Goal: Information Seeking & Learning: Learn about a topic

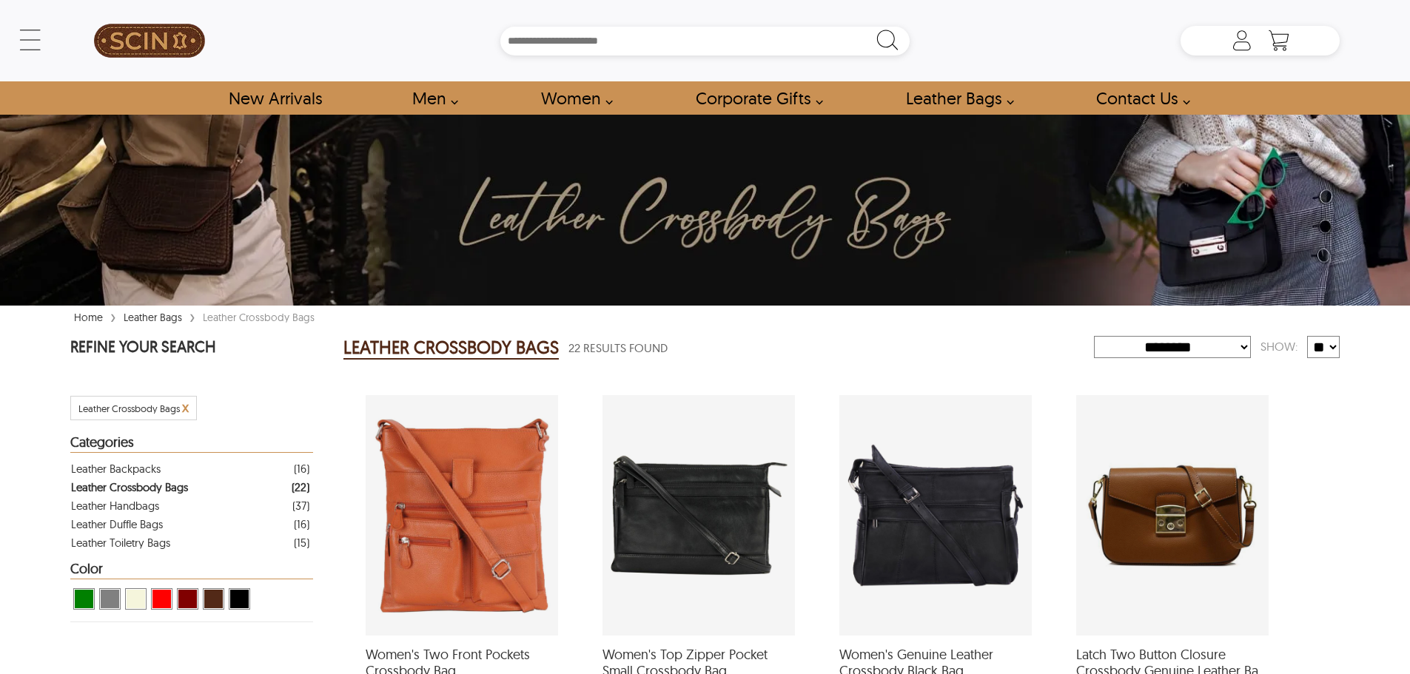
select select "********"
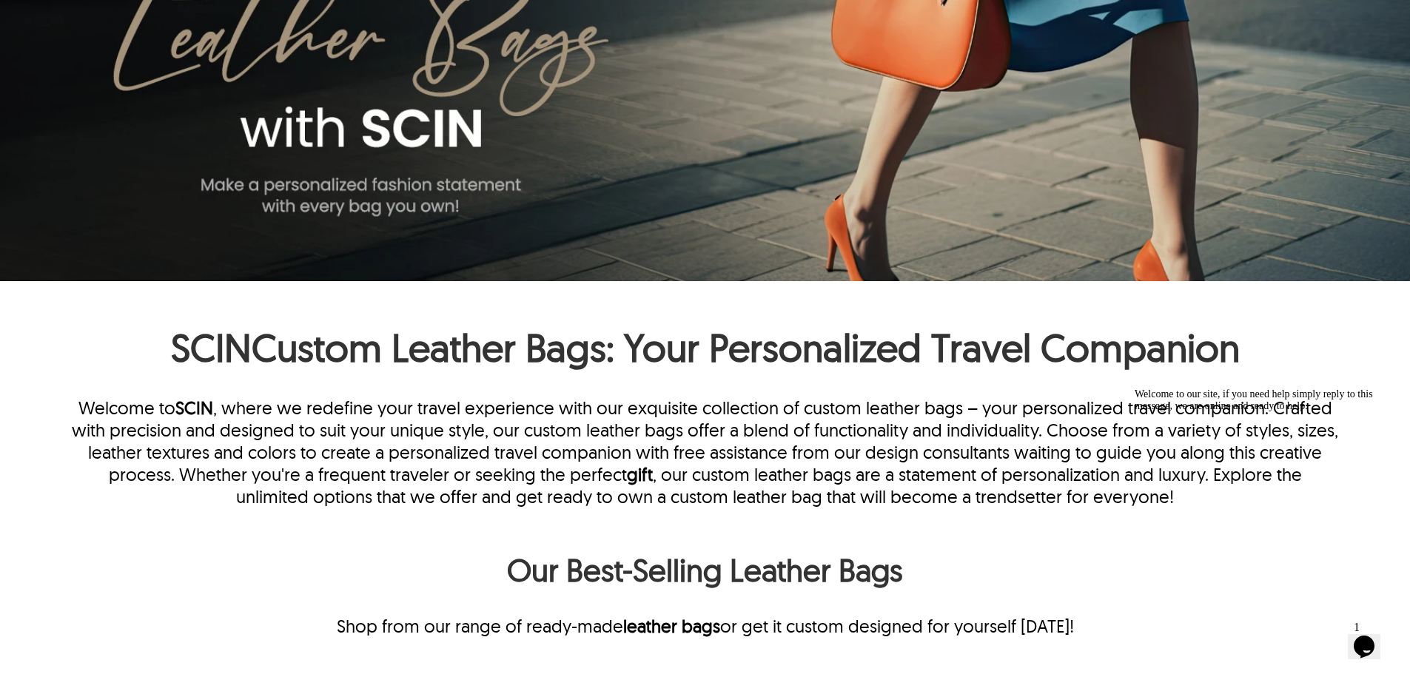
scroll to position [592, 0]
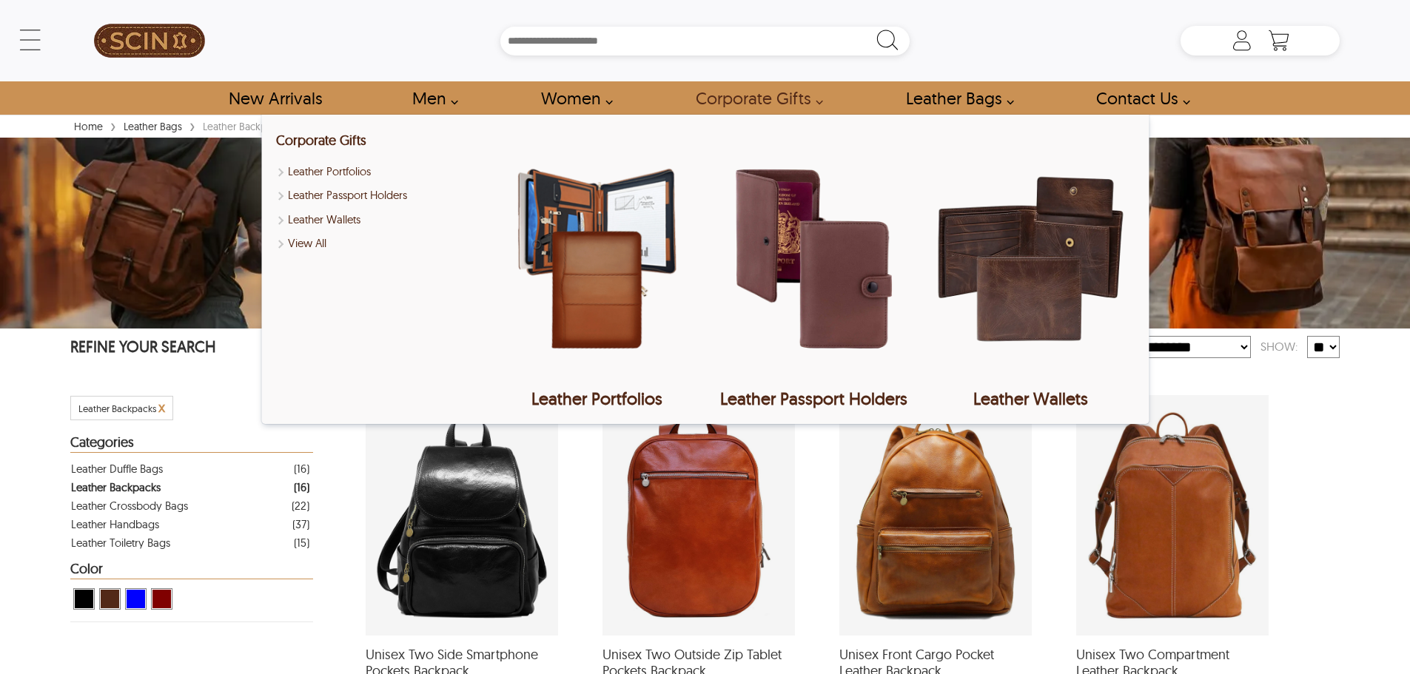
select select "********"
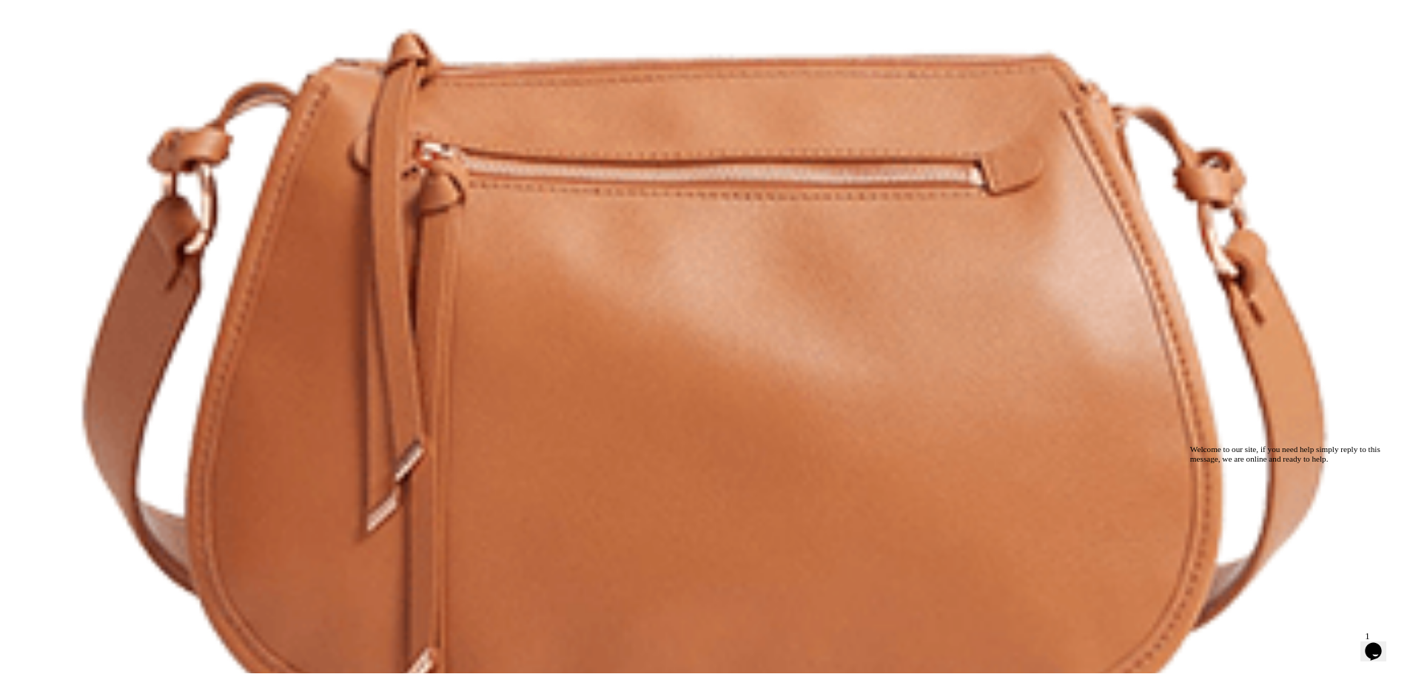
scroll to position [6455, 0]
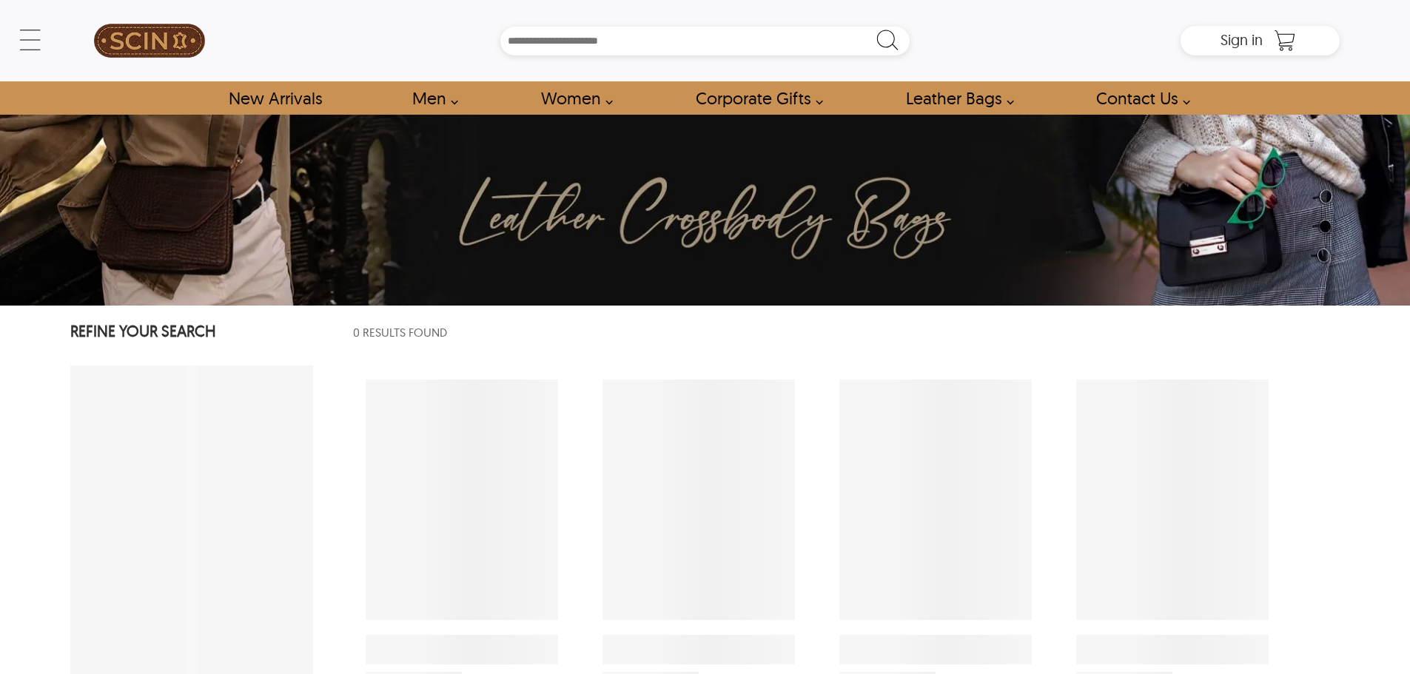
select select "********"
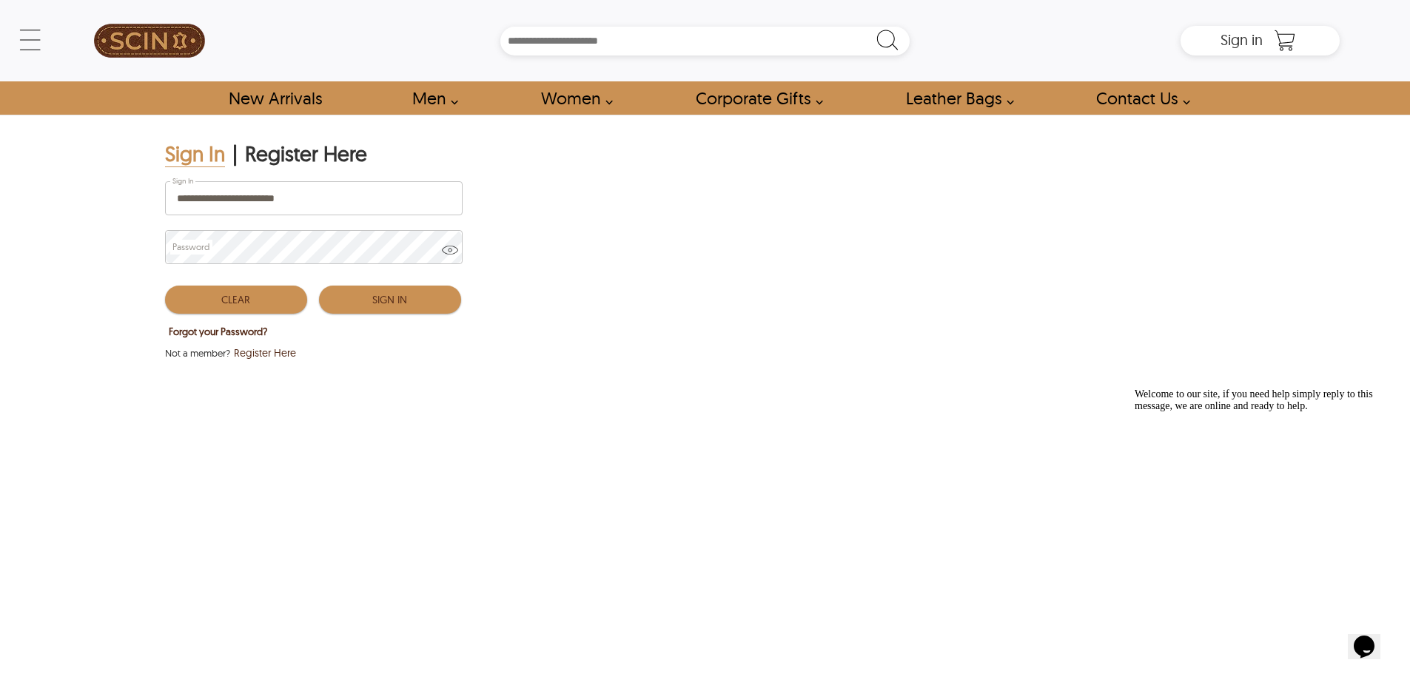
click at [386, 300] on button "Sign In" at bounding box center [390, 300] width 142 height 28
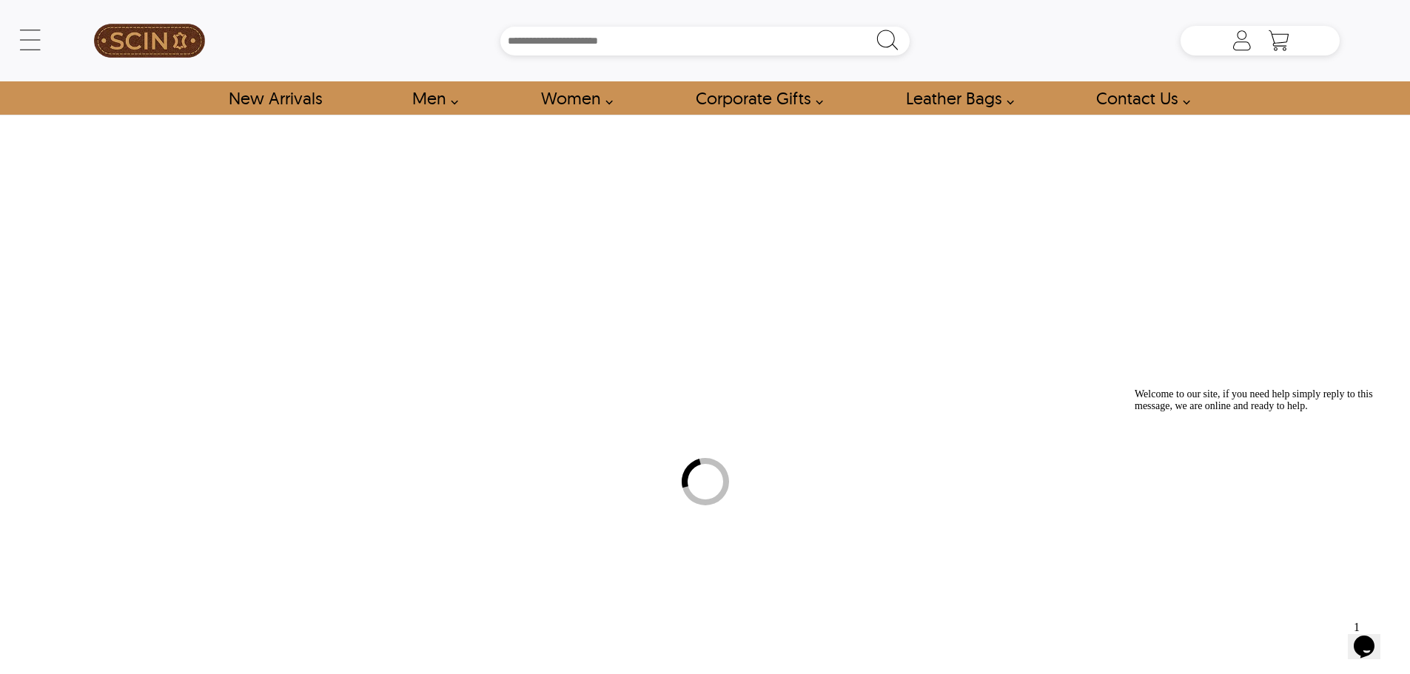
type input "**********"
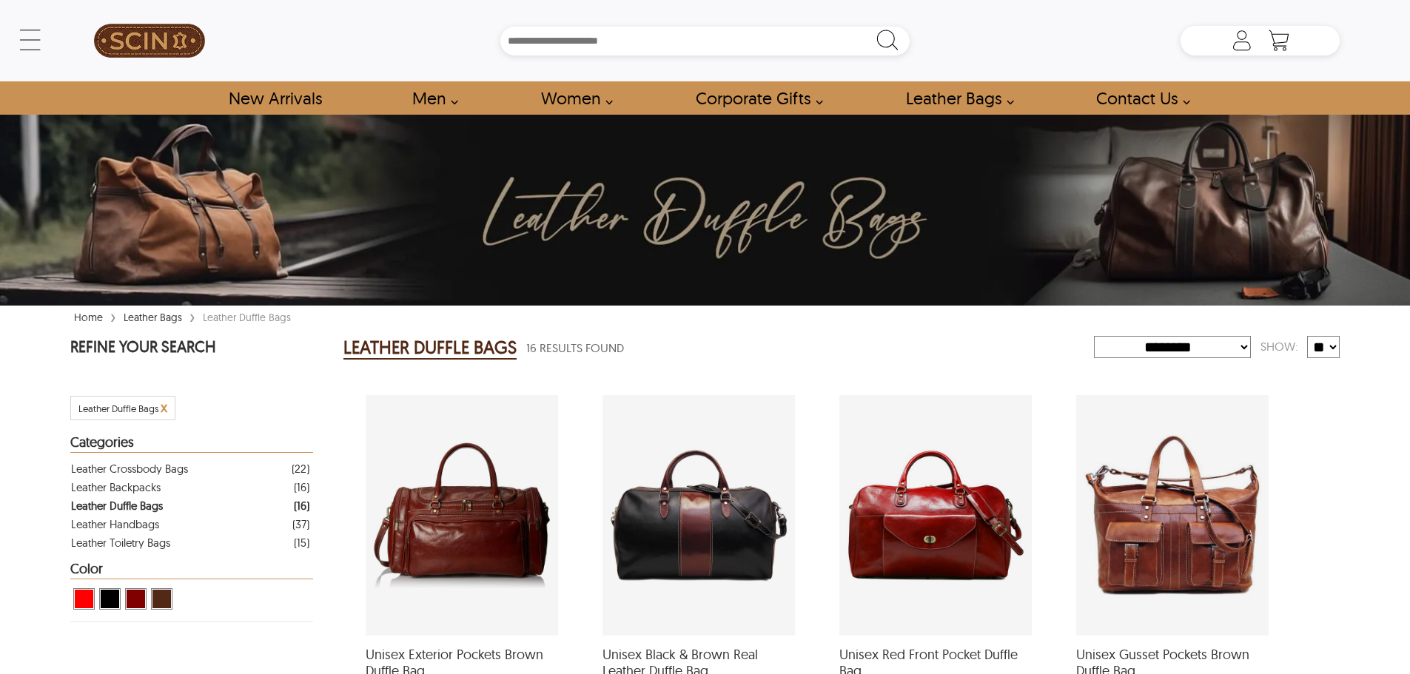
select select "********"
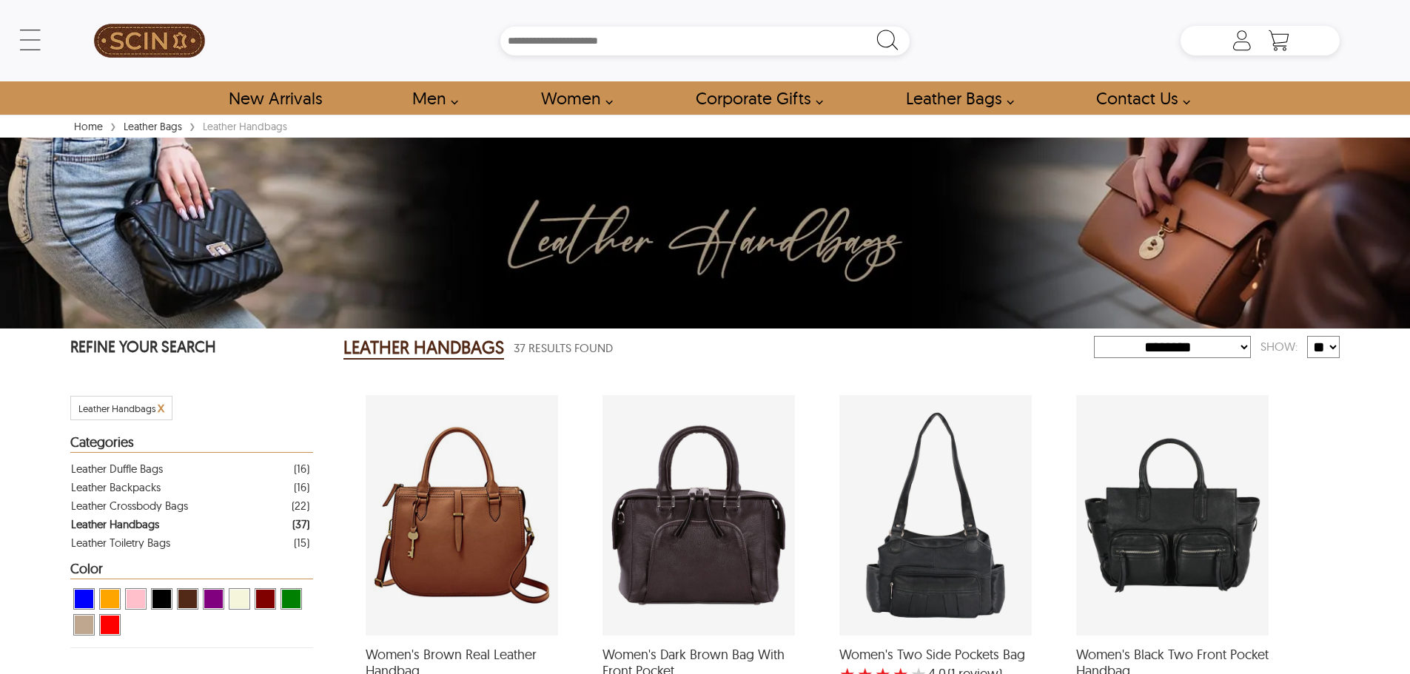
select select "********"
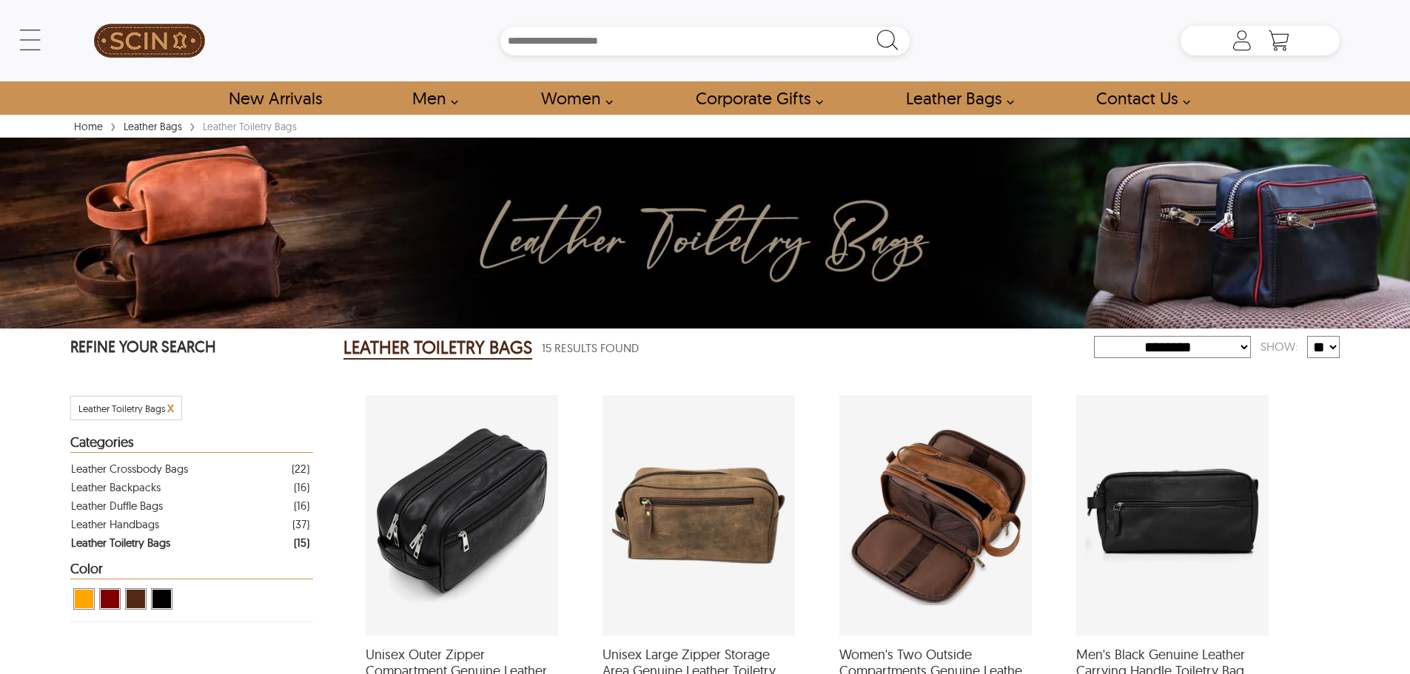
select select "********"
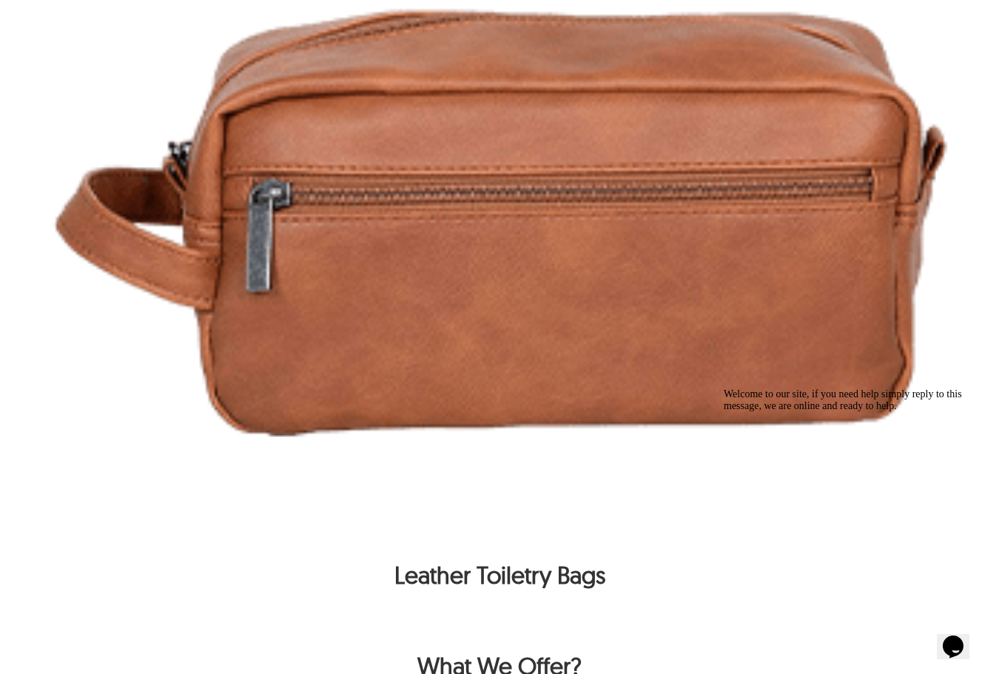
scroll to position [3697, 0]
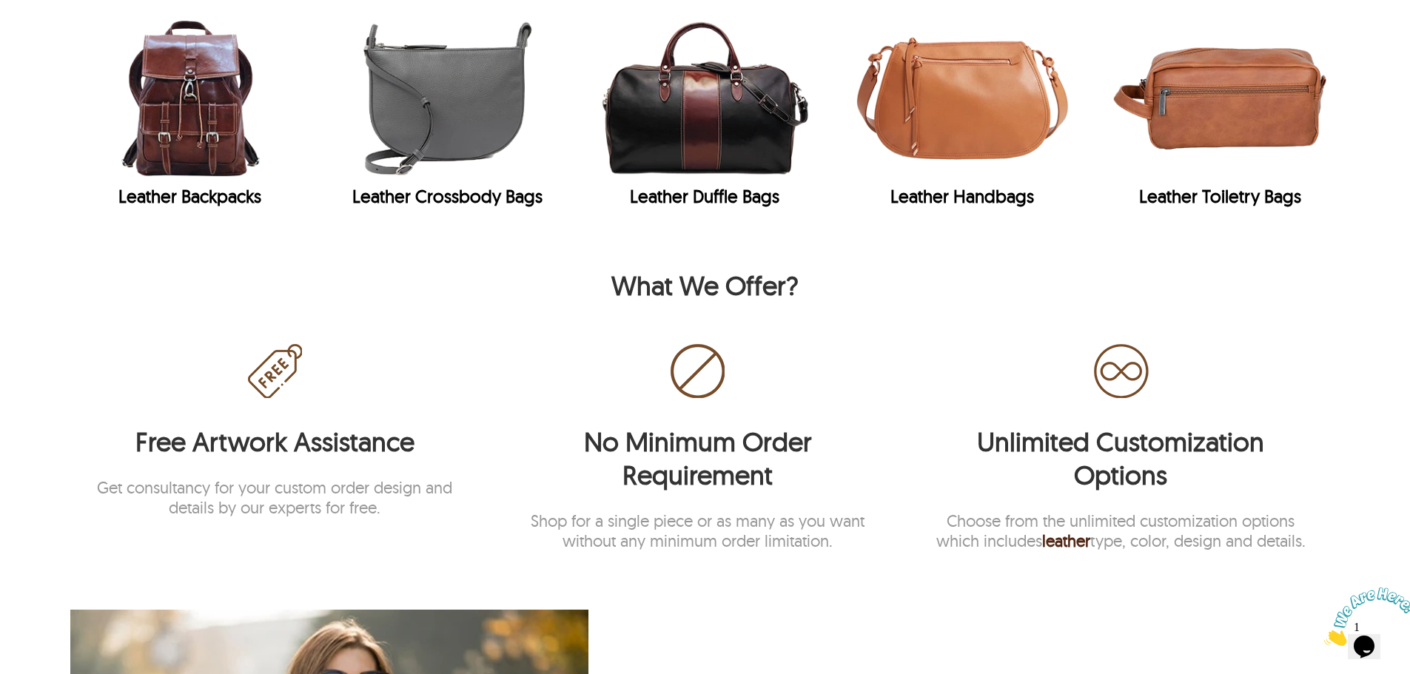
click at [913, 82] on img "Leather Handbags" at bounding box center [963, 98] width 238 height 158
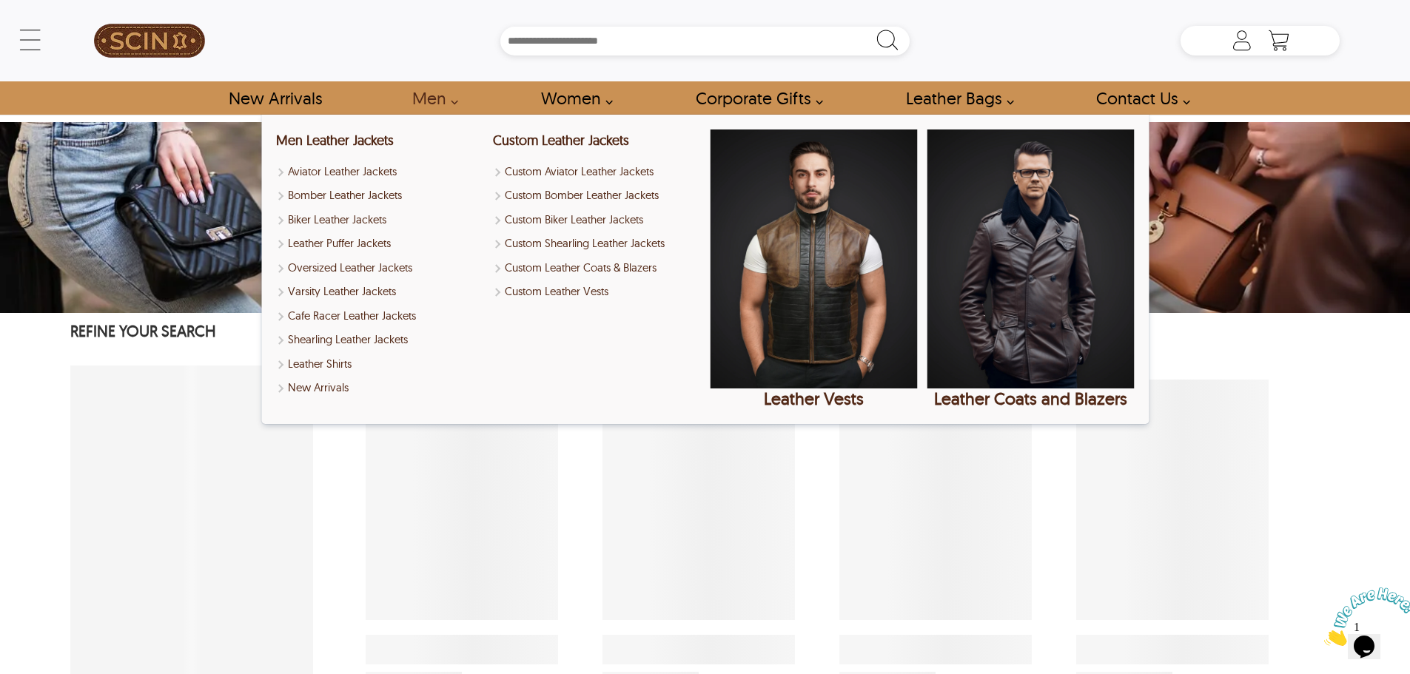
select select "********"
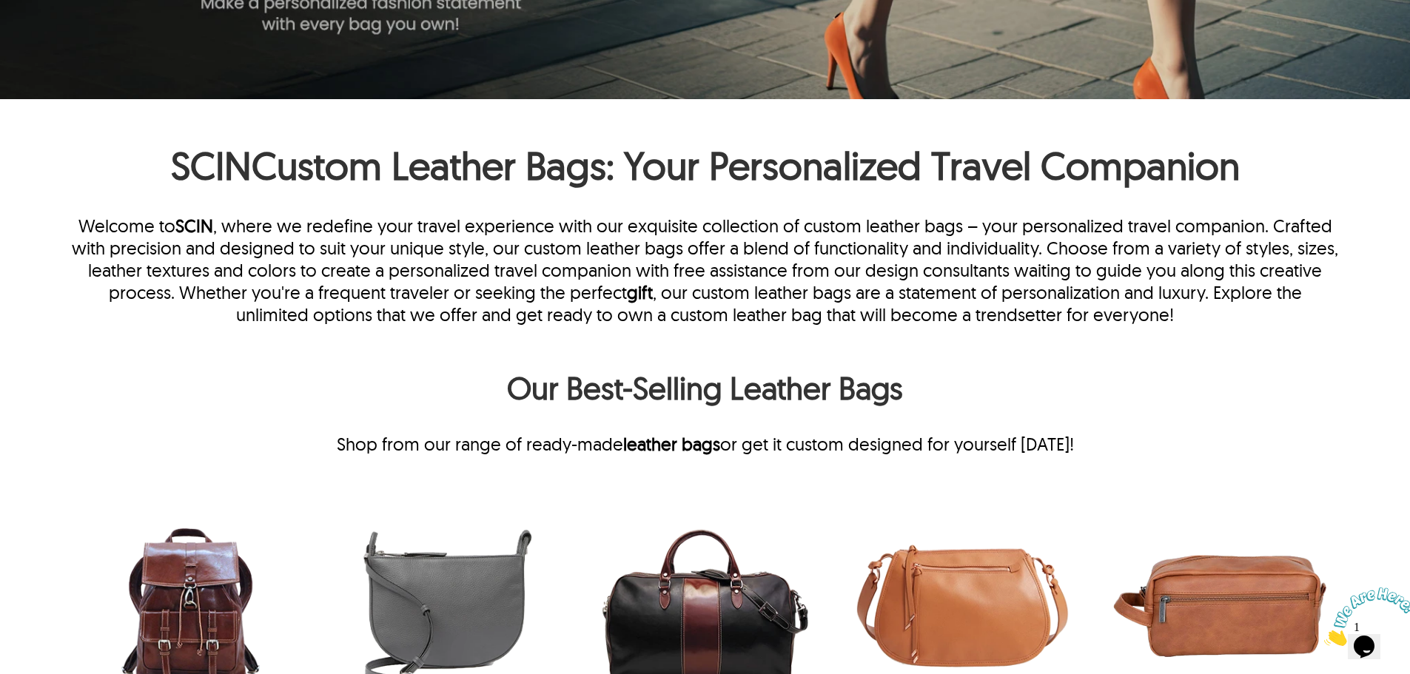
scroll to position [598, 0]
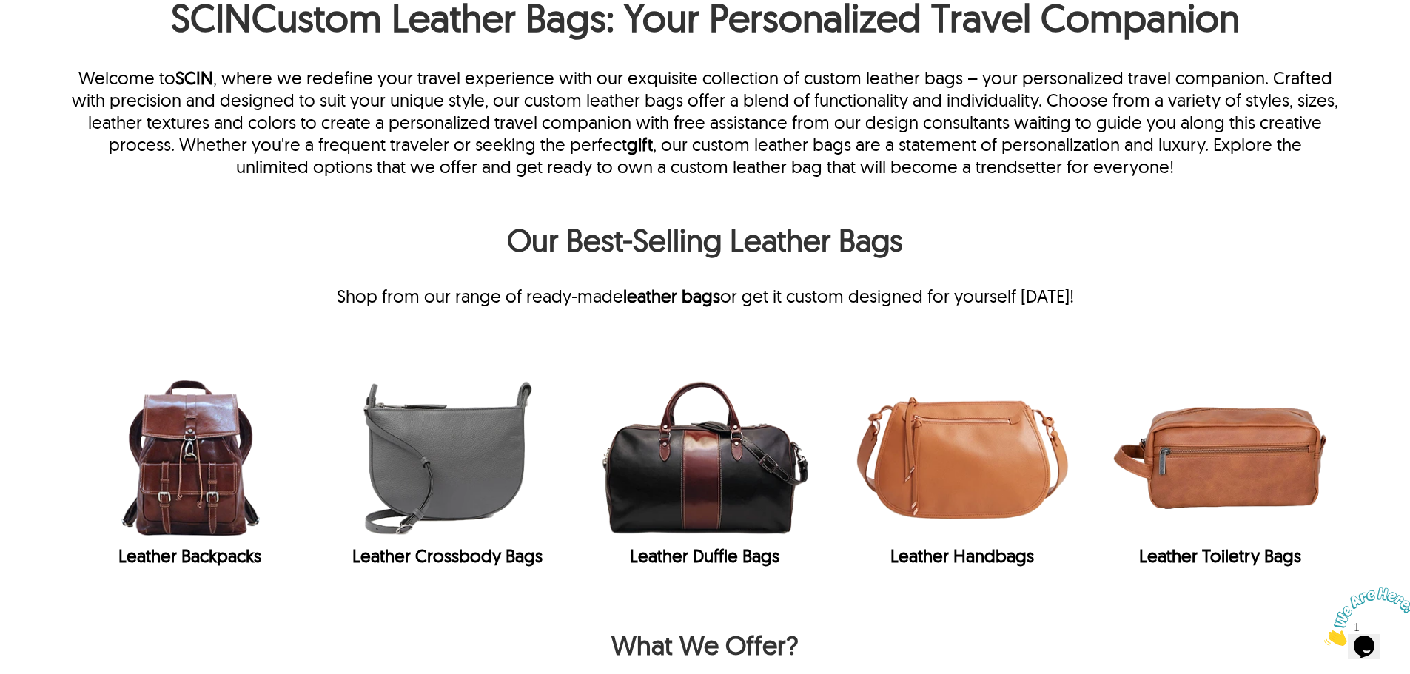
click at [1087, 302] on div "Shop from our range of ready-made leather bags or get it custom designed for yo…" at bounding box center [704, 296] width 1269 height 22
click at [26, 550] on div "Leather Backpacks Leather Crossbody Bags Leather Duffle Bags Leather Handbags L…" at bounding box center [705, 472] width 1410 height 247
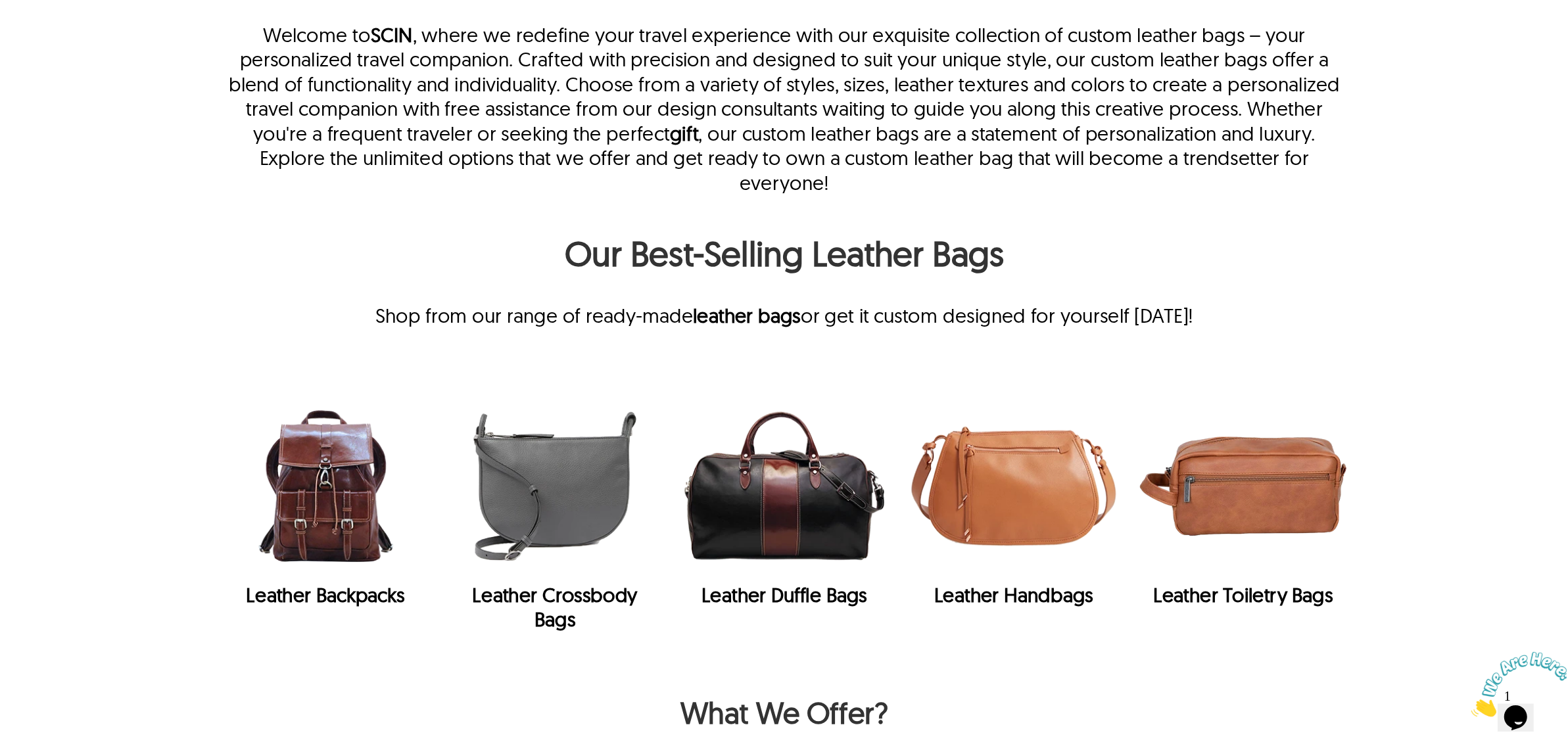
scroll to position [505, 0]
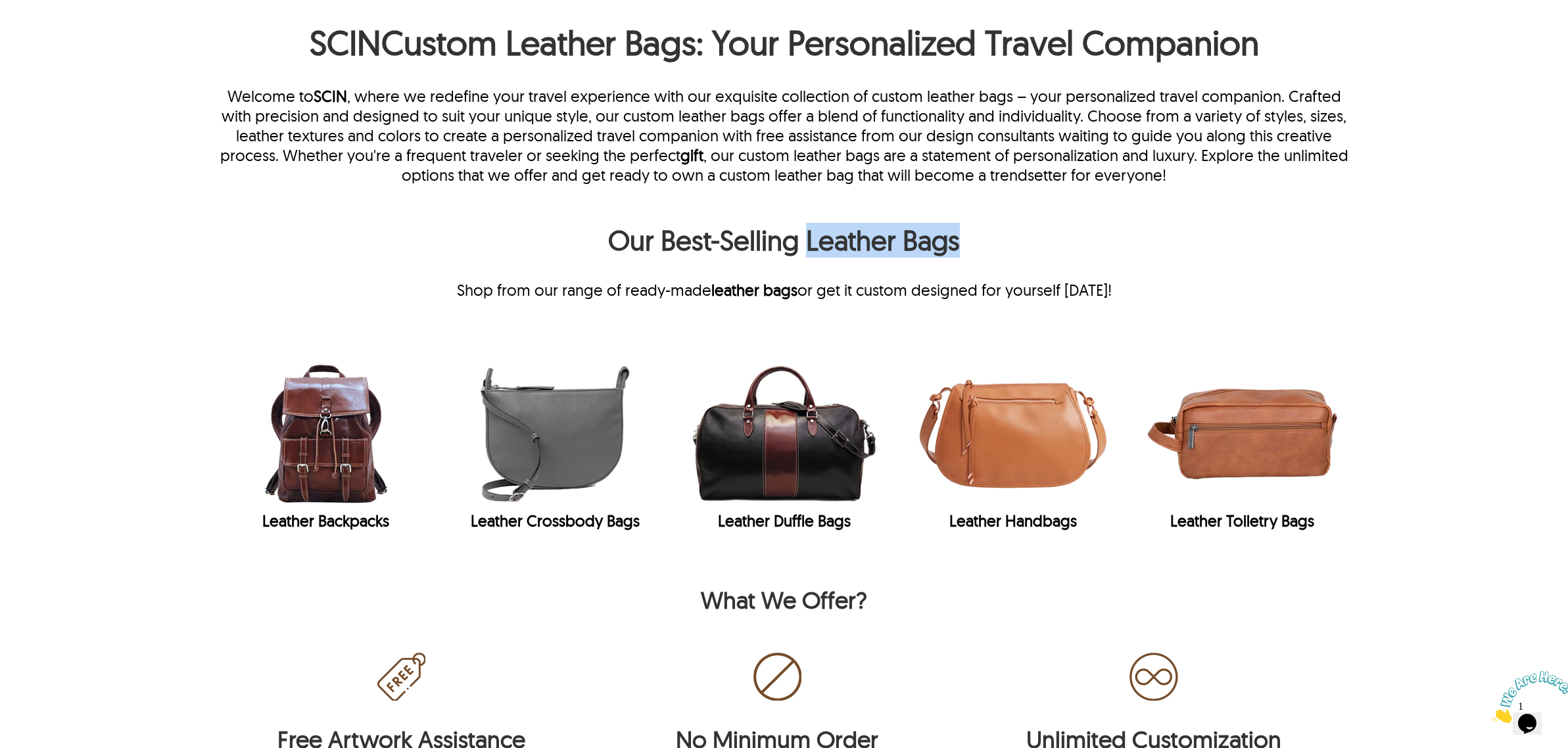
drag, startPoint x: 803, startPoint y: 239, endPoint x: 976, endPoint y: 241, distance: 173.0
click at [976, 241] on h2 "Our Best-Selling Leather Bags" at bounding box center [784, 243] width 1129 height 42
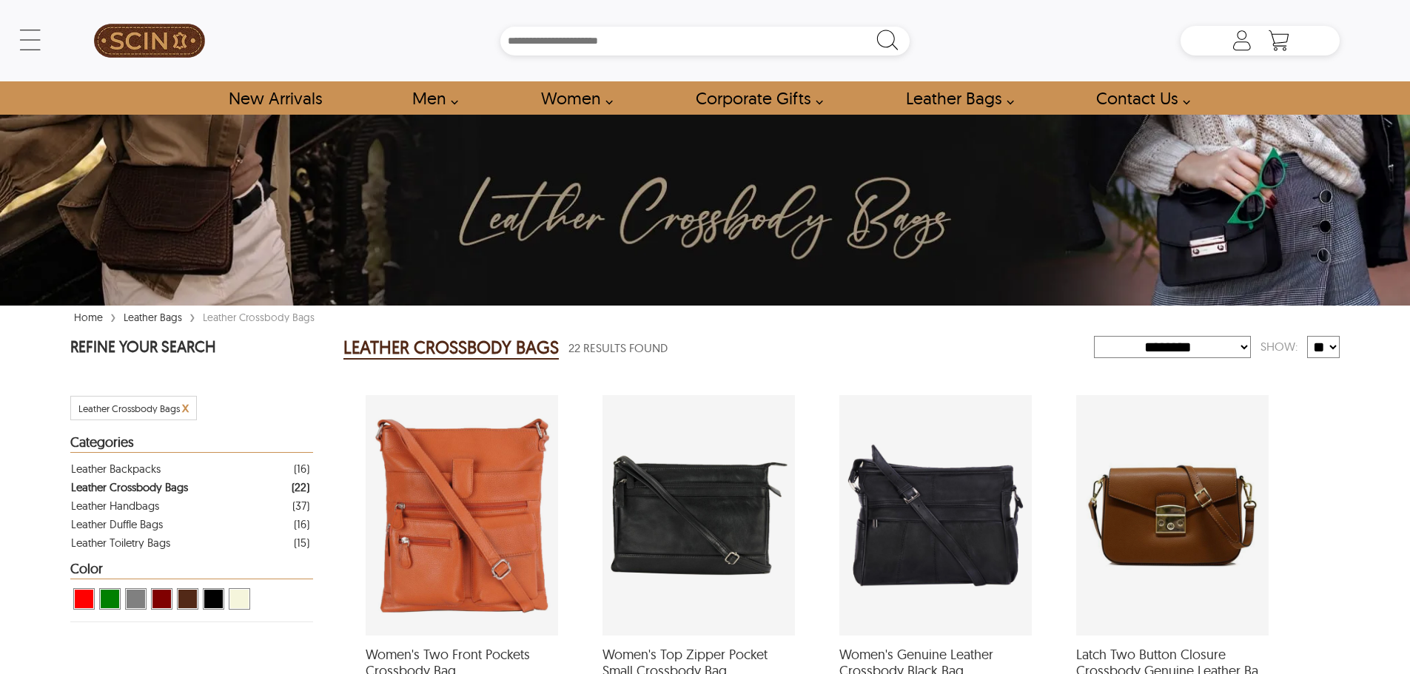
select select "********"
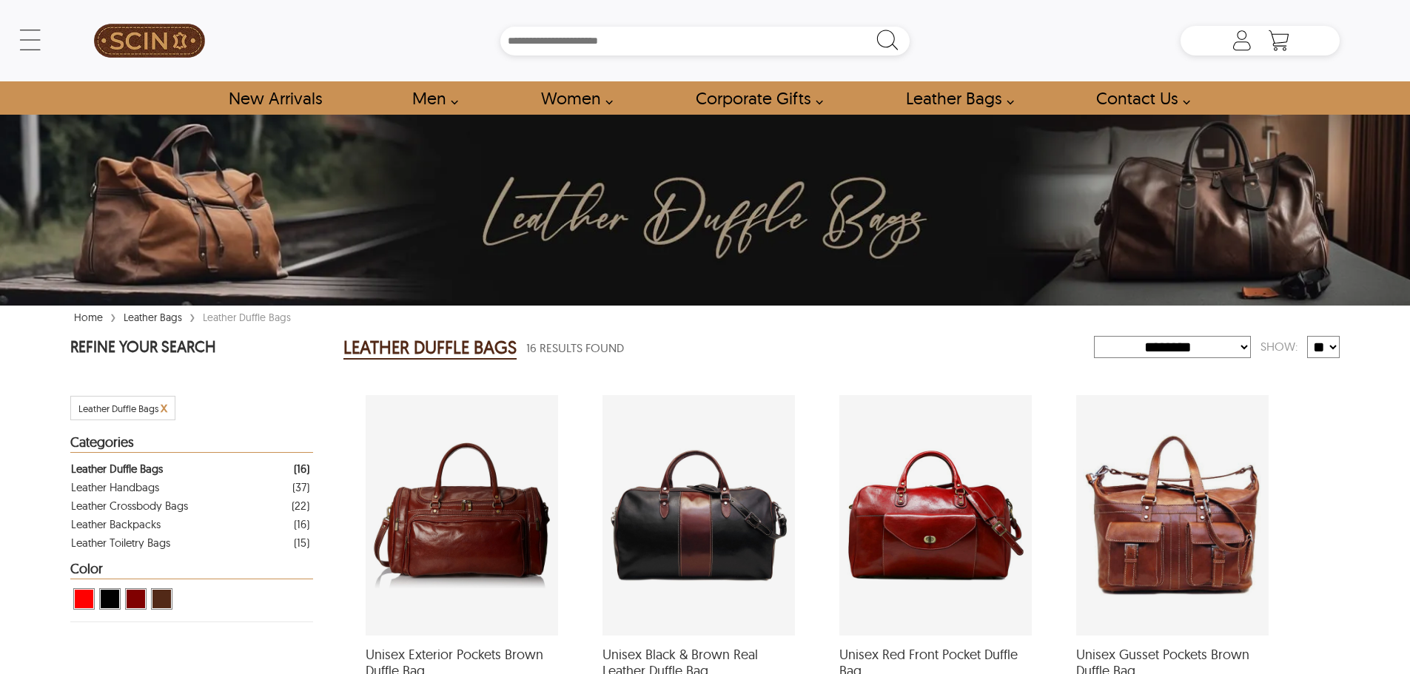
select select "********"
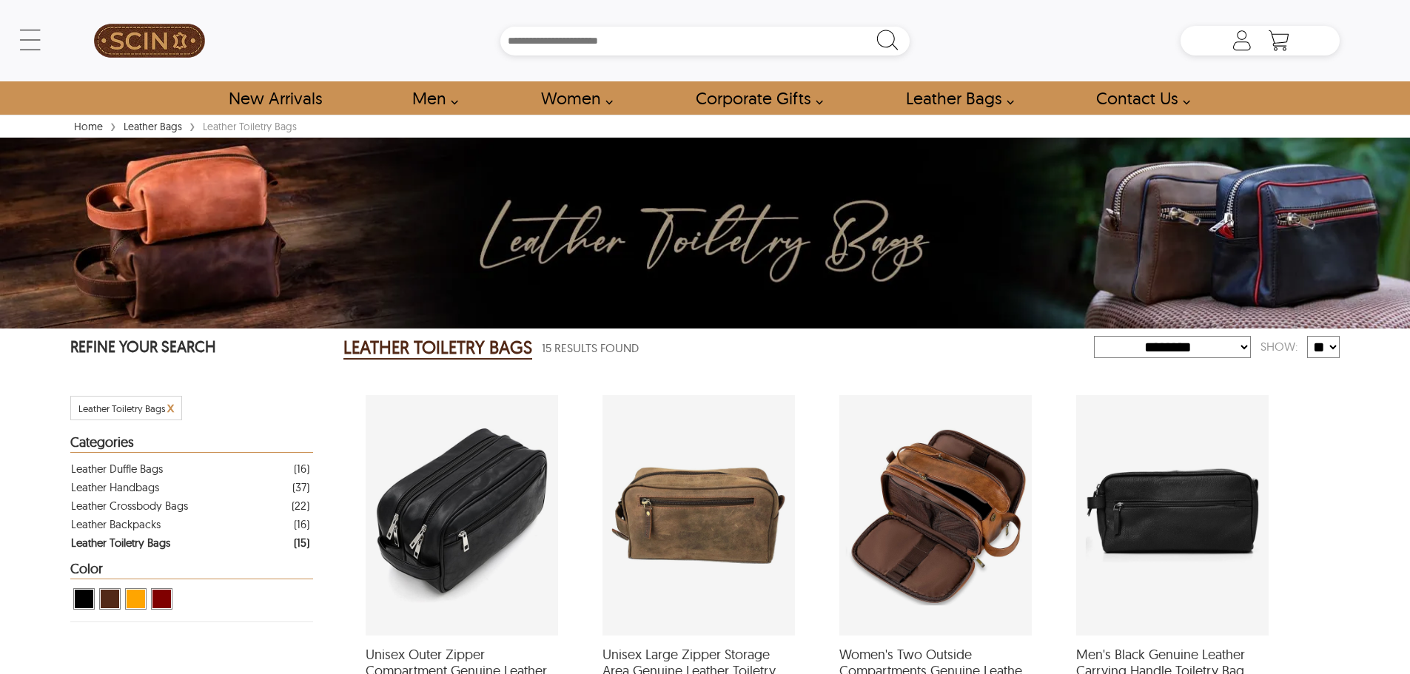
select select "********"
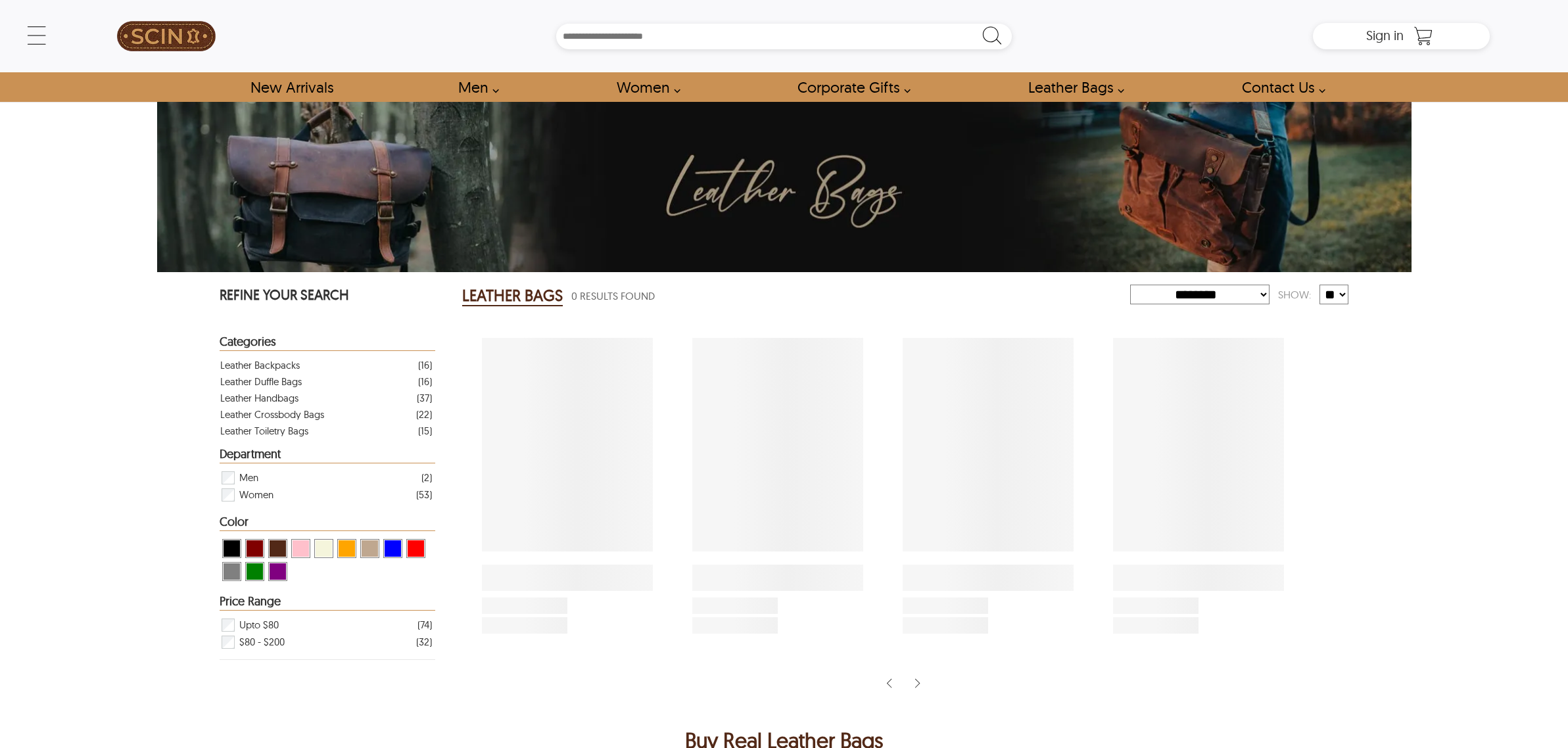
select select "********"
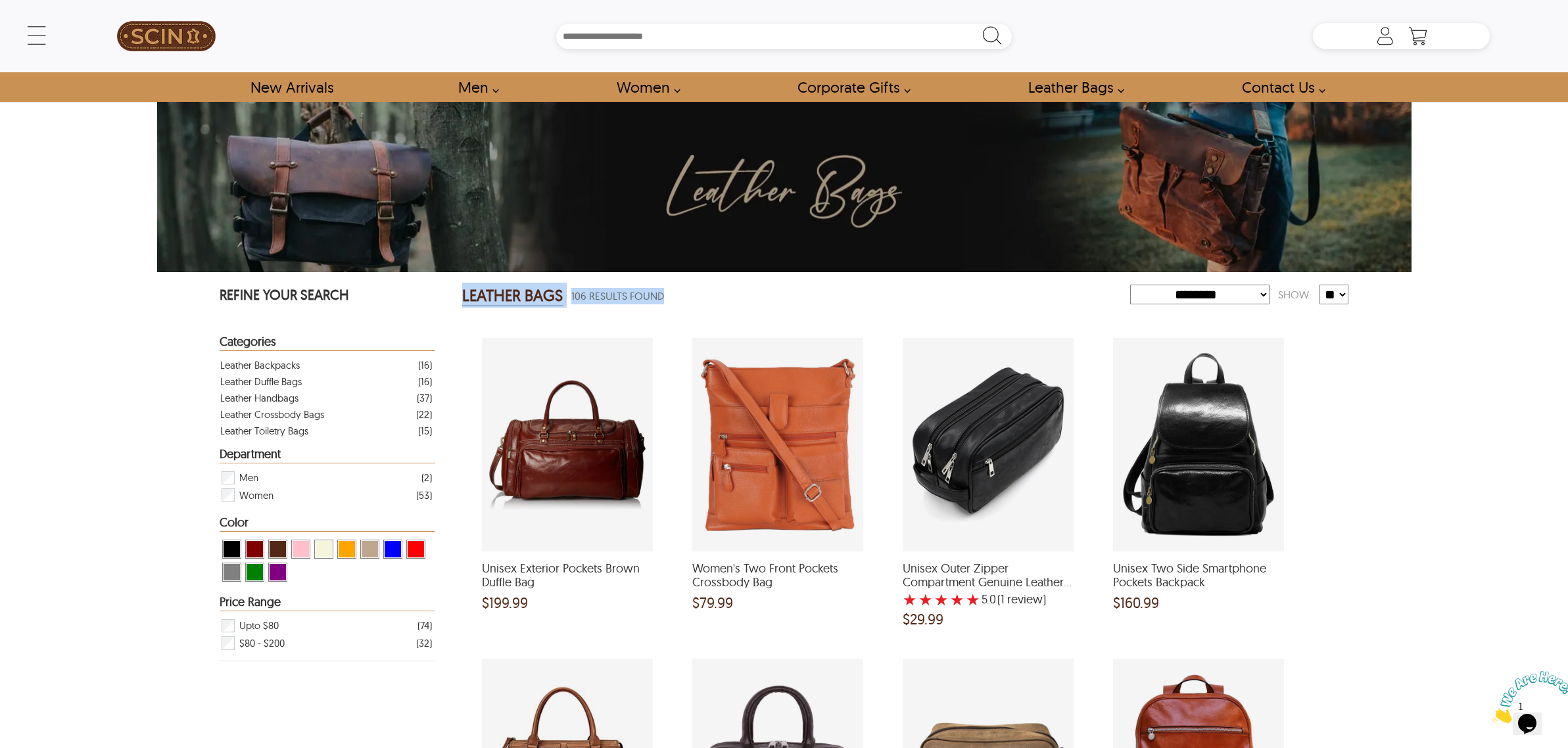
drag, startPoint x: 451, startPoint y: 290, endPoint x: 668, endPoint y: 291, distance: 217.0
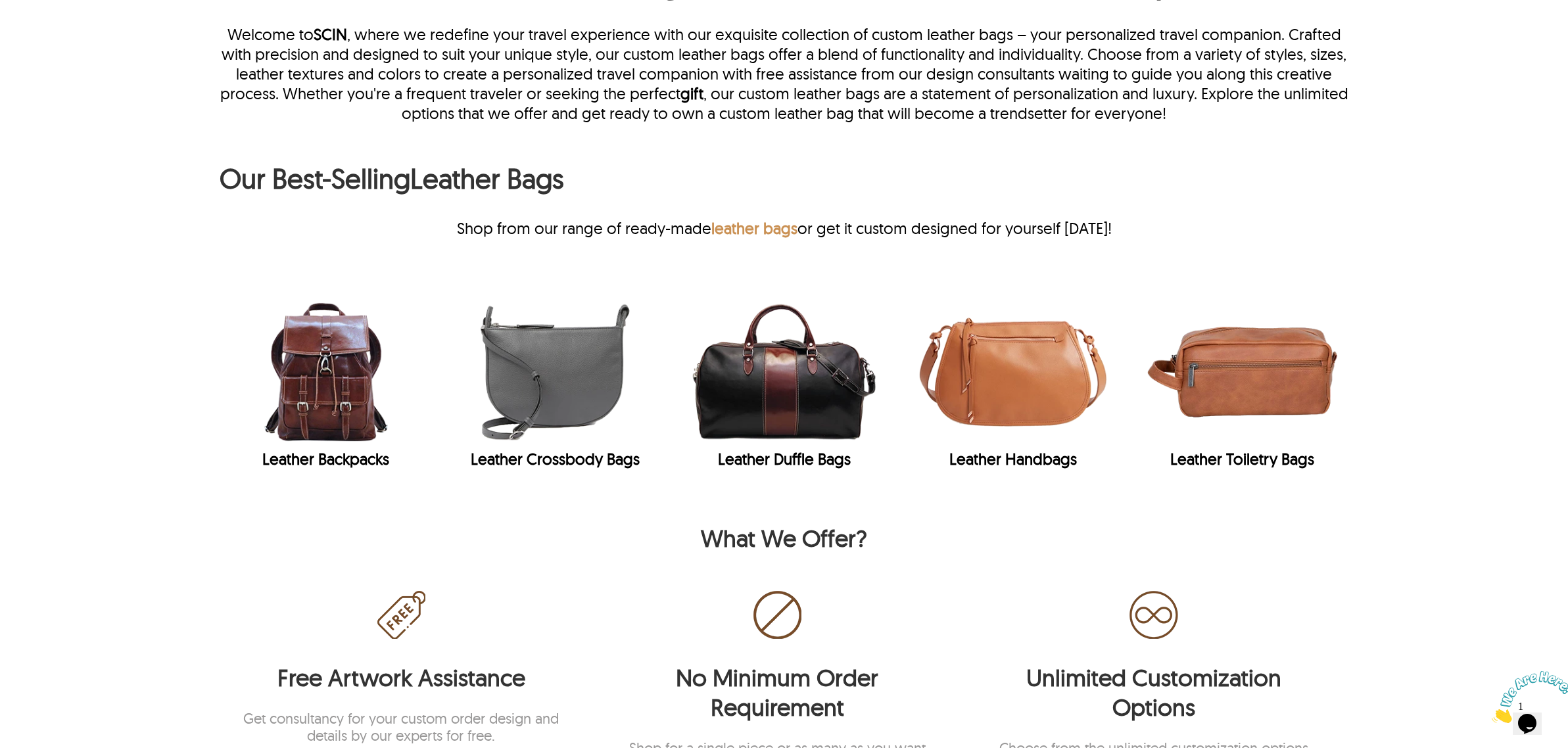
scroll to position [573, 0]
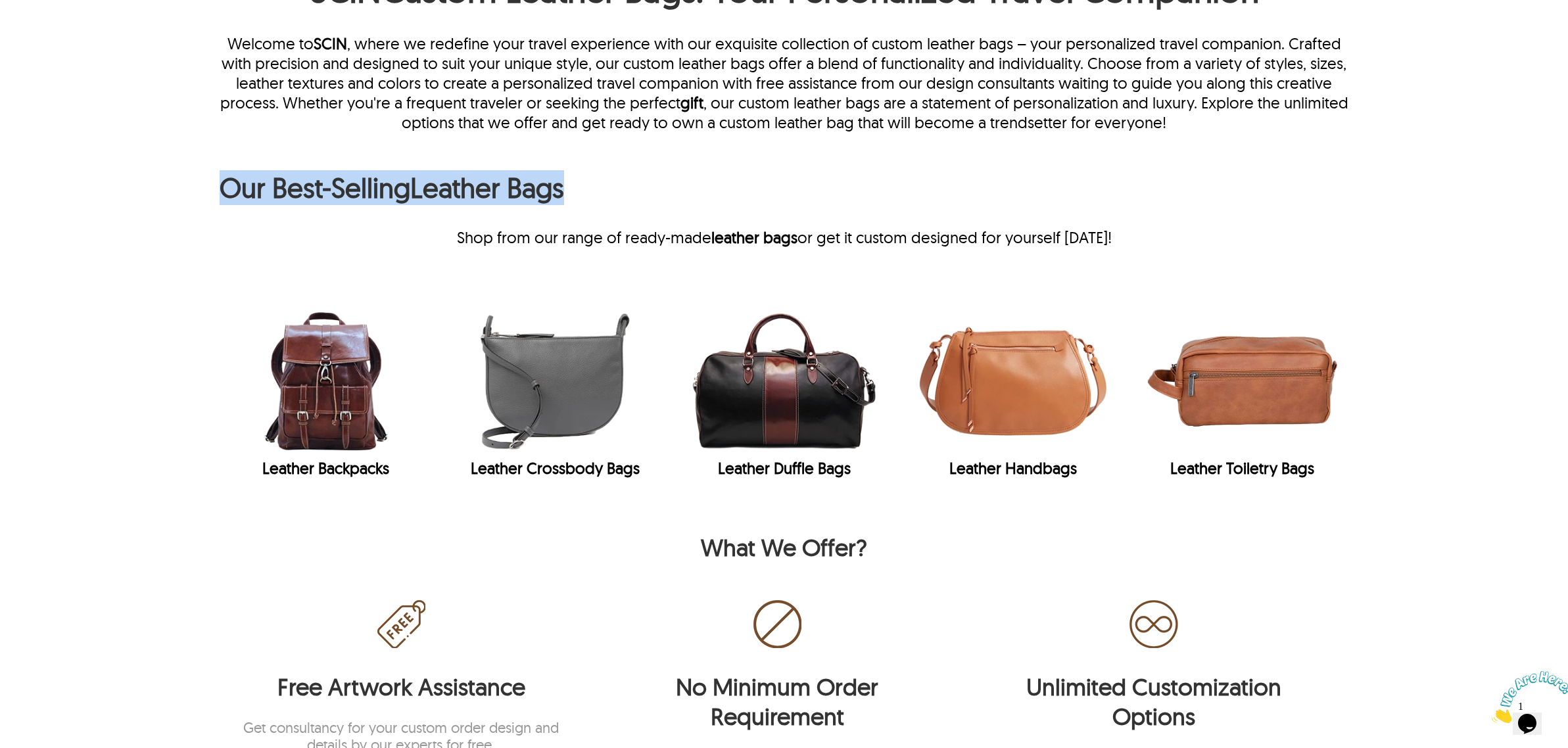
drag, startPoint x: 588, startPoint y: 194, endPoint x: 298, endPoint y: 146, distance: 293.9
click at [228, 184] on h2 "Our Best-Selling Leather Bags" at bounding box center [784, 191] width 1129 height 42
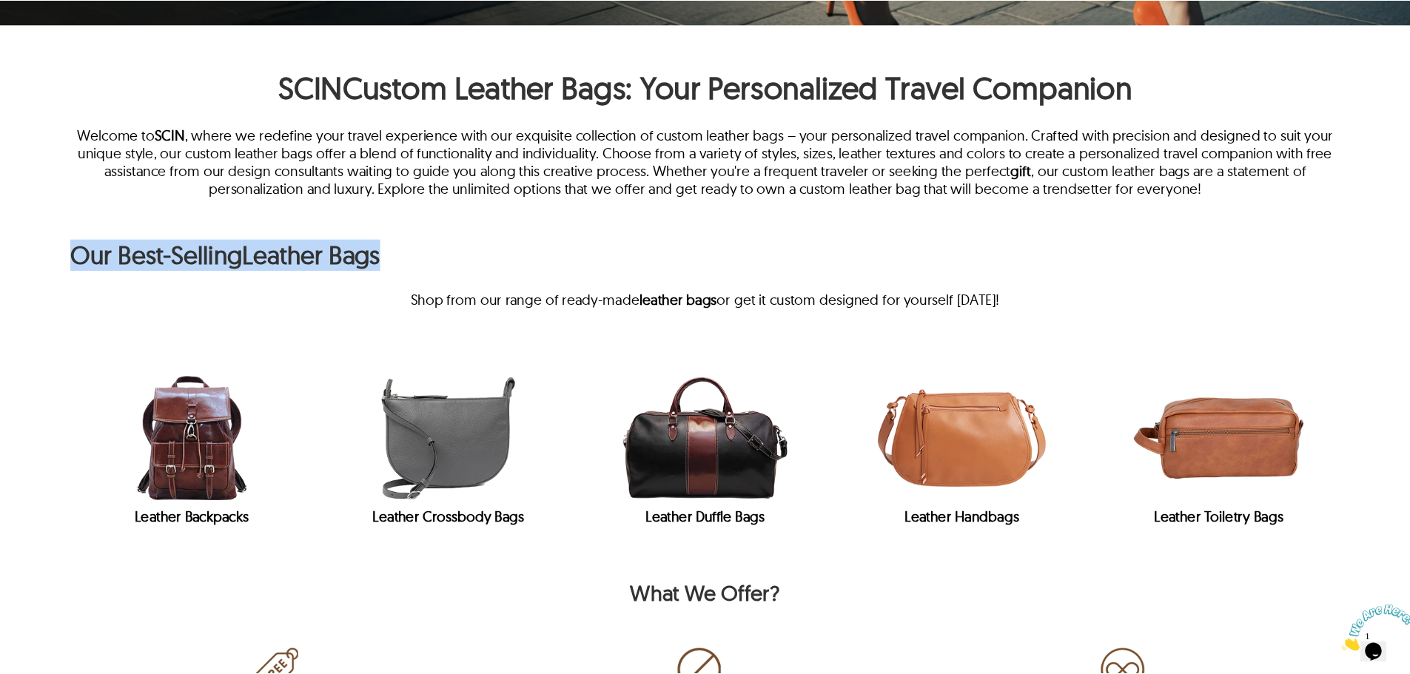
scroll to position [812, 0]
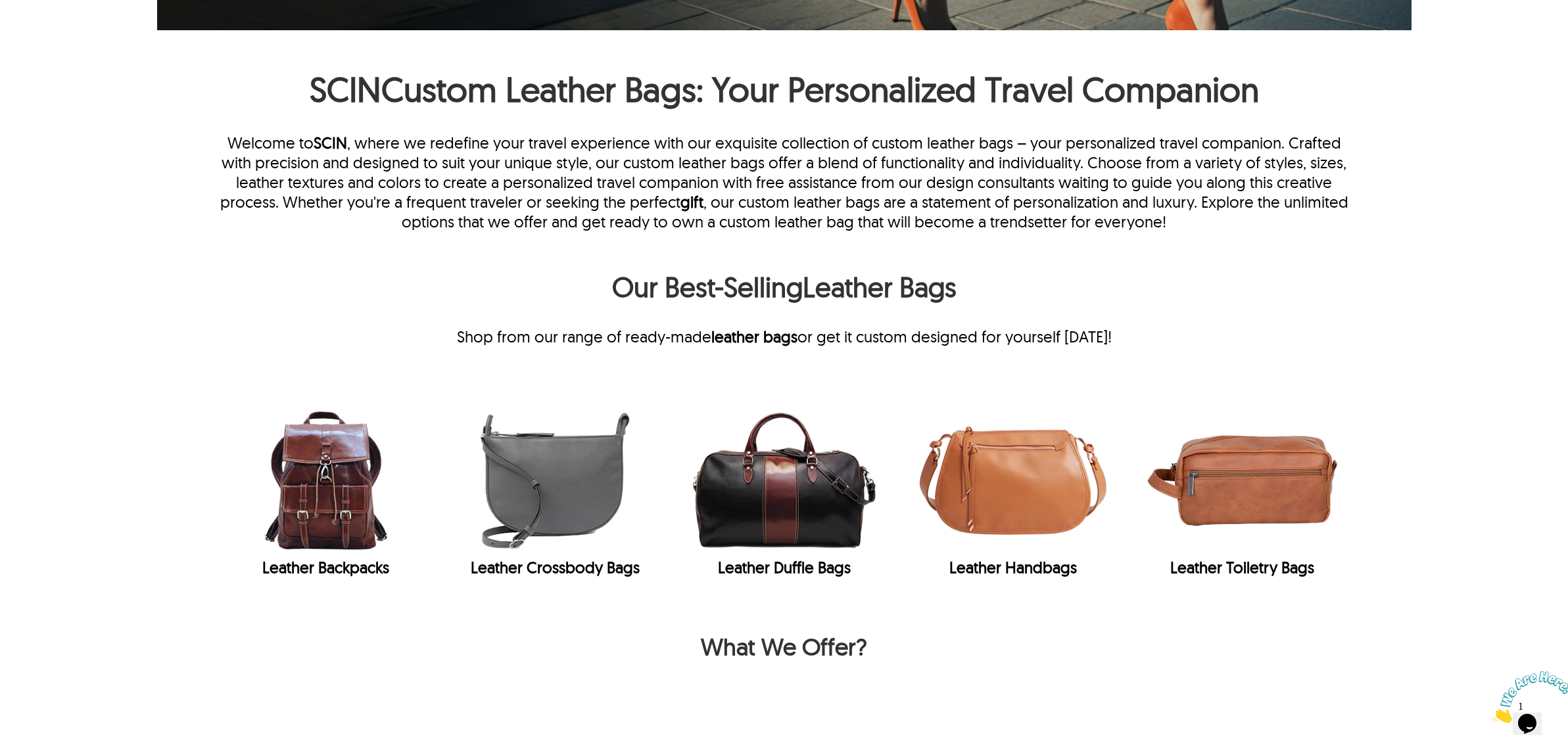
scroll to position [493, 0]
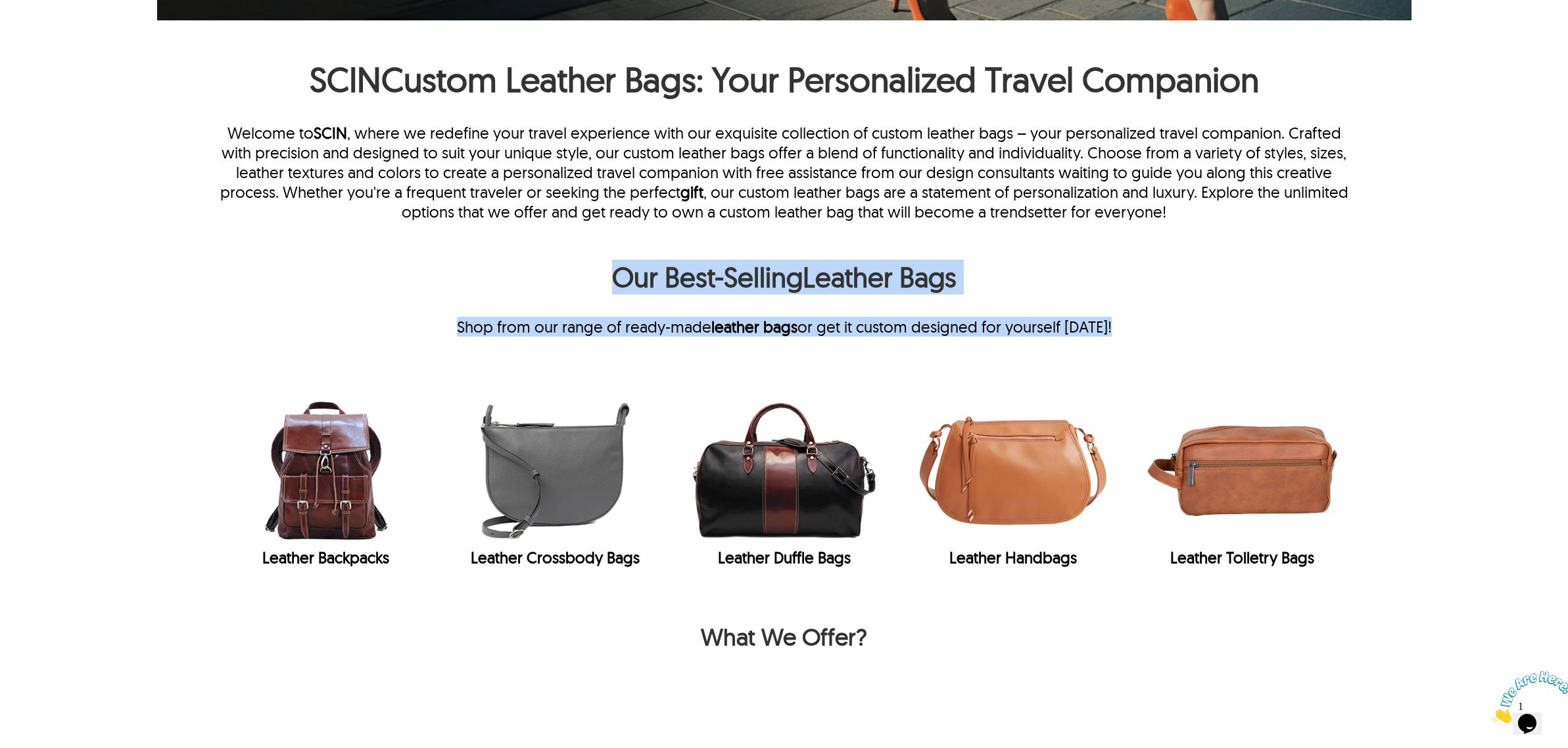
drag, startPoint x: 597, startPoint y: 263, endPoint x: 1165, endPoint y: 330, distance: 571.9
click at [1165, 330] on div "Our Best-Selling Leather Bags Shop from our range of ready-made leather bags or…" at bounding box center [784, 298] width 1129 height 77
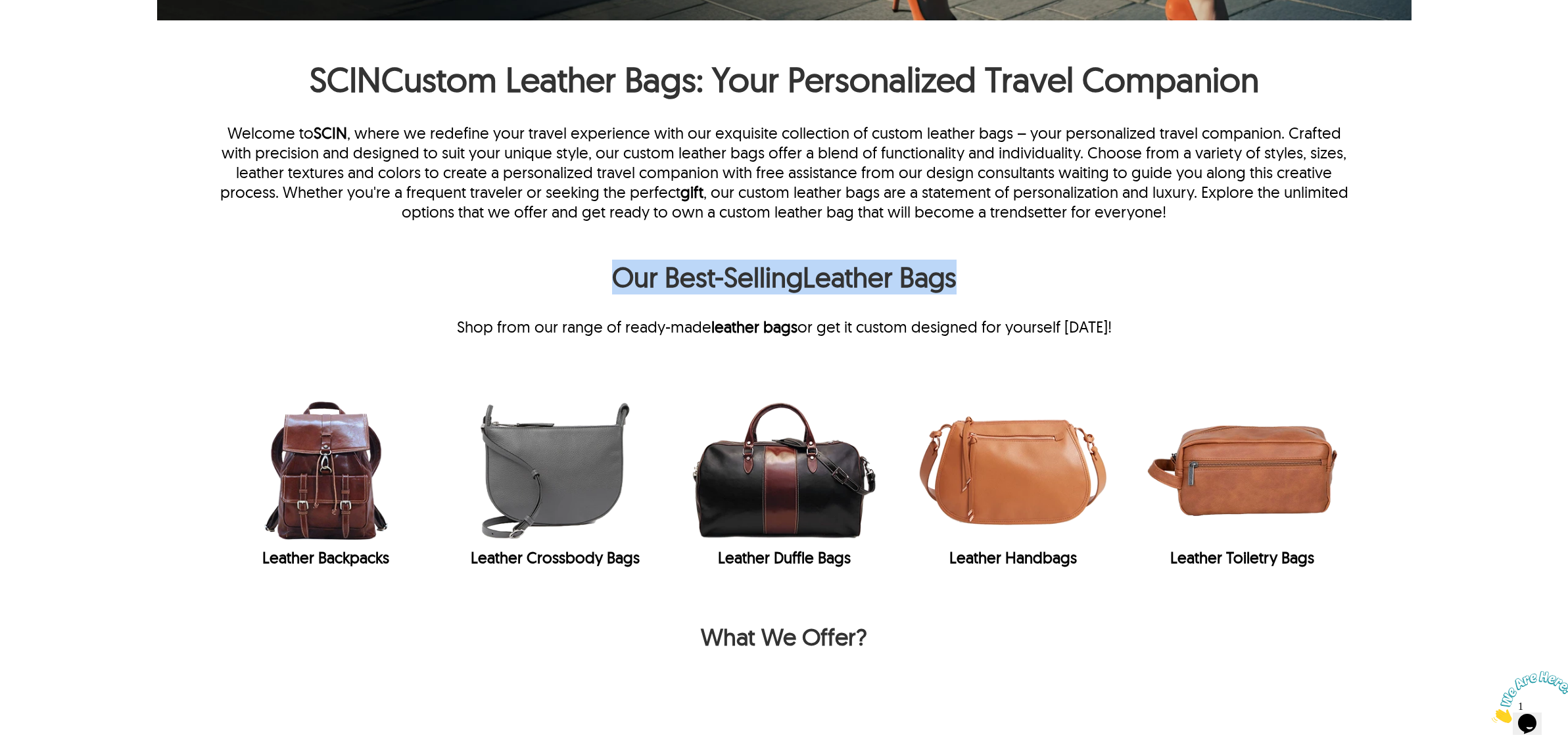
drag, startPoint x: 585, startPoint y: 291, endPoint x: 1092, endPoint y: 290, distance: 507.0
click at [1092, 290] on h2 "Our Best-Selling Leather Bags" at bounding box center [784, 280] width 1129 height 42
drag, startPoint x: 791, startPoint y: 298, endPoint x: 523, endPoint y: 298, distance: 268.0
click at [523, 298] on h2 "Our Best-Selling Leather Bags" at bounding box center [784, 280] width 1129 height 42
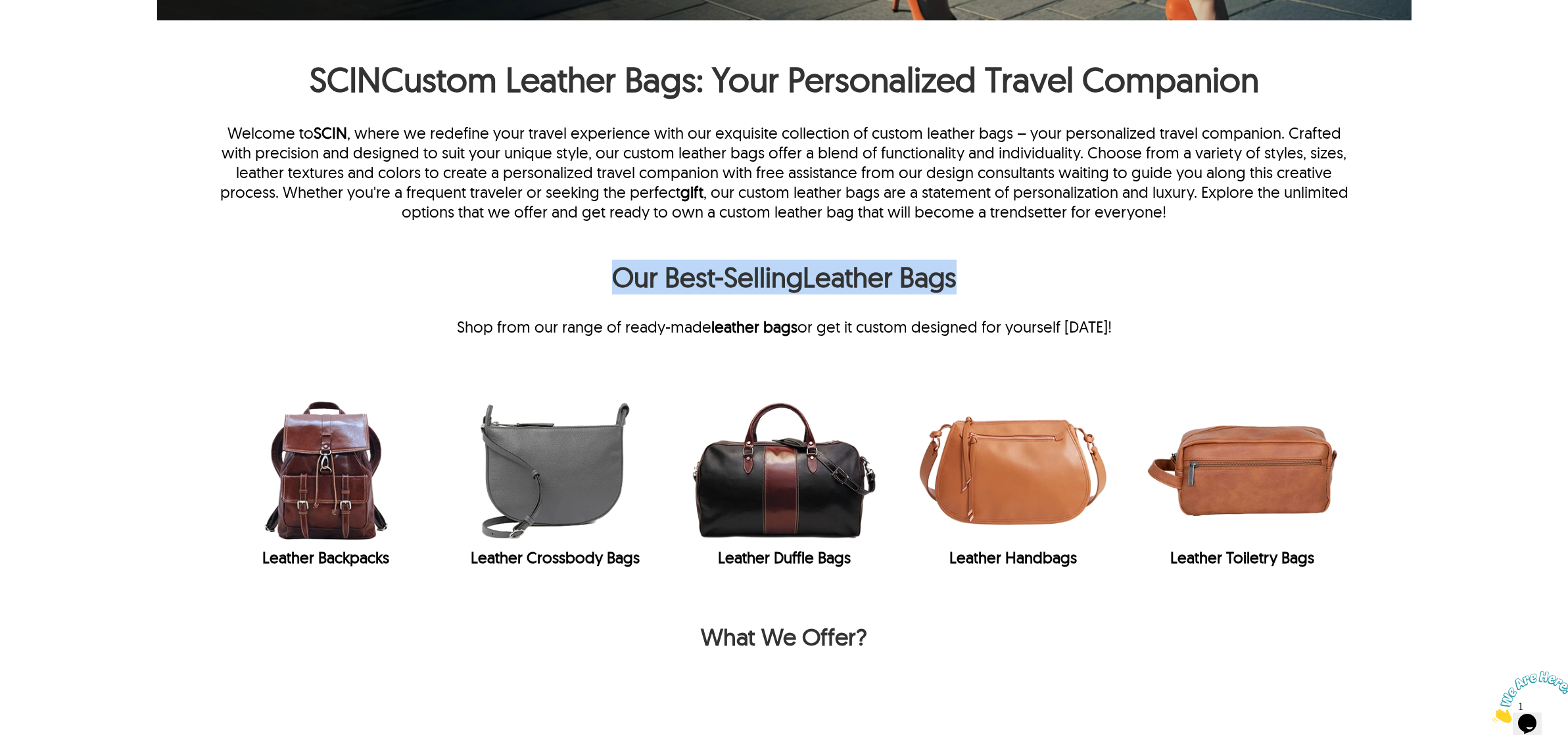
click at [523, 298] on h2 "Our Best-Selling Leather Bags" at bounding box center [784, 280] width 1129 height 42
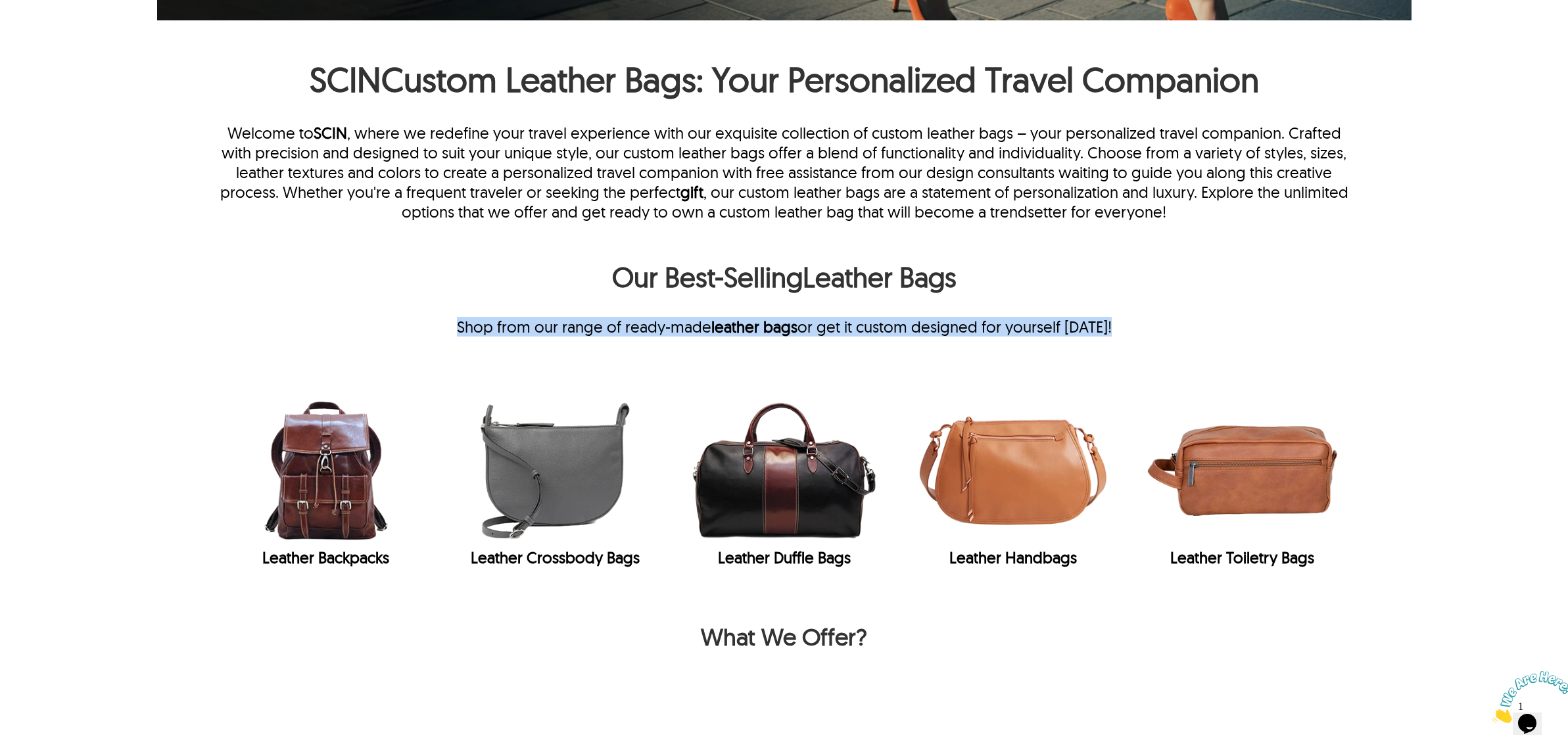
drag, startPoint x: 458, startPoint y: 306, endPoint x: 1150, endPoint y: 327, distance: 692.3
click at [1150, 327] on div "Our Best-Selling Leather Bags Shop from our range of ready-made leather bags or…" at bounding box center [784, 298] width 1129 height 77
click at [1150, 327] on div "Shop from our range of ready-made leather bags or get it custom designed for yo…" at bounding box center [784, 327] width 1129 height 20
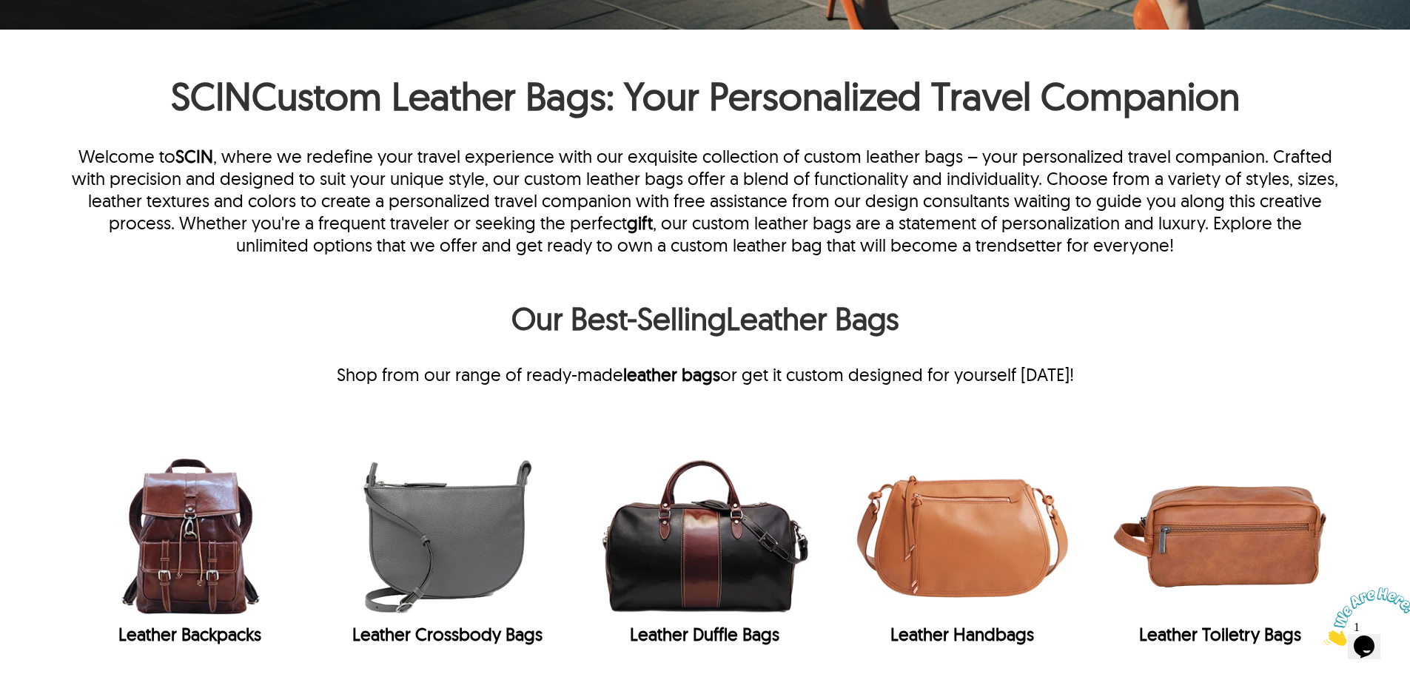
scroll to position [582, 0]
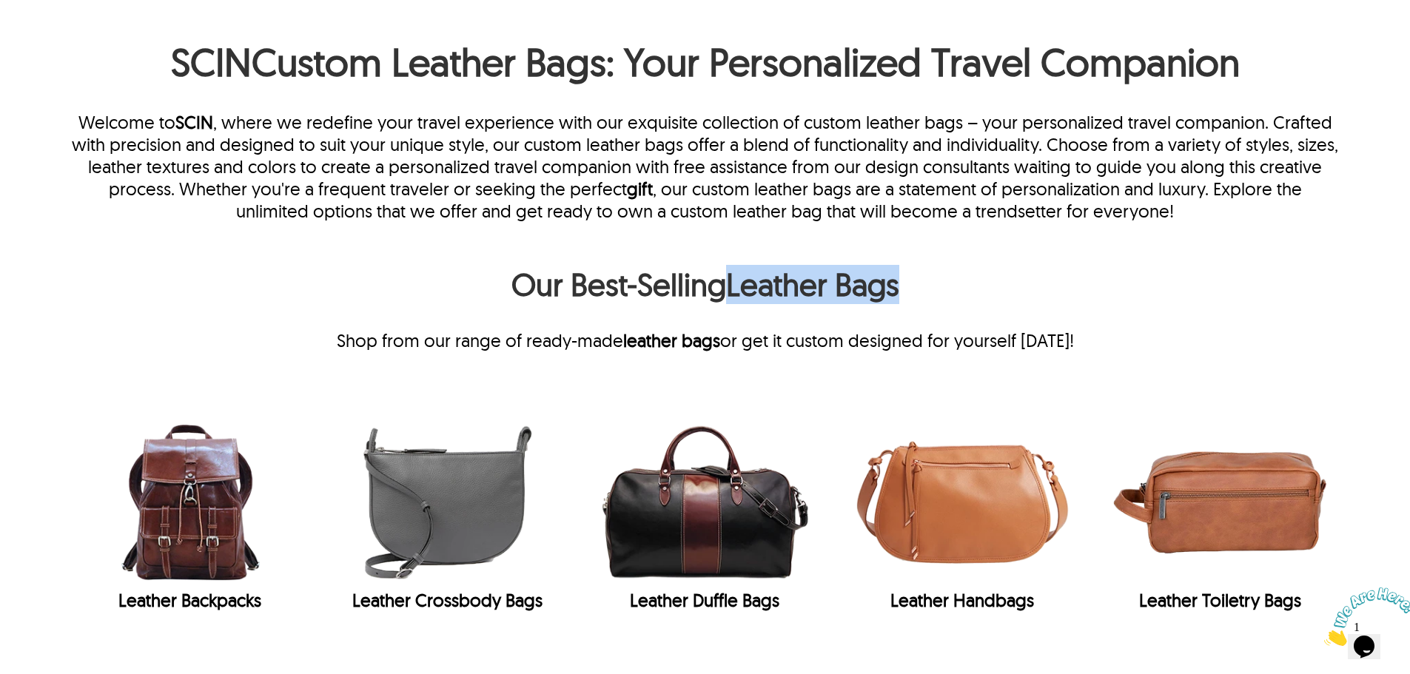
drag, startPoint x: 967, startPoint y: 286, endPoint x: 732, endPoint y: 289, distance: 235.4
click at [732, 289] on h2 "Our Best-Selling Leather Bags" at bounding box center [704, 288] width 1269 height 47
click at [958, 298] on h2 "Our Best-Selling Leather Bags" at bounding box center [704, 288] width 1269 height 47
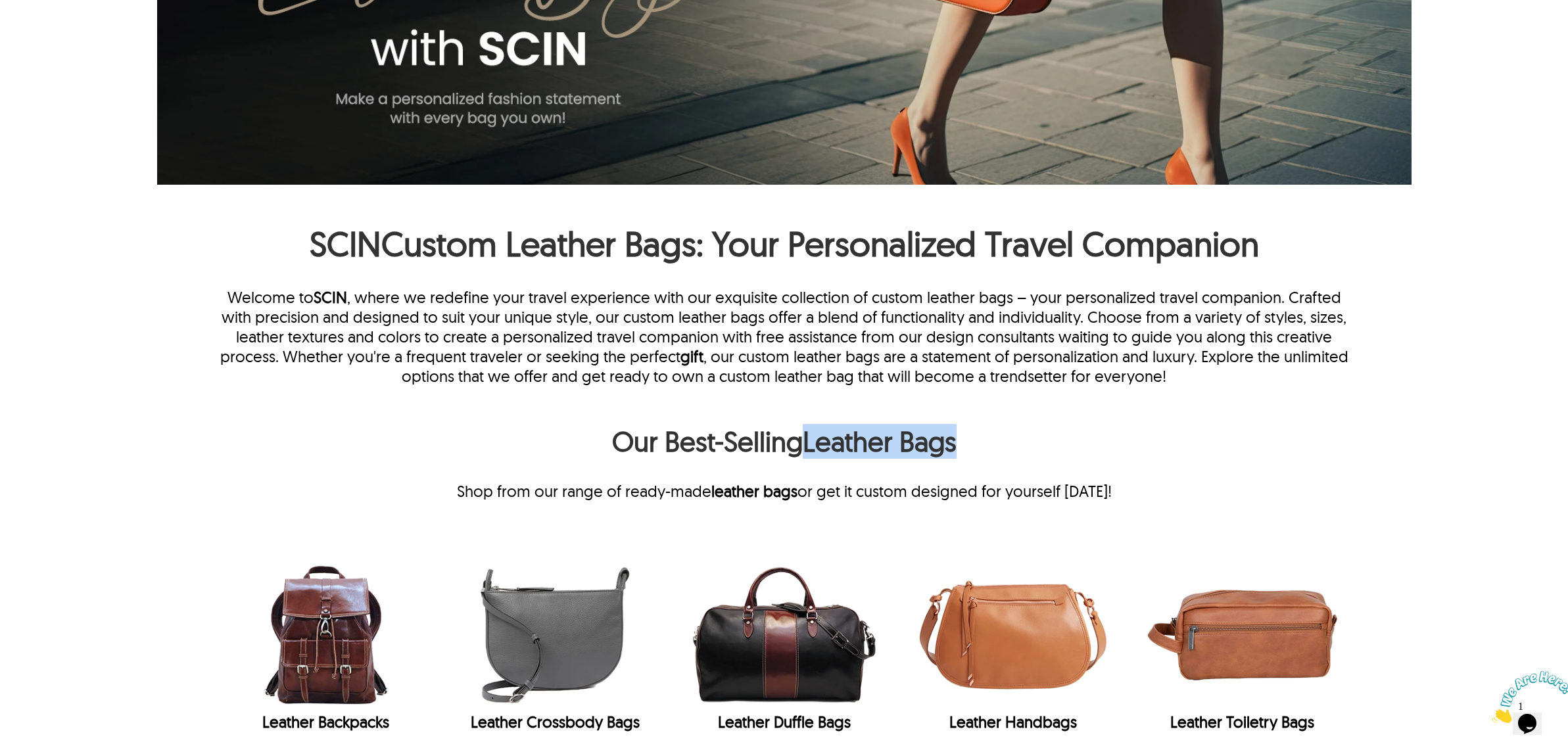
drag, startPoint x: 803, startPoint y: 442, endPoint x: 981, endPoint y: 444, distance: 178.0
click at [981, 444] on h2 "Our Best-Selling Leather Bags" at bounding box center [784, 444] width 1129 height 42
click at [982, 444] on h2 "Our Best-Selling Leather Bags" at bounding box center [784, 444] width 1129 height 42
click at [806, 477] on div "Our Best-Selling Leather Bags Shop from our range of ready-made leather bags or…" at bounding box center [784, 462] width 1129 height 77
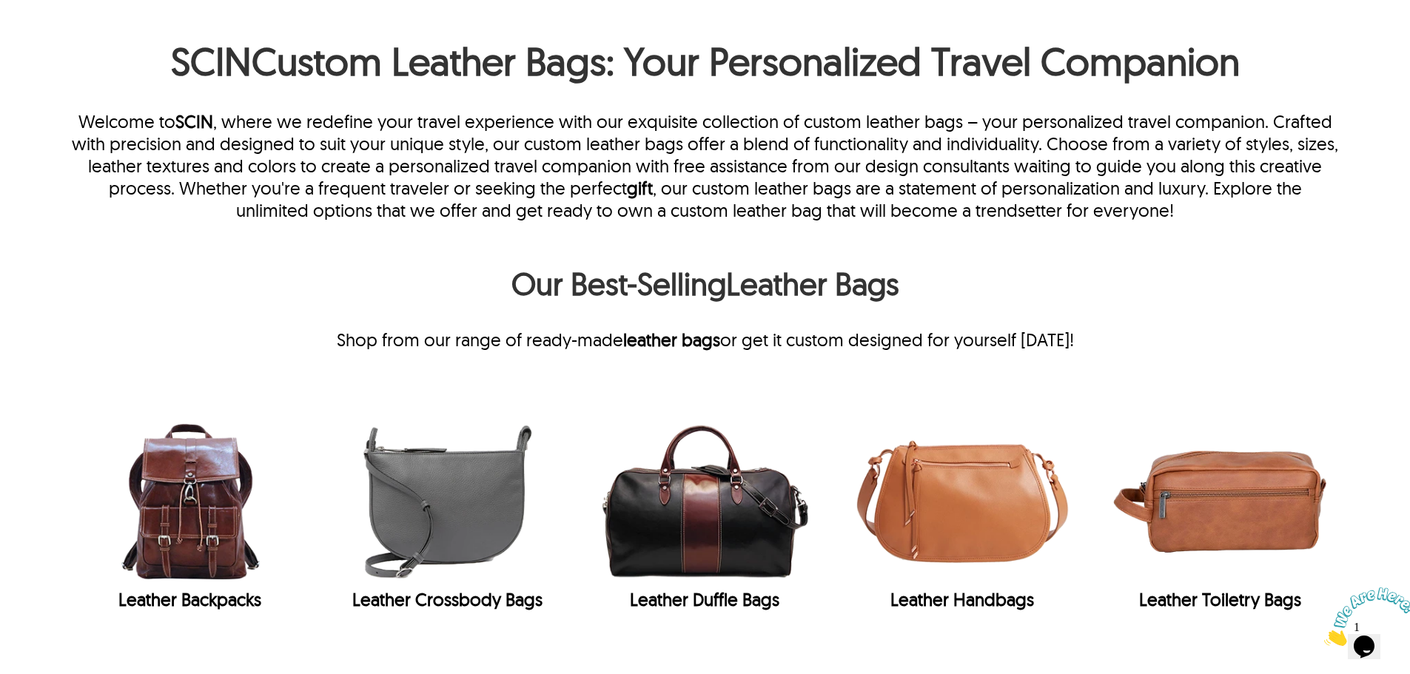
scroll to position [588, 0]
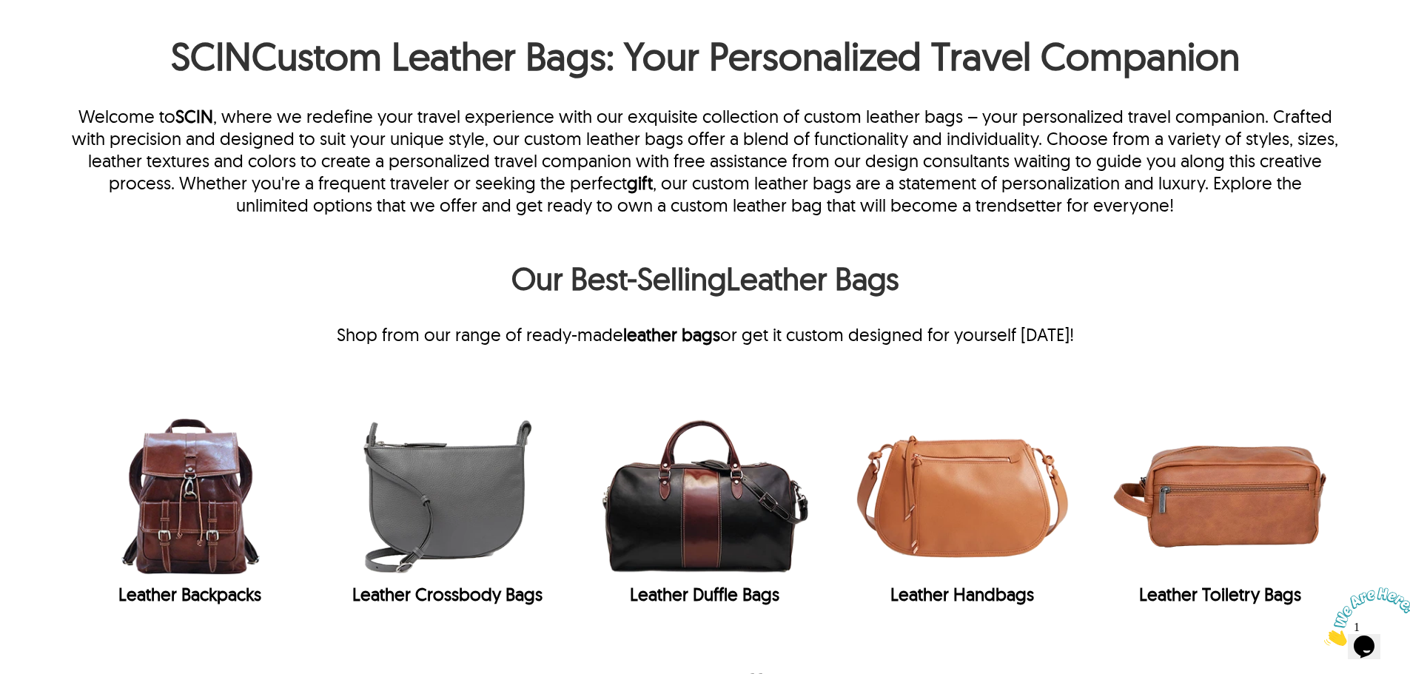
click at [999, 306] on div "Our Best-Selling Leather Bags Shop from our range of ready-made leather bags or…" at bounding box center [704, 302] width 1269 height 87
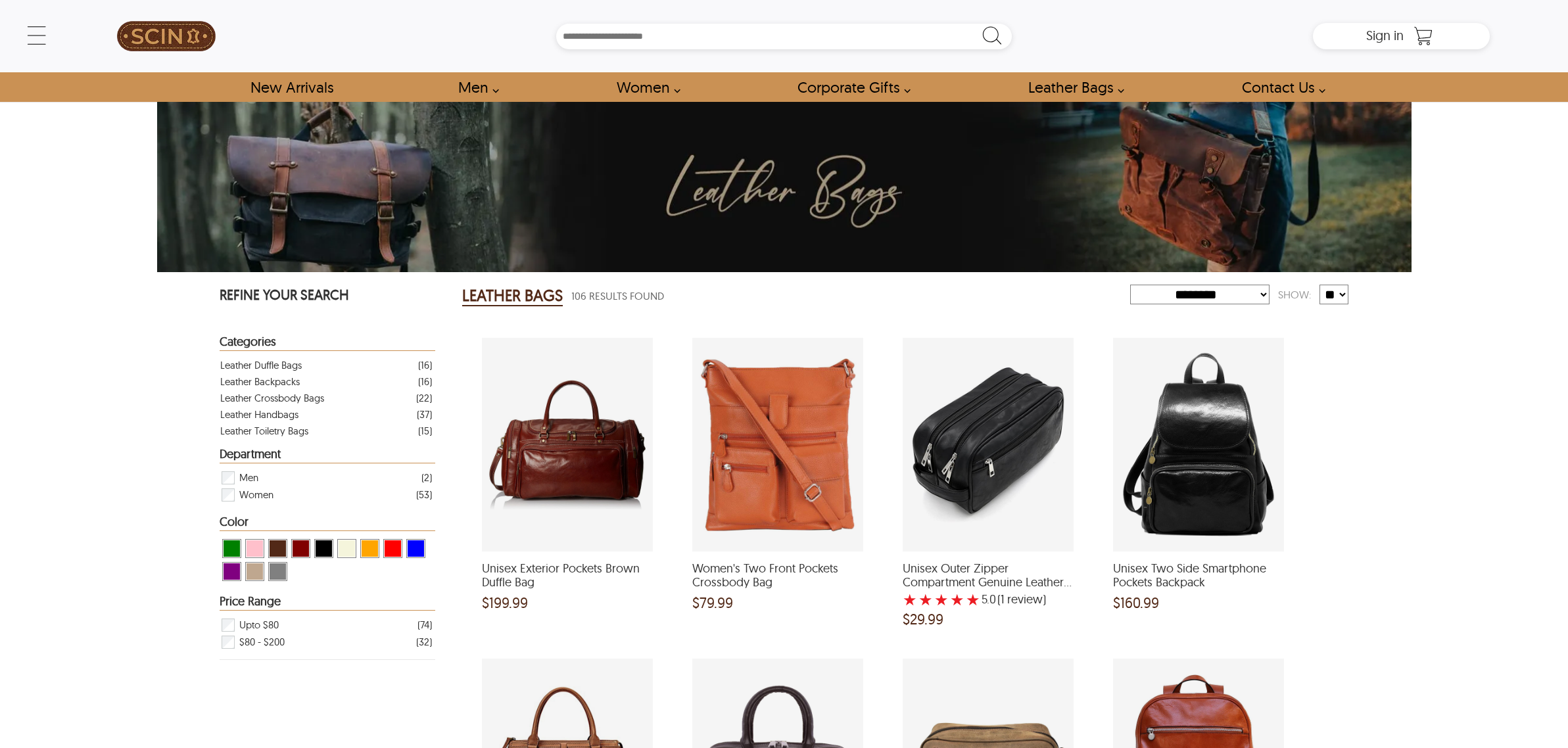
select select "********"
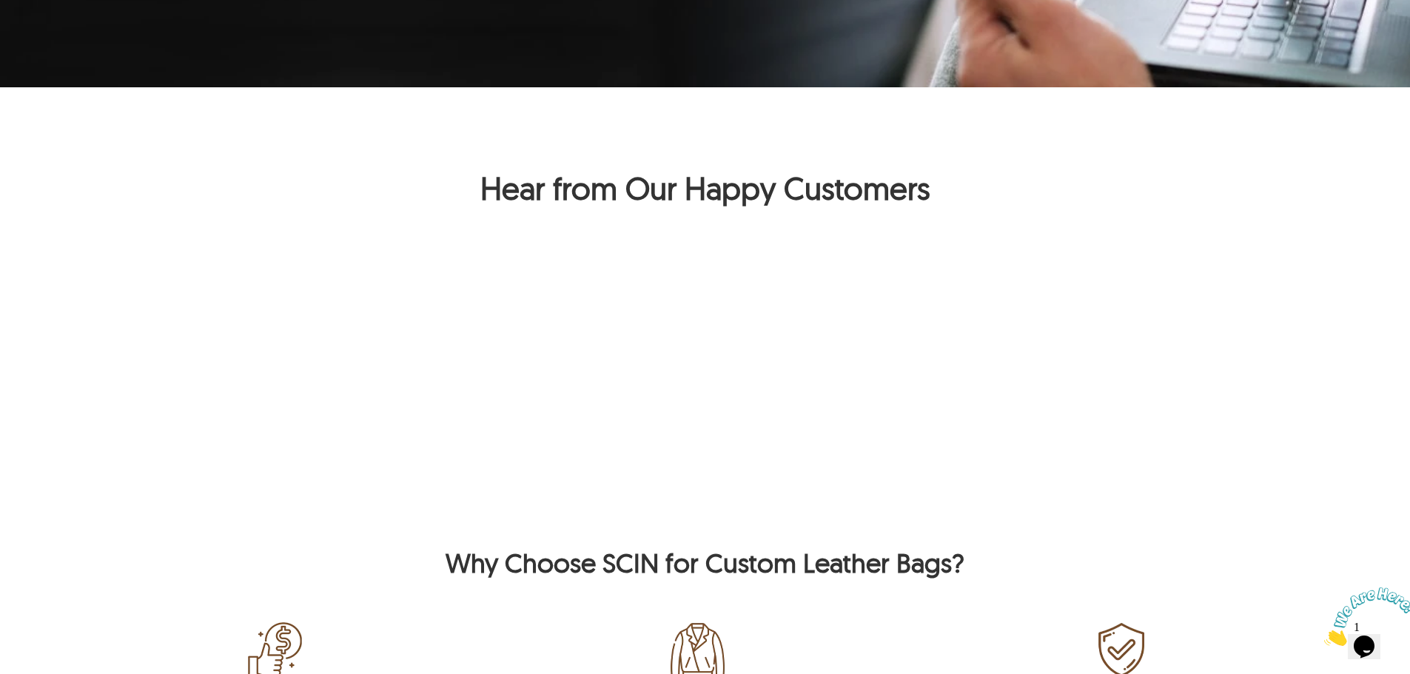
scroll to position [2753, 0]
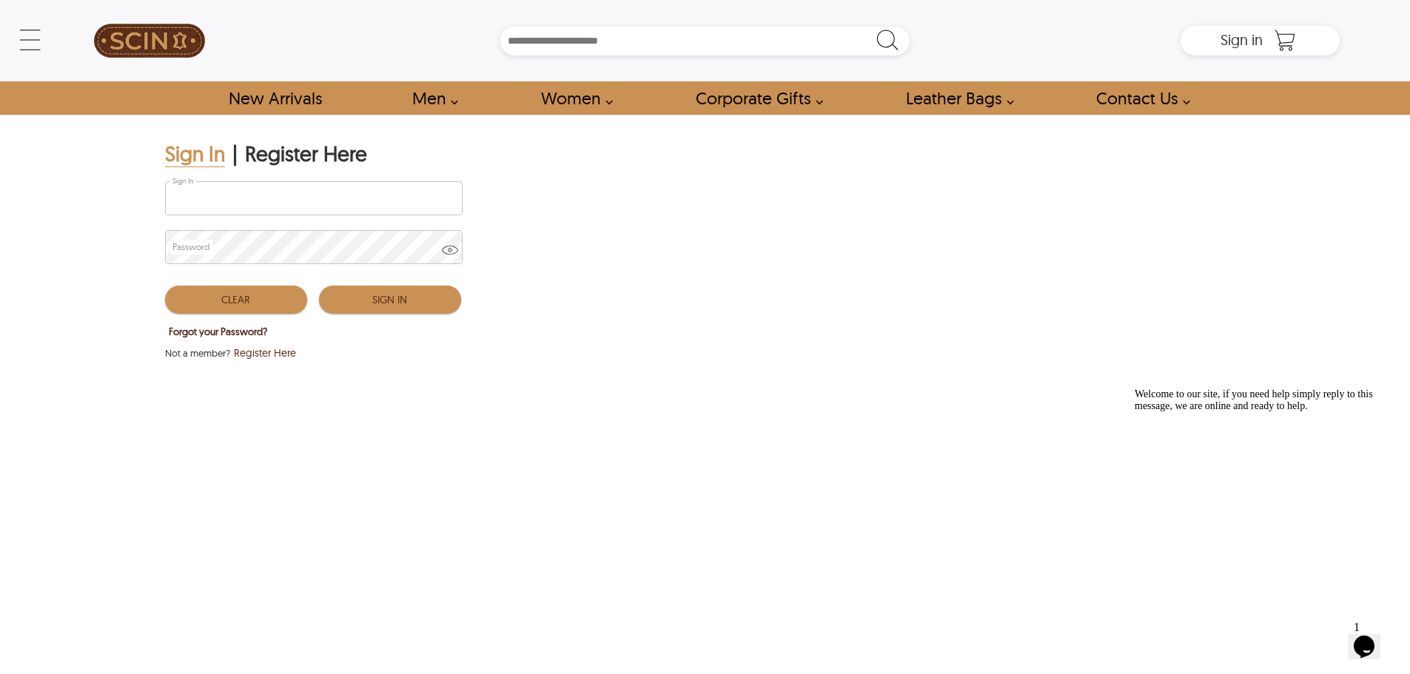
type input "**********"
click at [400, 306] on button "Sign In" at bounding box center [390, 300] width 142 height 28
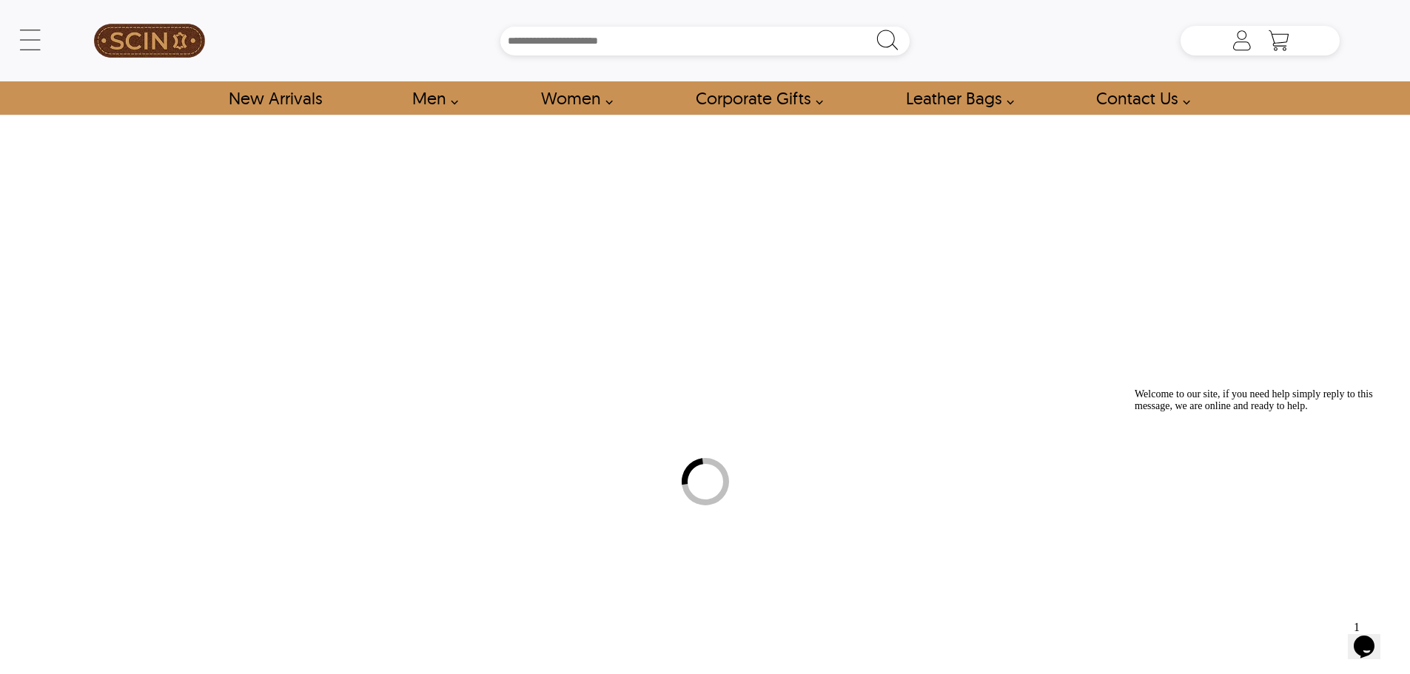
type input "**********"
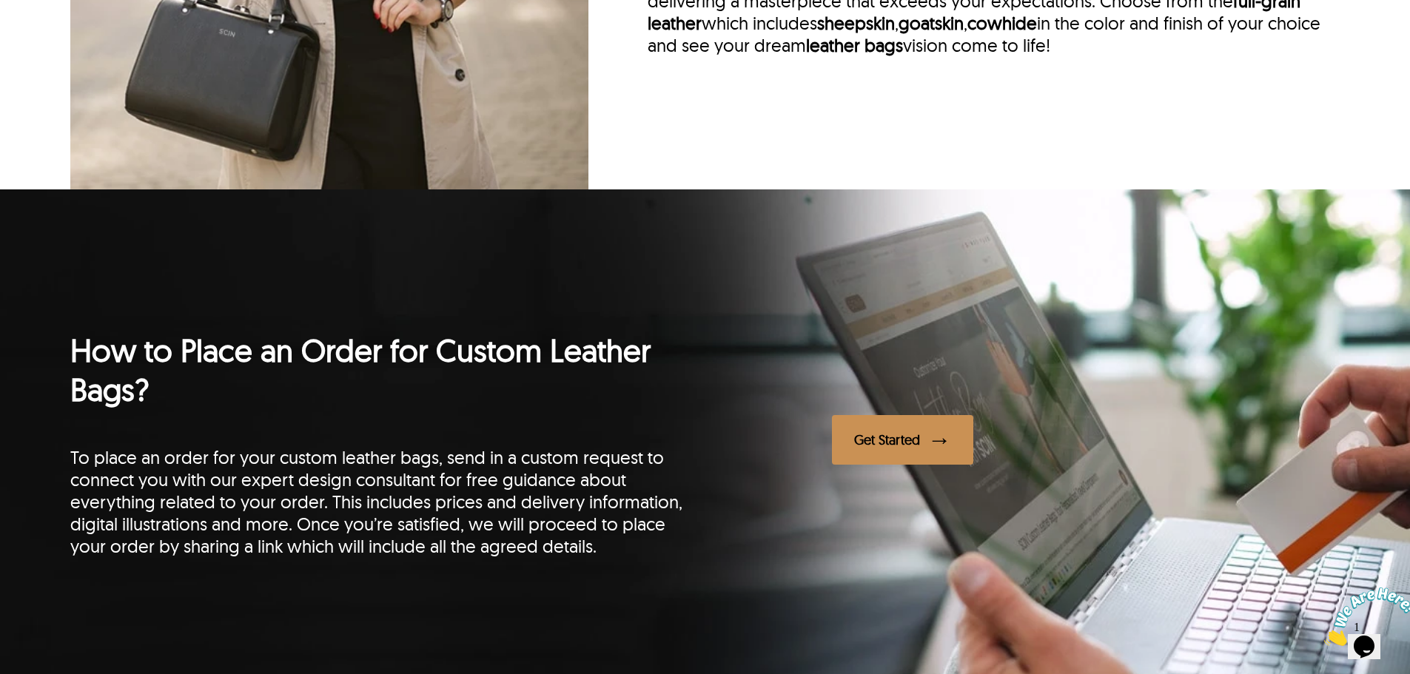
scroll to position [1628, 0]
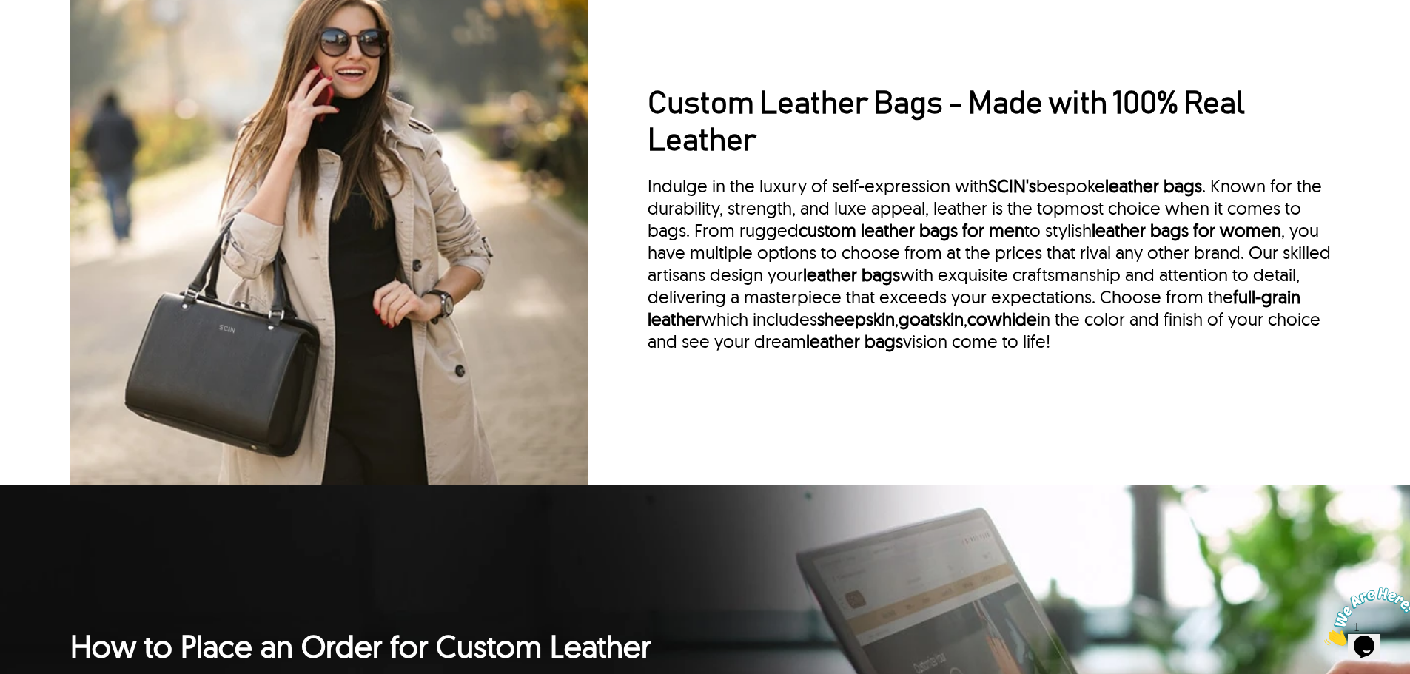
drag, startPoint x: 642, startPoint y: 104, endPoint x: 1225, endPoint y: 372, distance: 641.5
click at [1225, 372] on div "Custom Leather Bags - Made with 100% Real Leather Indulge in the luxury of self…" at bounding box center [704, 226] width 1269 height 518
click at [1171, 352] on div "Indulge in the luxury of self-expression with [PERSON_NAME]'s bespoke leather b…" at bounding box center [994, 264] width 692 height 178
drag, startPoint x: 1129, startPoint y: 353, endPoint x: 532, endPoint y: 100, distance: 648.7
click at [532, 100] on div "Custom Leather Bags - Made with 100% Real Leather Indulge in the luxury of self…" at bounding box center [704, 226] width 1269 height 518
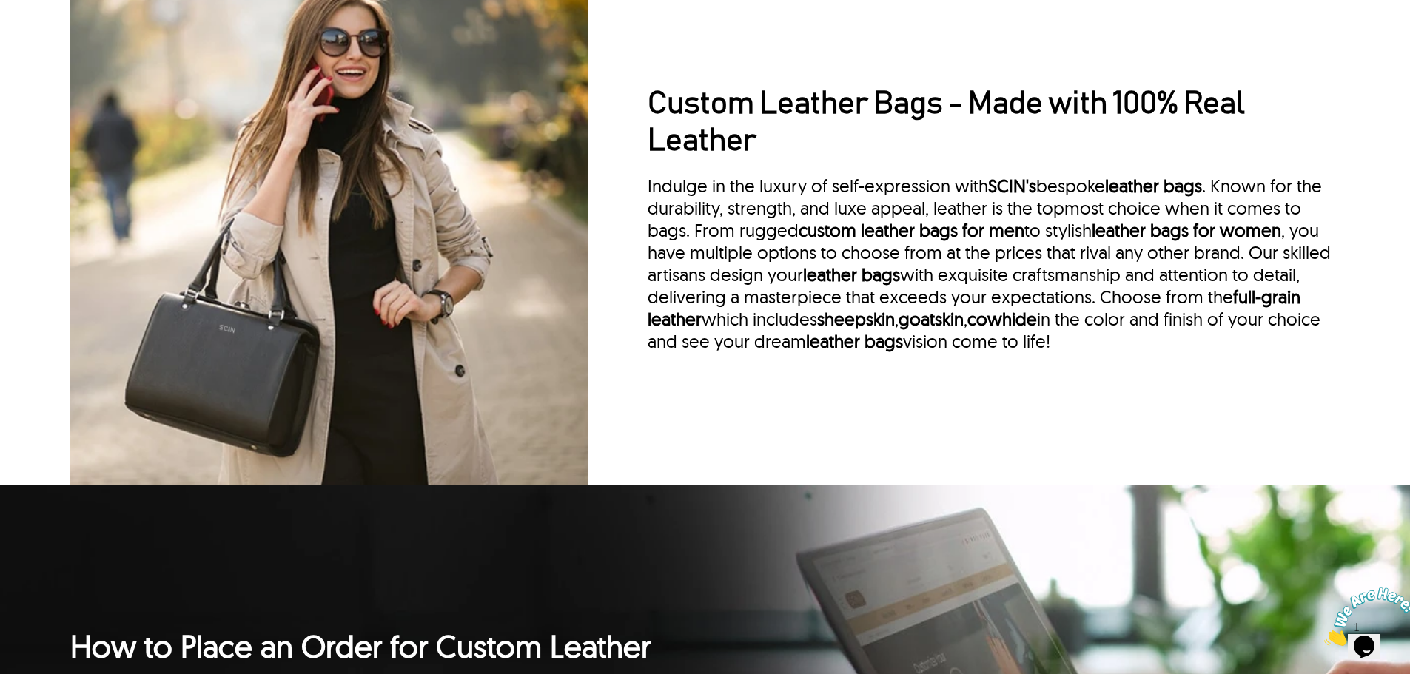
click at [597, 90] on div "Custom Leather Bags - Made with 100% Real Leather Indulge in the luxury of self…" at bounding box center [704, 226] width 1269 height 518
drag, startPoint x: 639, startPoint y: 108, endPoint x: 1241, endPoint y: 397, distance: 668.0
click at [1241, 397] on div "Custom Leather Bags - Made with 100% Real Leather Indulge in the luxury of self…" at bounding box center [704, 226] width 1269 height 518
drag, startPoint x: 625, startPoint y: 110, endPoint x: 1237, endPoint y: 360, distance: 661.2
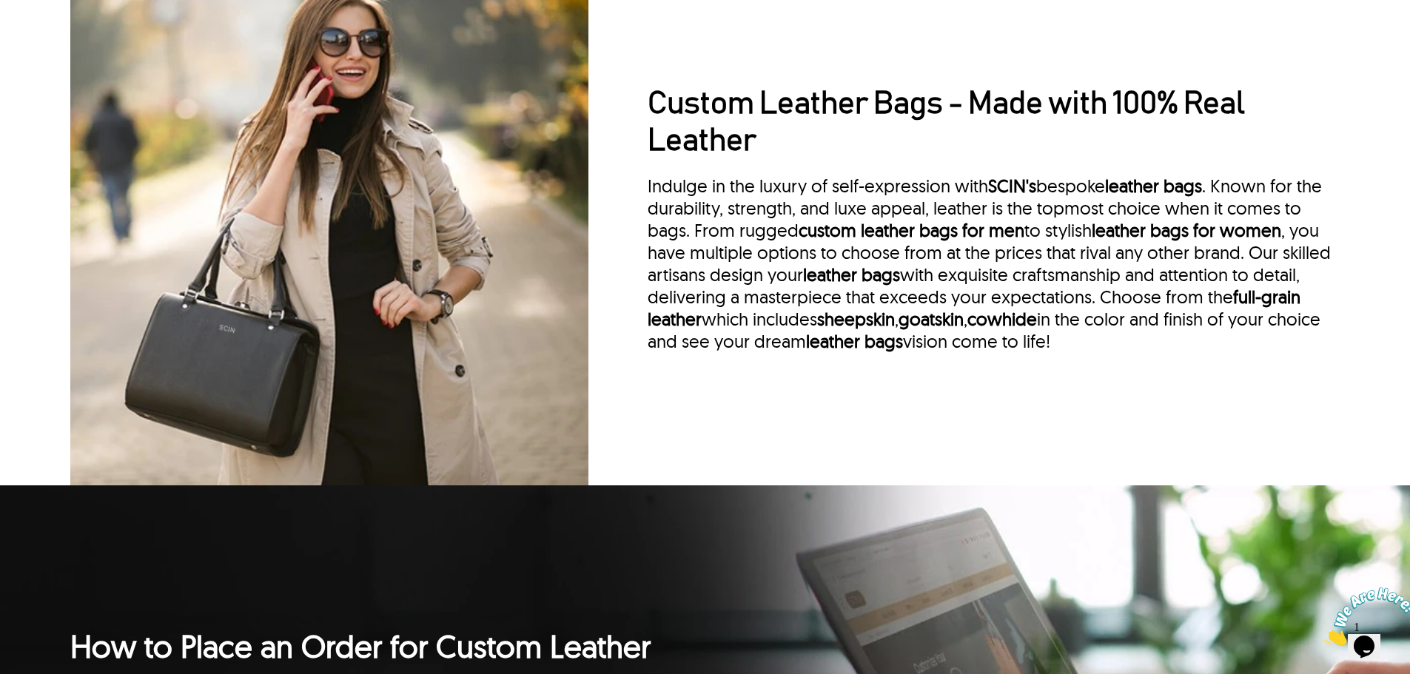
click at [1237, 360] on div "Custom Leather Bags - Made with 100% Real Leather Indulge in the luxury of self…" at bounding box center [704, 226] width 1269 height 518
click at [1237, 352] on div "Indulge in the luxury of self-expression with SCIN's bespoke leather bags . Kno…" at bounding box center [994, 264] width 692 height 178
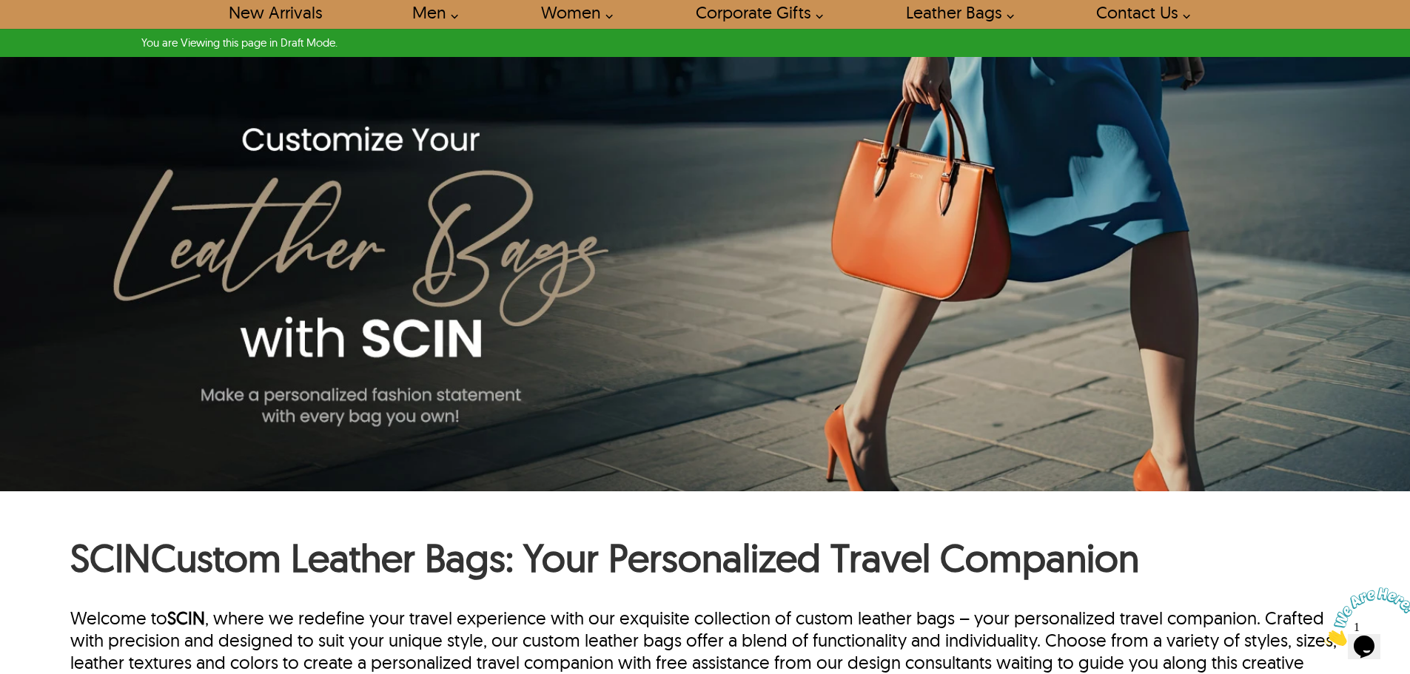
scroll to position [0, 0]
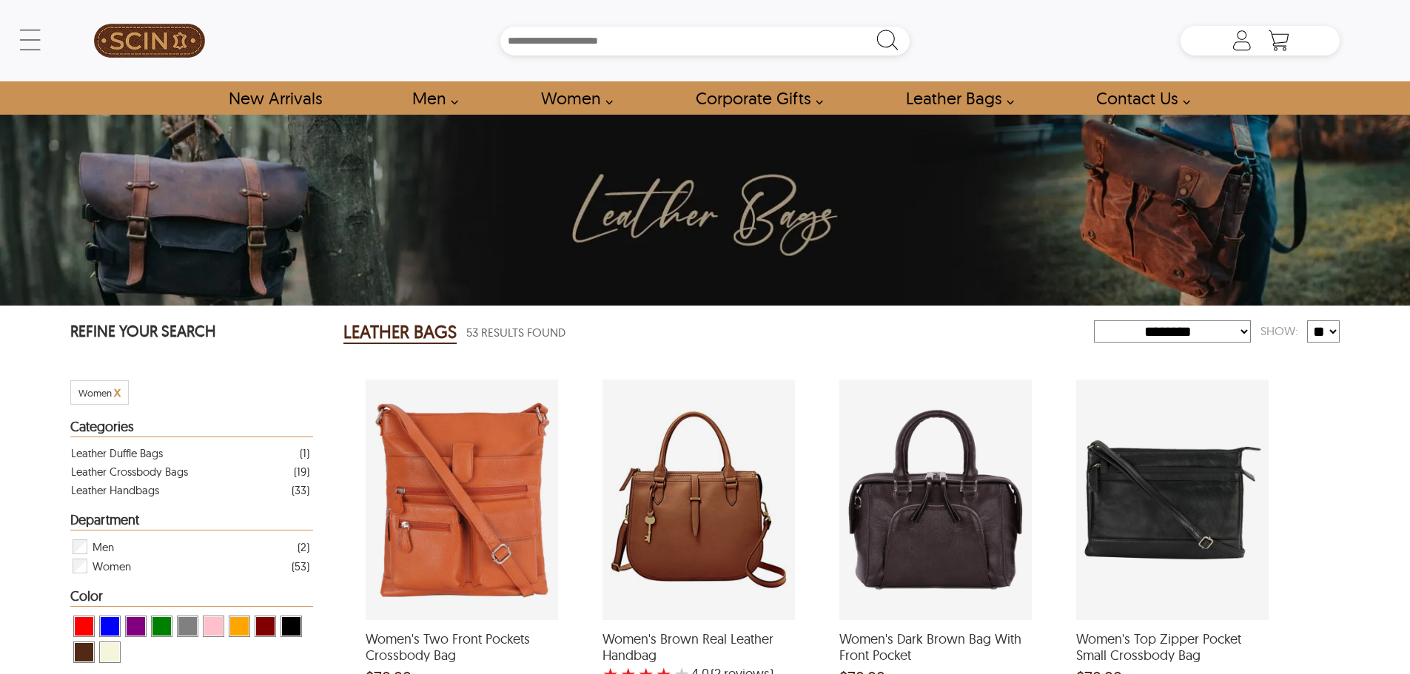
select select "********"
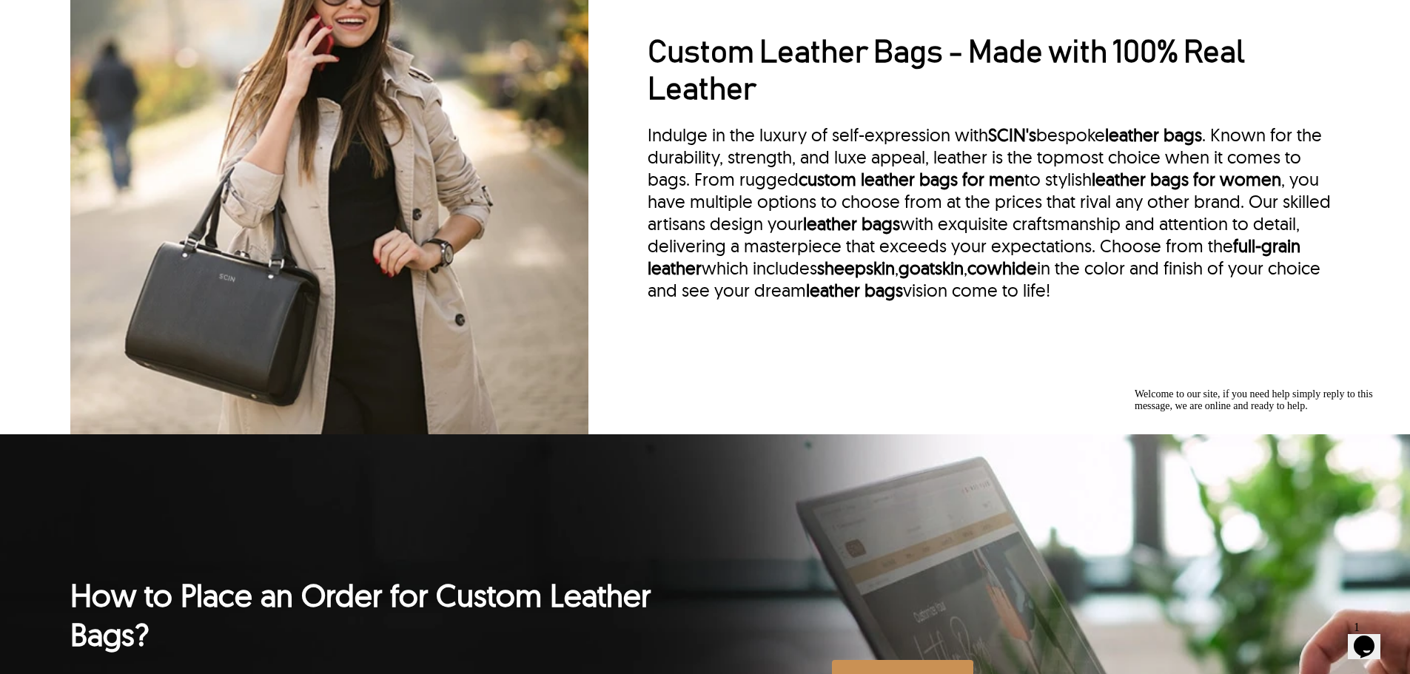
scroll to position [1654, 0]
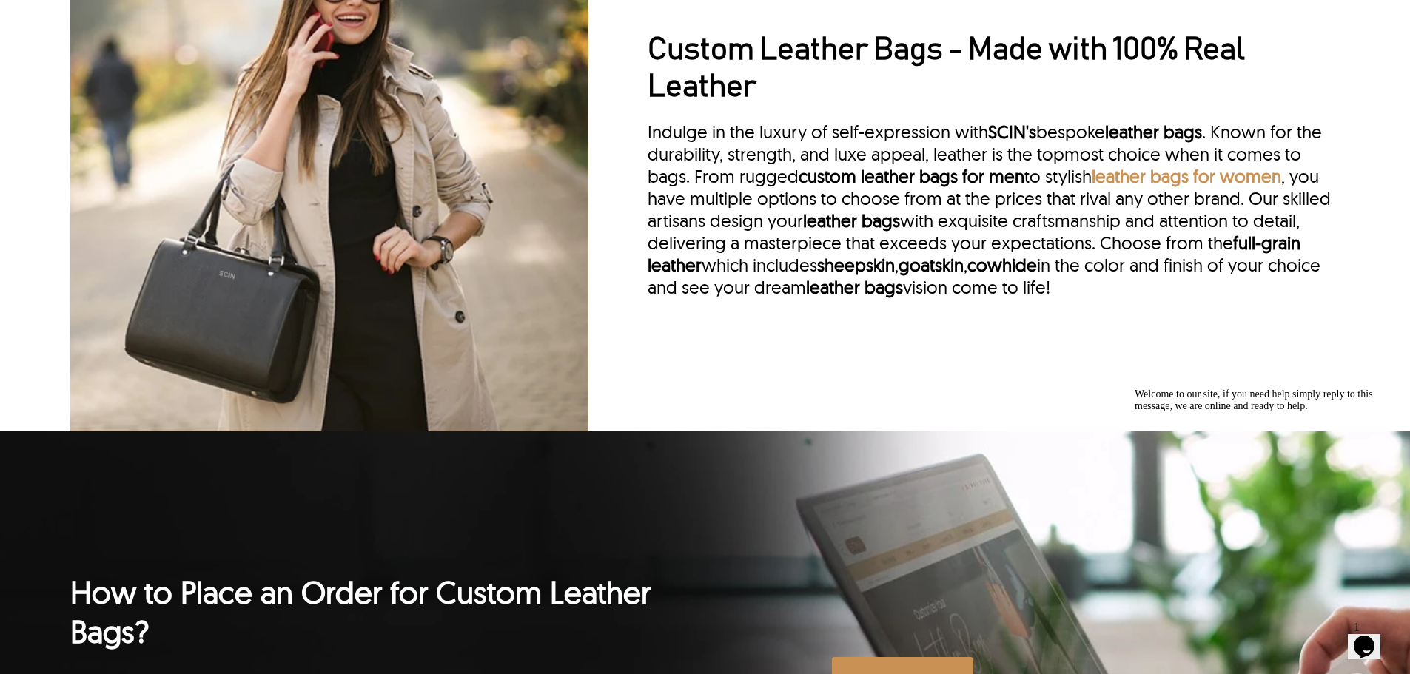
click at [1138, 187] on link "leather bags for women" at bounding box center [1186, 176] width 189 height 22
drag, startPoint x: 654, startPoint y: 145, endPoint x: 1266, endPoint y: 316, distance: 635.5
click at [1266, 298] on div "Indulge in the luxury of self-expression with [PERSON_NAME]'s bespoke leather b…" at bounding box center [994, 210] width 692 height 178
click at [1148, 298] on div "Indulge in the luxury of self-expression with [PERSON_NAME]'s bespoke leather b…" at bounding box center [994, 210] width 692 height 178
click at [897, 154] on div "Indulge in the luxury of self-expression with [PERSON_NAME]'s bespoke leather b…" at bounding box center [994, 210] width 692 height 178
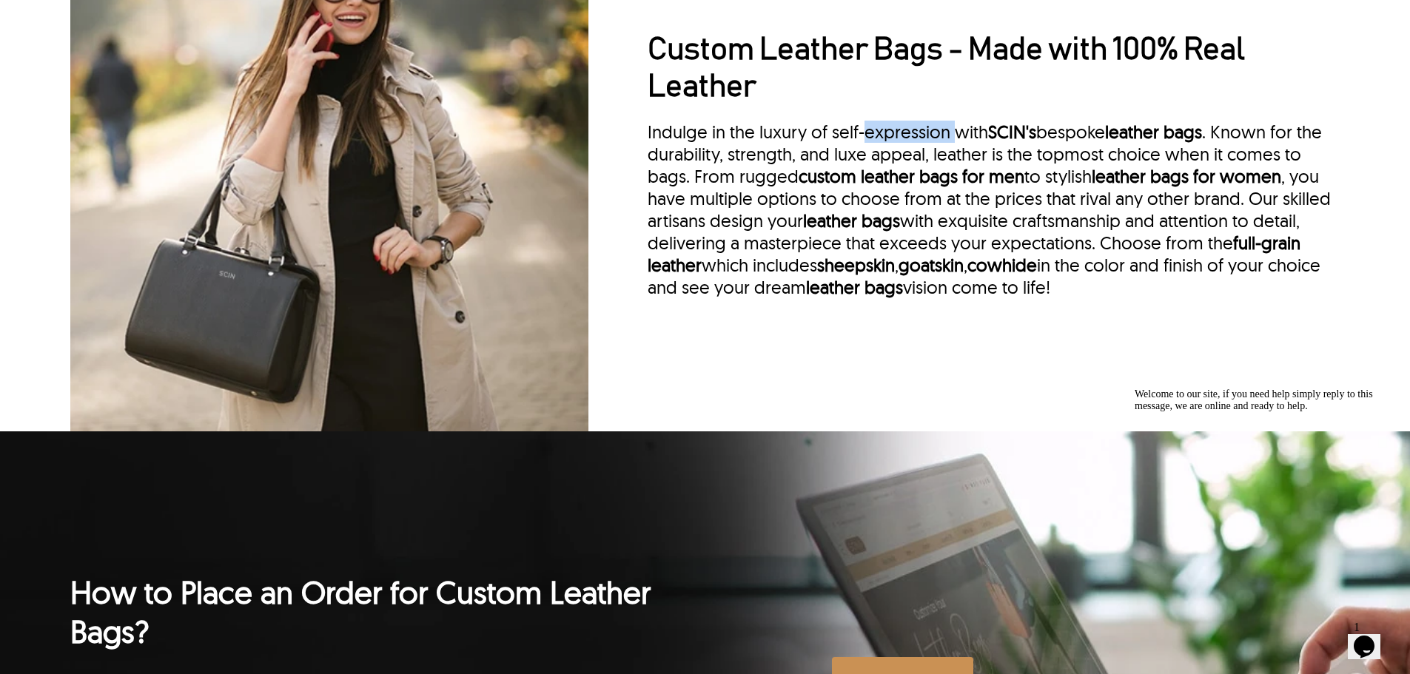
click at [897, 154] on div "Indulge in the luxury of self-expression with [PERSON_NAME]'s bespoke leather b…" at bounding box center [994, 210] width 692 height 178
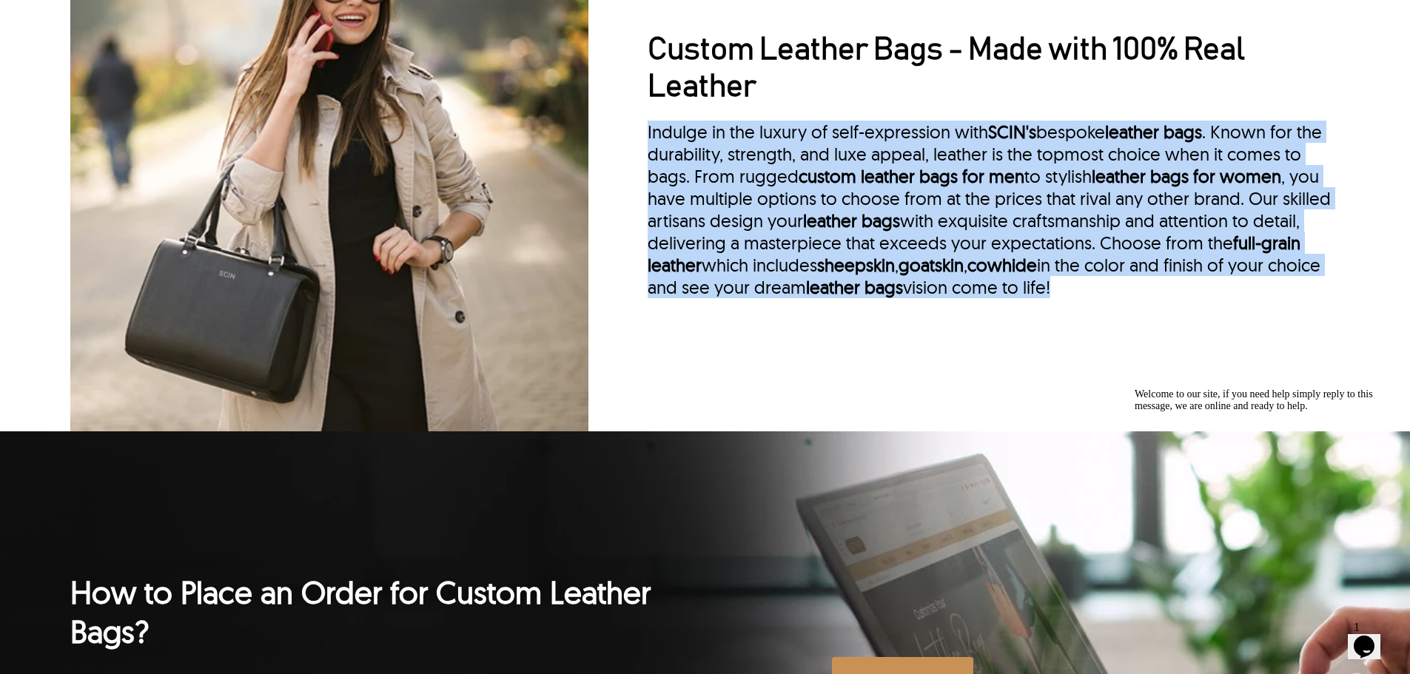
drag, startPoint x: 897, startPoint y: 154, endPoint x: 892, endPoint y: 164, distance: 10.9
click at [897, 153] on div "Indulge in the luxury of self-expression with SCIN's bespoke leather bags . Kno…" at bounding box center [994, 210] width 692 height 178
click at [875, 187] on strong "custom leather bags for men" at bounding box center [912, 176] width 226 height 22
click at [1086, 298] on div "Indulge in the luxury of self-expression with SCIN's bespoke leather bags . Kno…" at bounding box center [994, 210] width 692 height 178
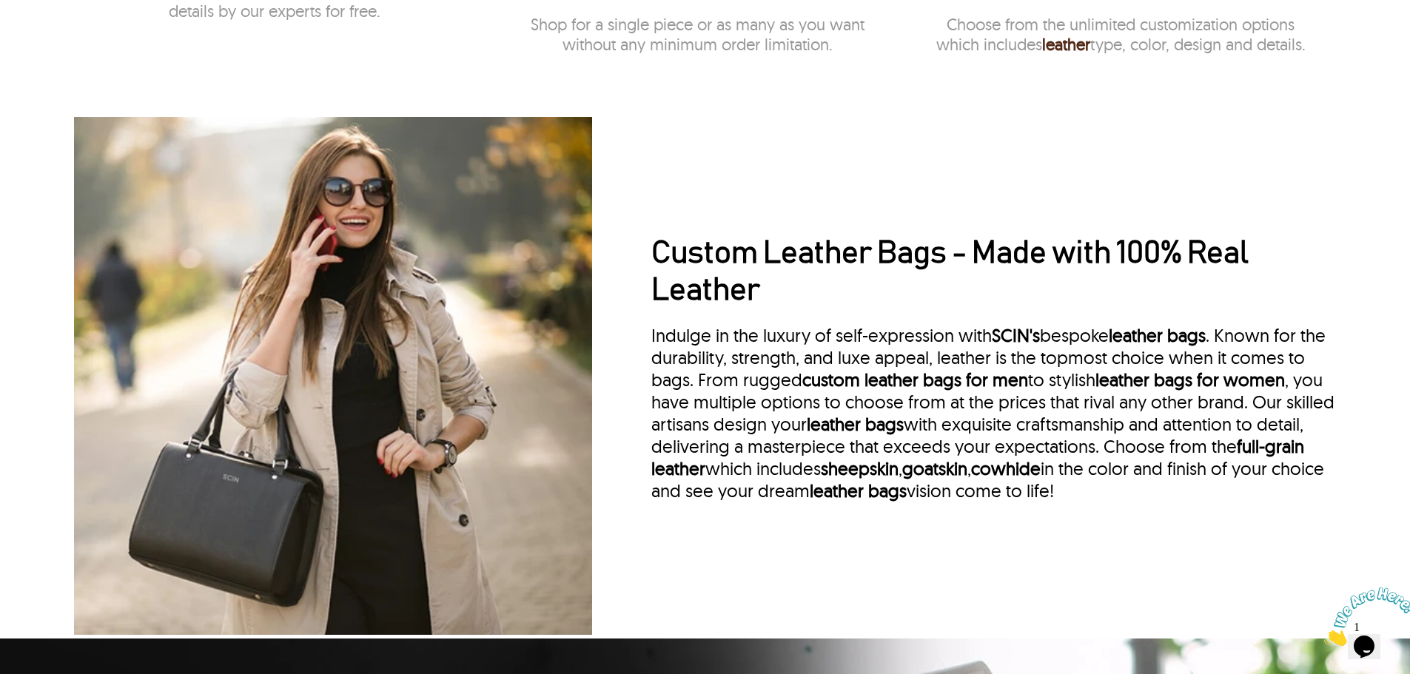
scroll to position [1480, 0]
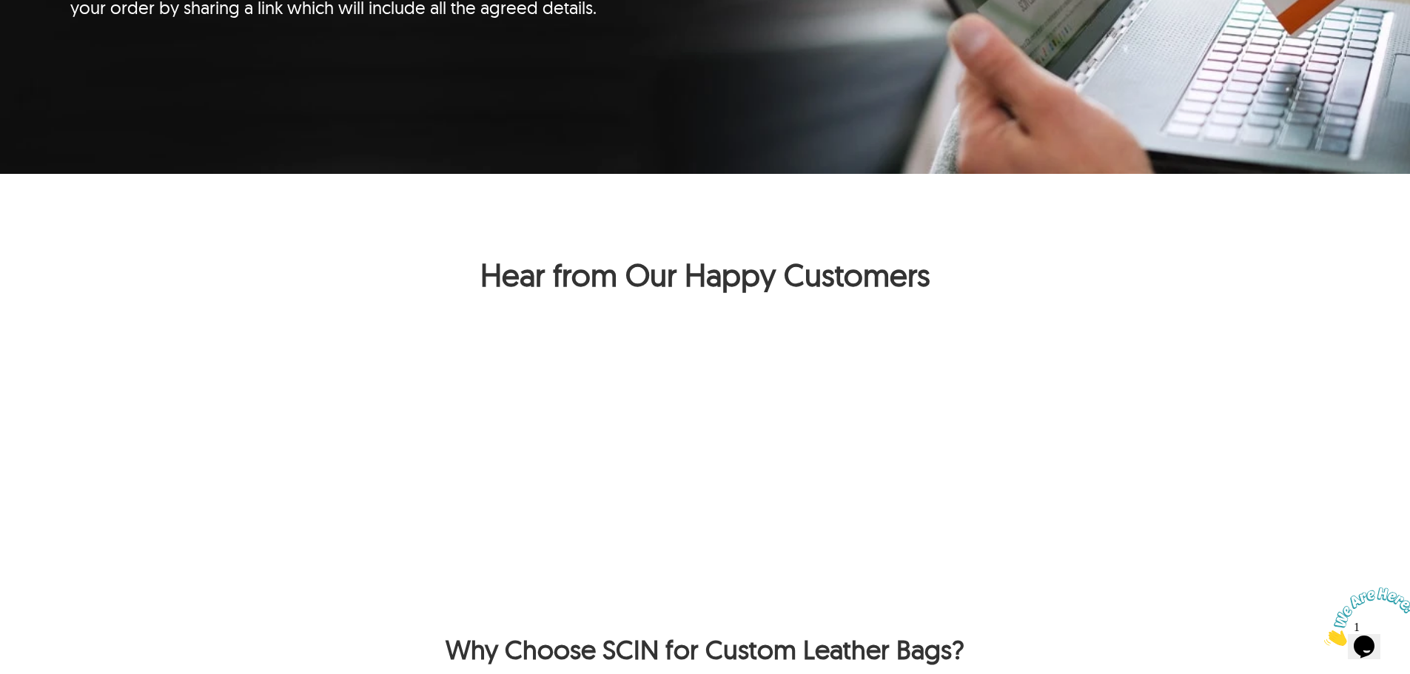
scroll to position [2886, 0]
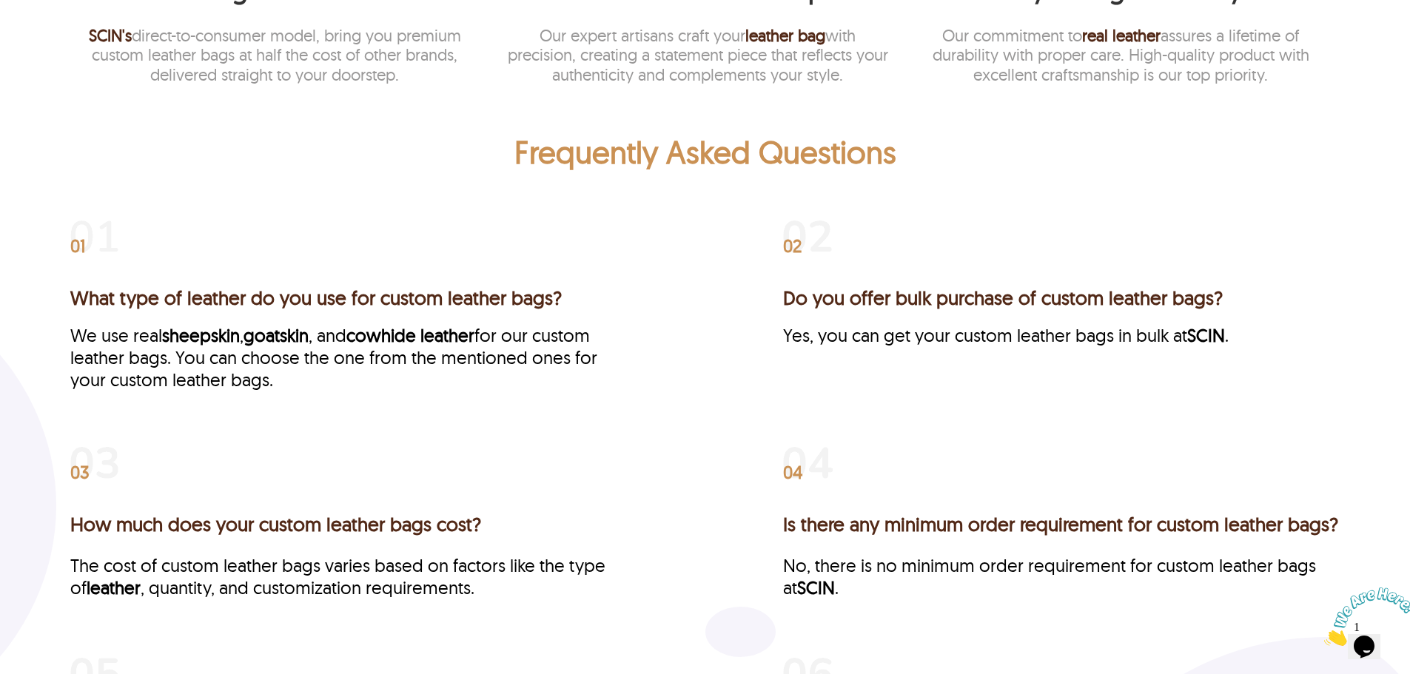
scroll to position [2966, 0]
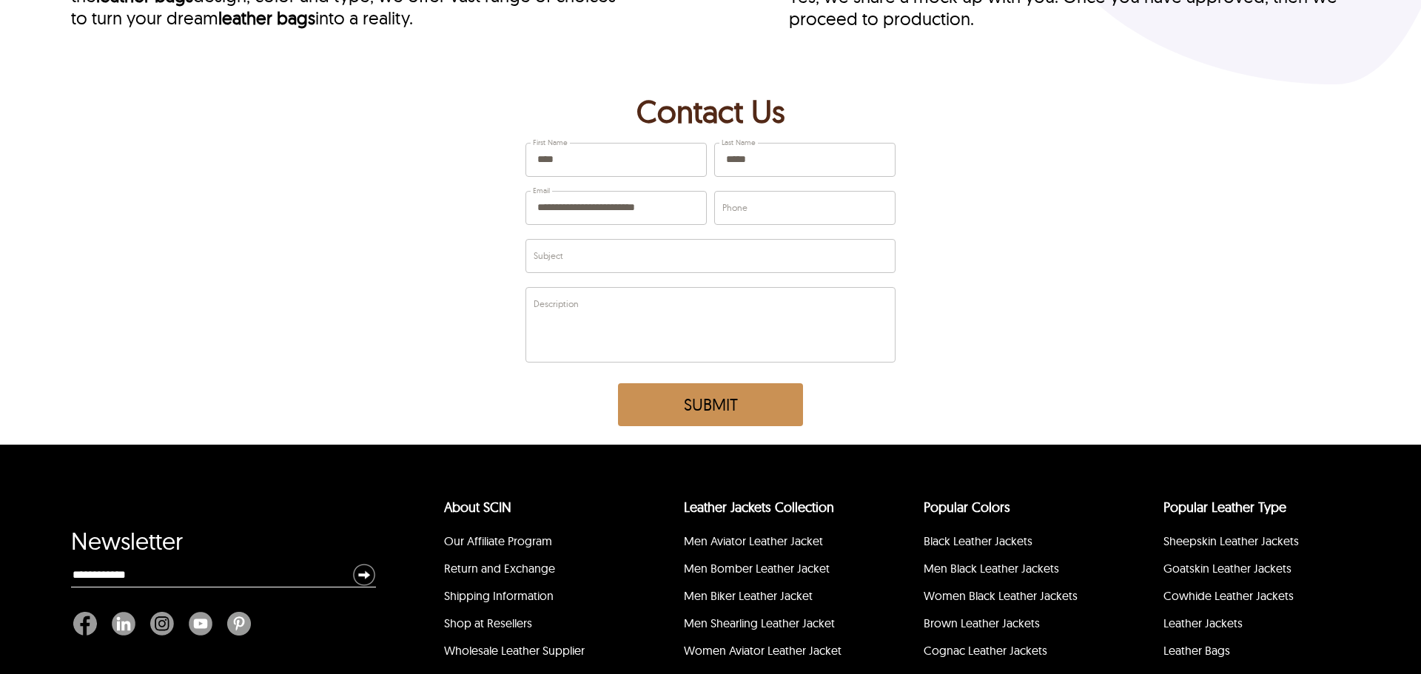
scroll to position [4510, 0]
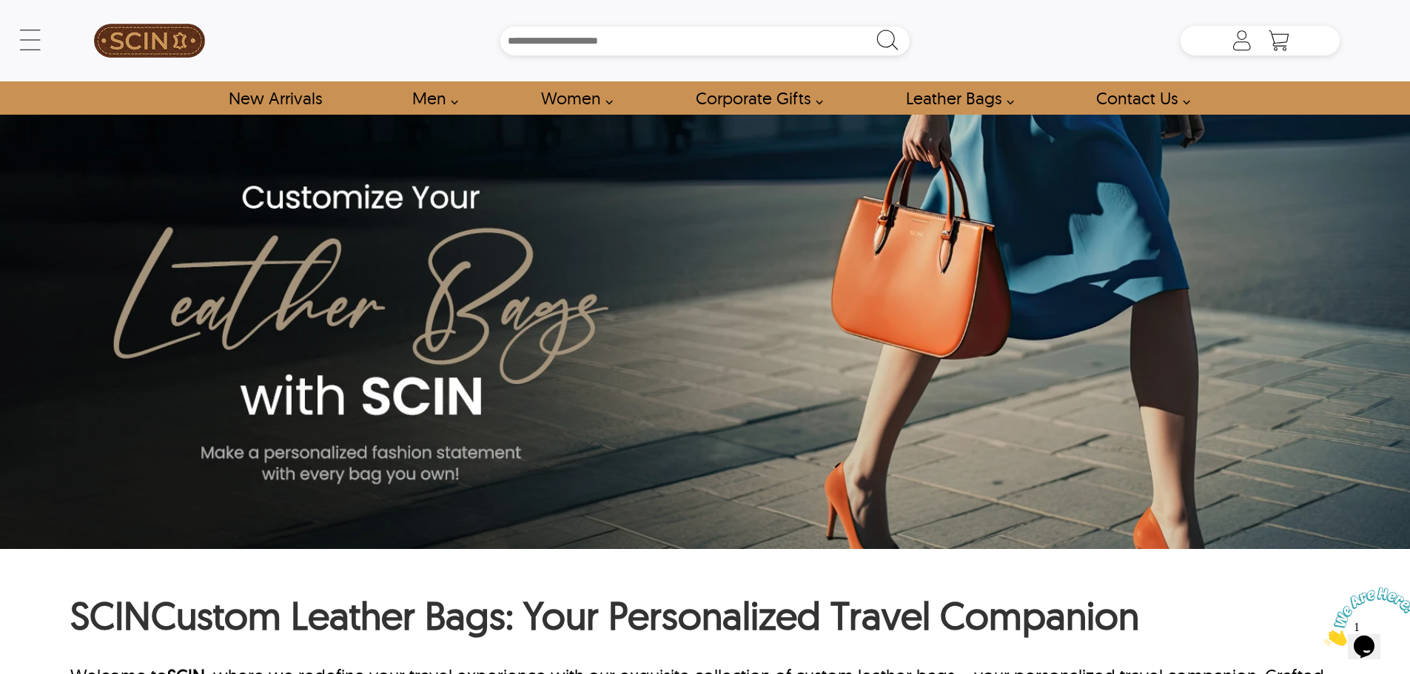
click at [619, 33] on input "Search Box" at bounding box center [704, 41] width 409 height 29
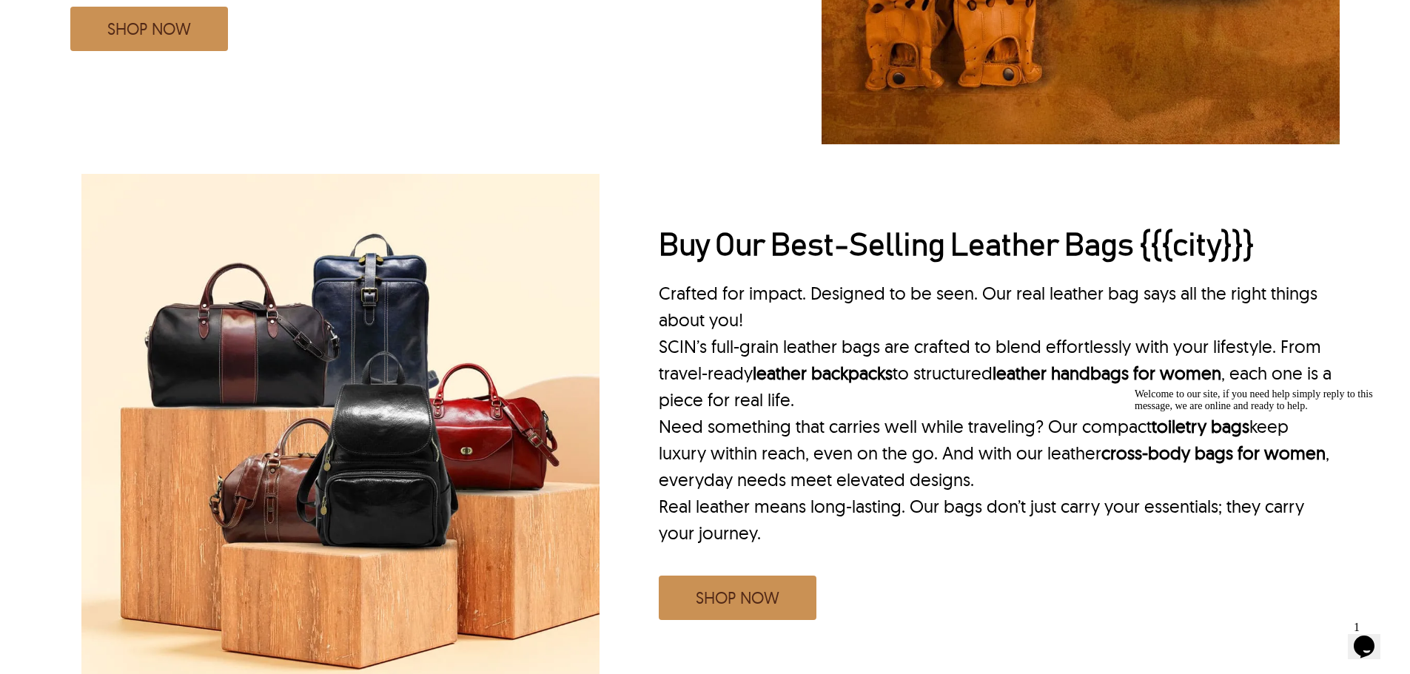
scroll to position [1628, 0]
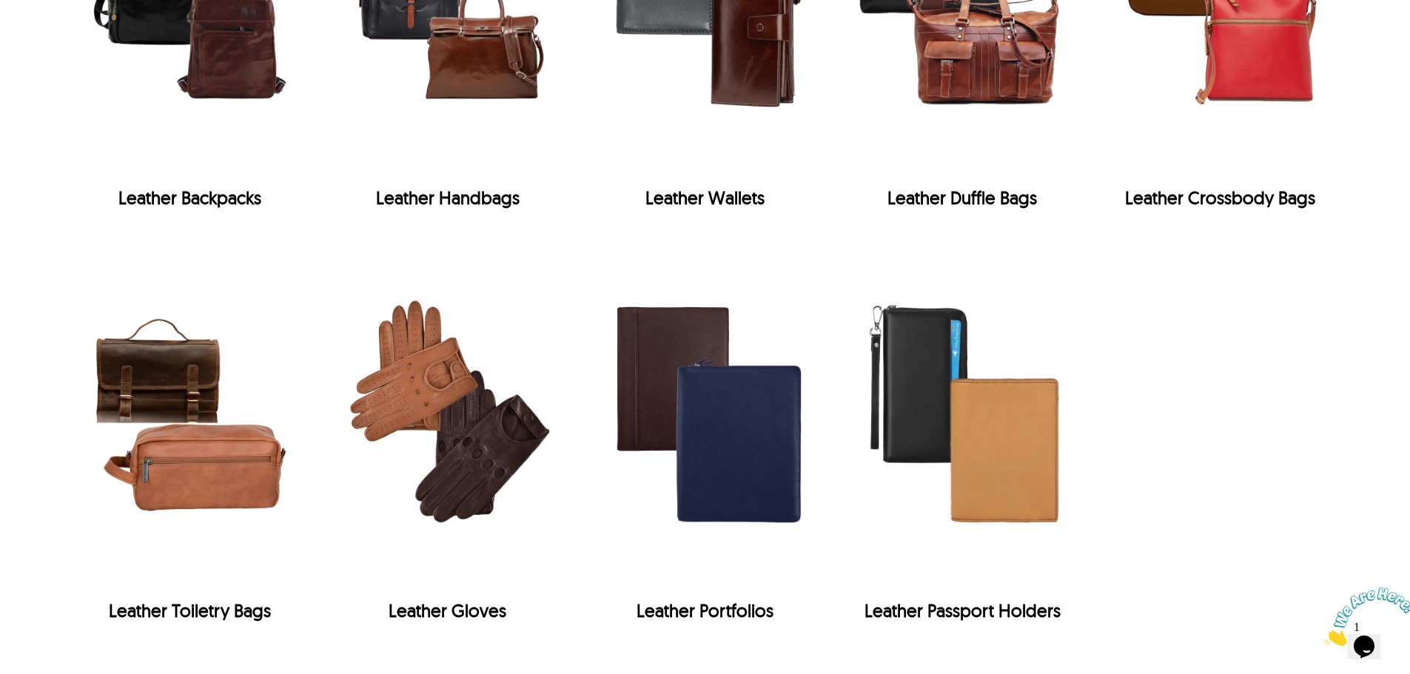
scroll to position [2523, 0]
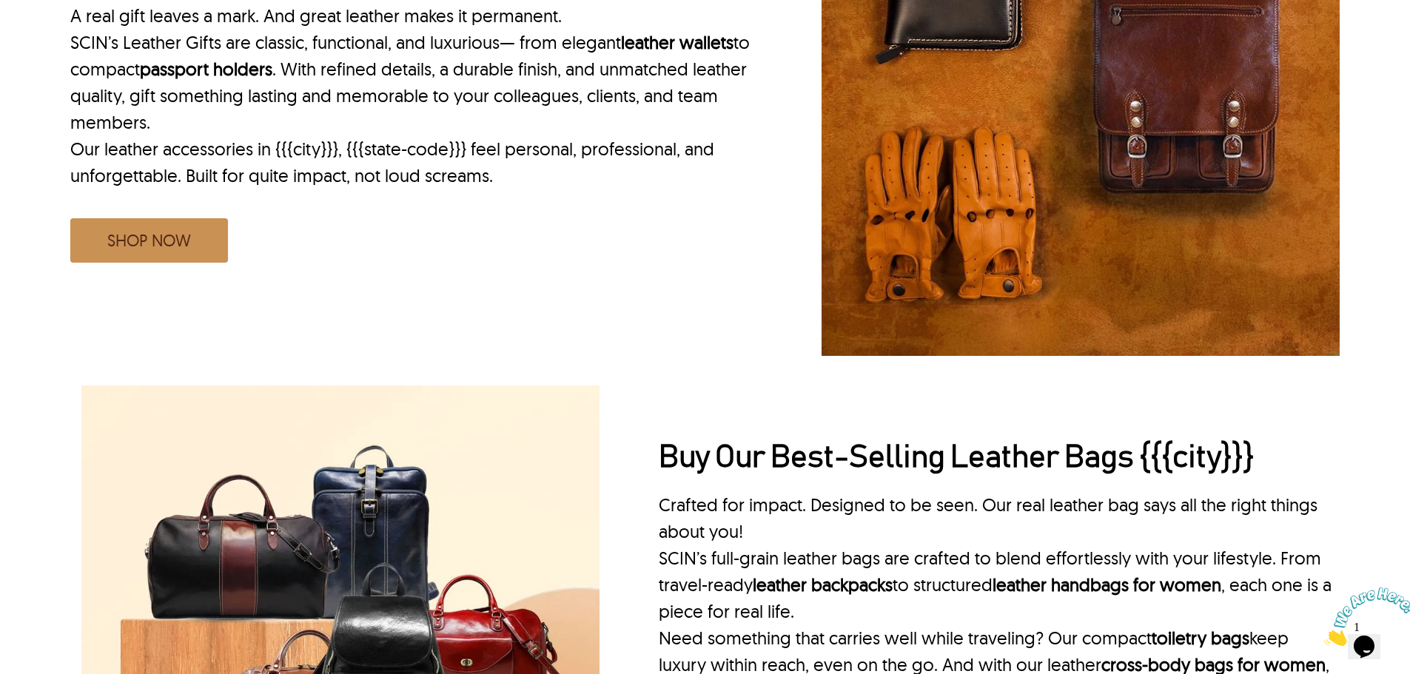
scroll to position [1554, 0]
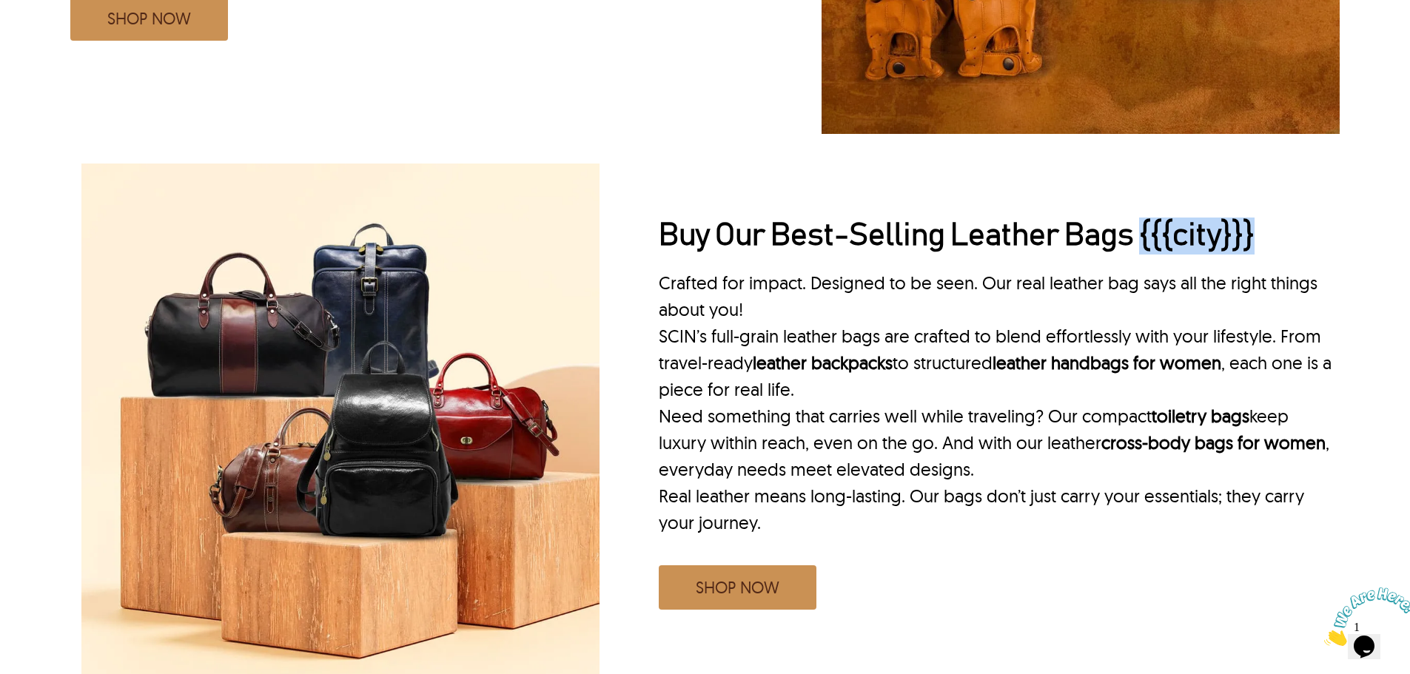
drag, startPoint x: 1272, startPoint y: 221, endPoint x: 1144, endPoint y: 233, distance: 128.7
click at [1144, 233] on h2 "Buy Our Best-Selling Leather Bags {{{city}}}" at bounding box center [999, 236] width 681 height 37
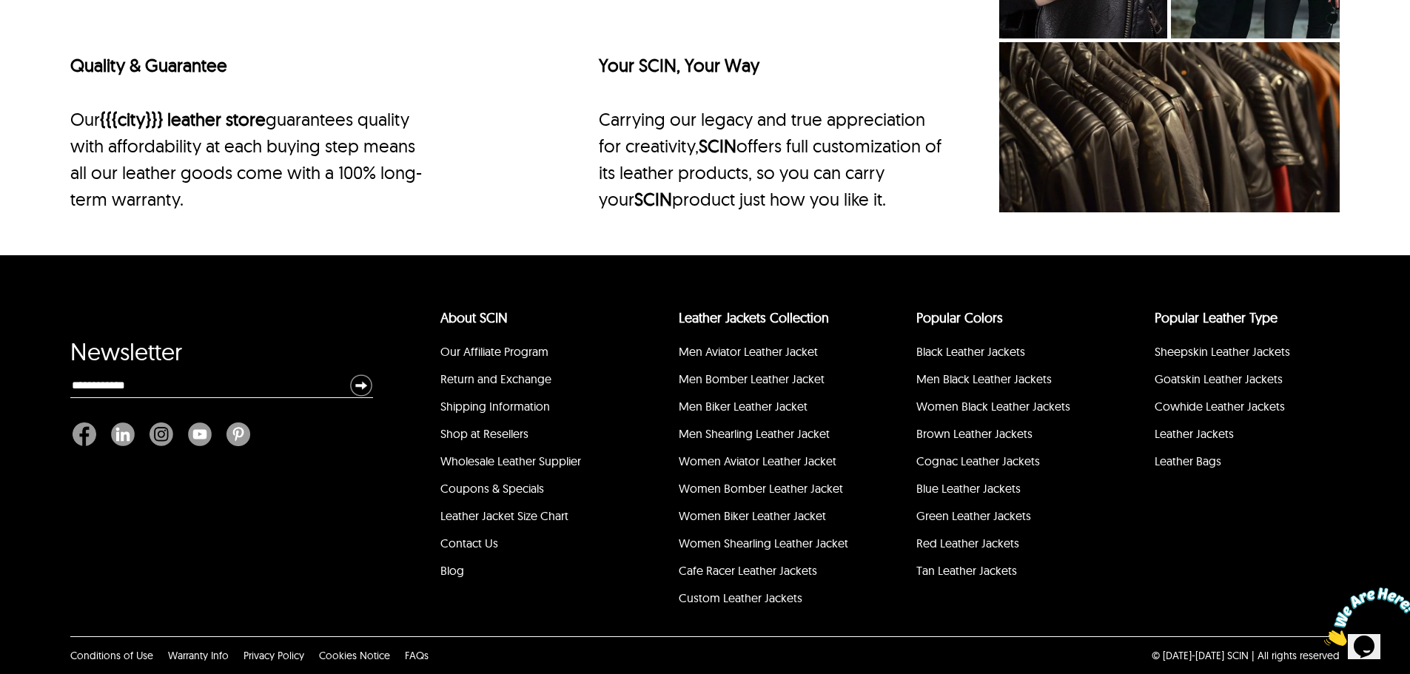
scroll to position [5932, 0]
drag, startPoint x: 1412, startPoint y: 44, endPoint x: 82, endPoint y: 65, distance: 1330.2
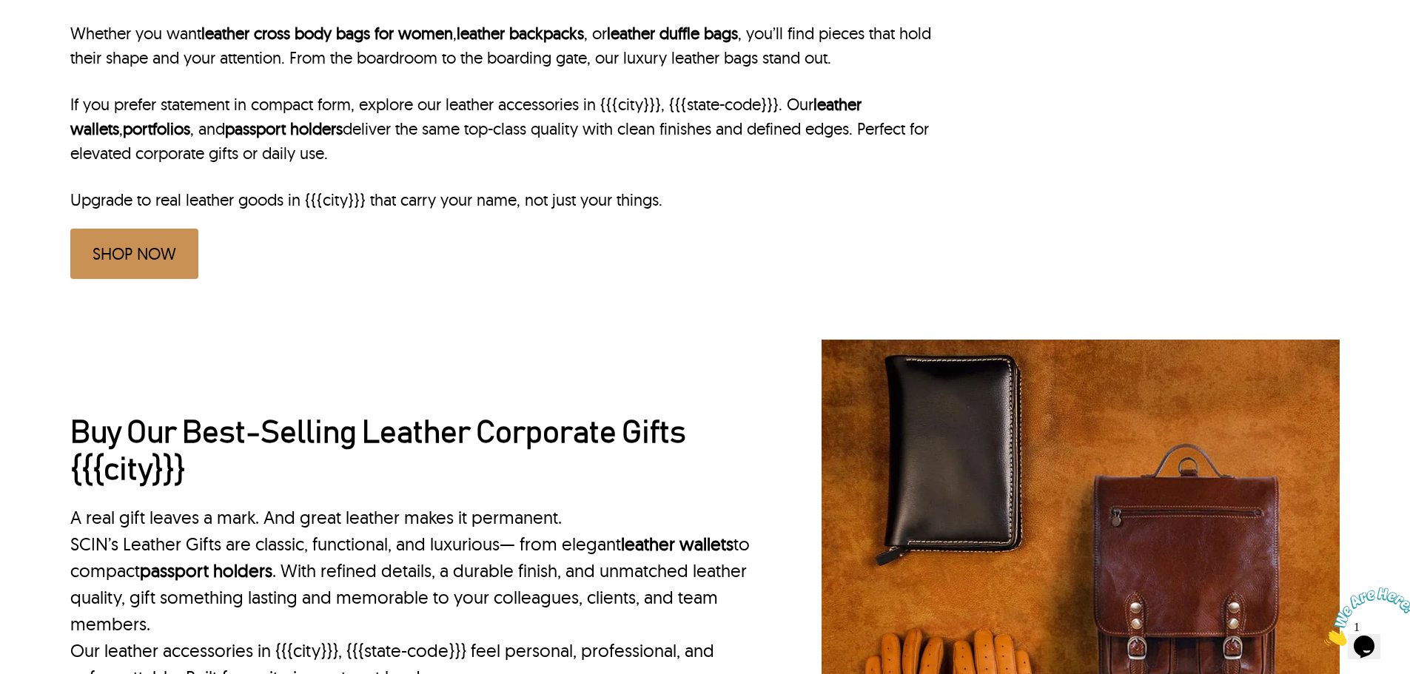
scroll to position [831, 0]
click at [1401, 121] on div "Shop Handcrafted Leather Bags in {{{city}}}, {{{state-code}}} LeatherSCIN bags …" at bounding box center [705, 62] width 1410 height 515
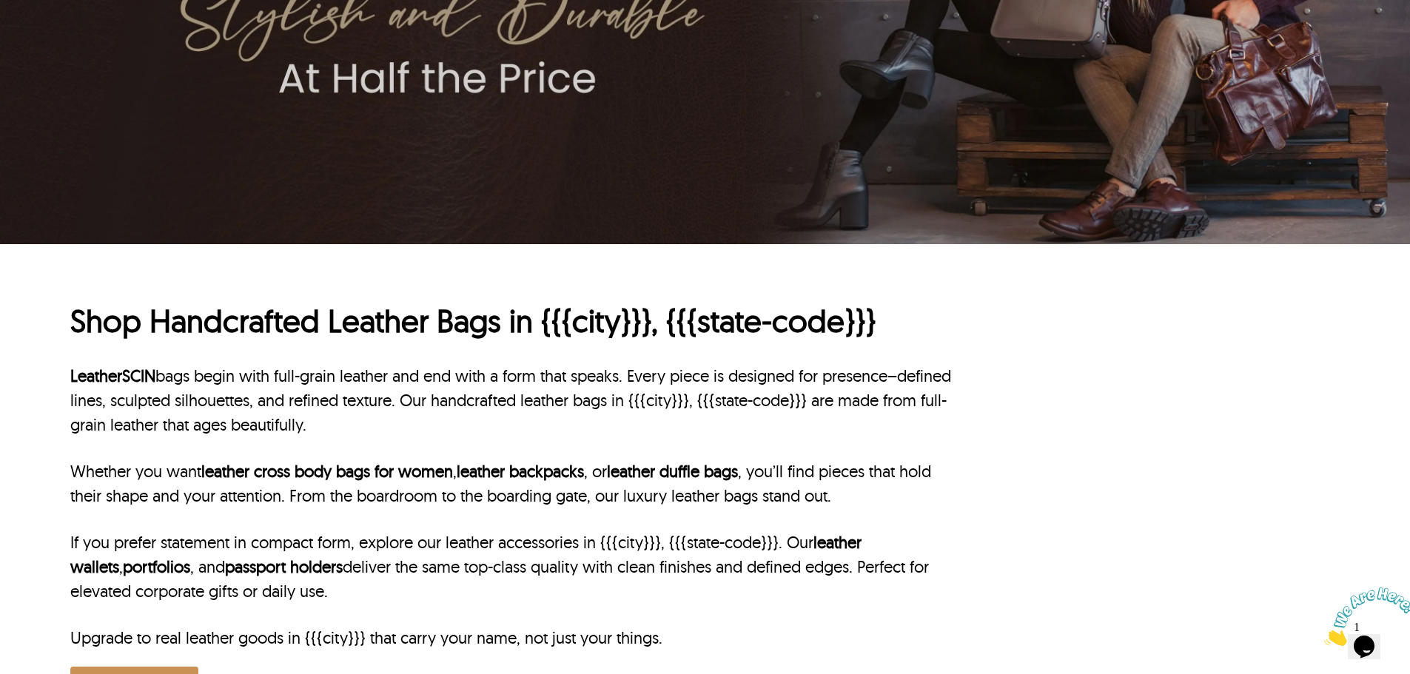
scroll to position [239, 0]
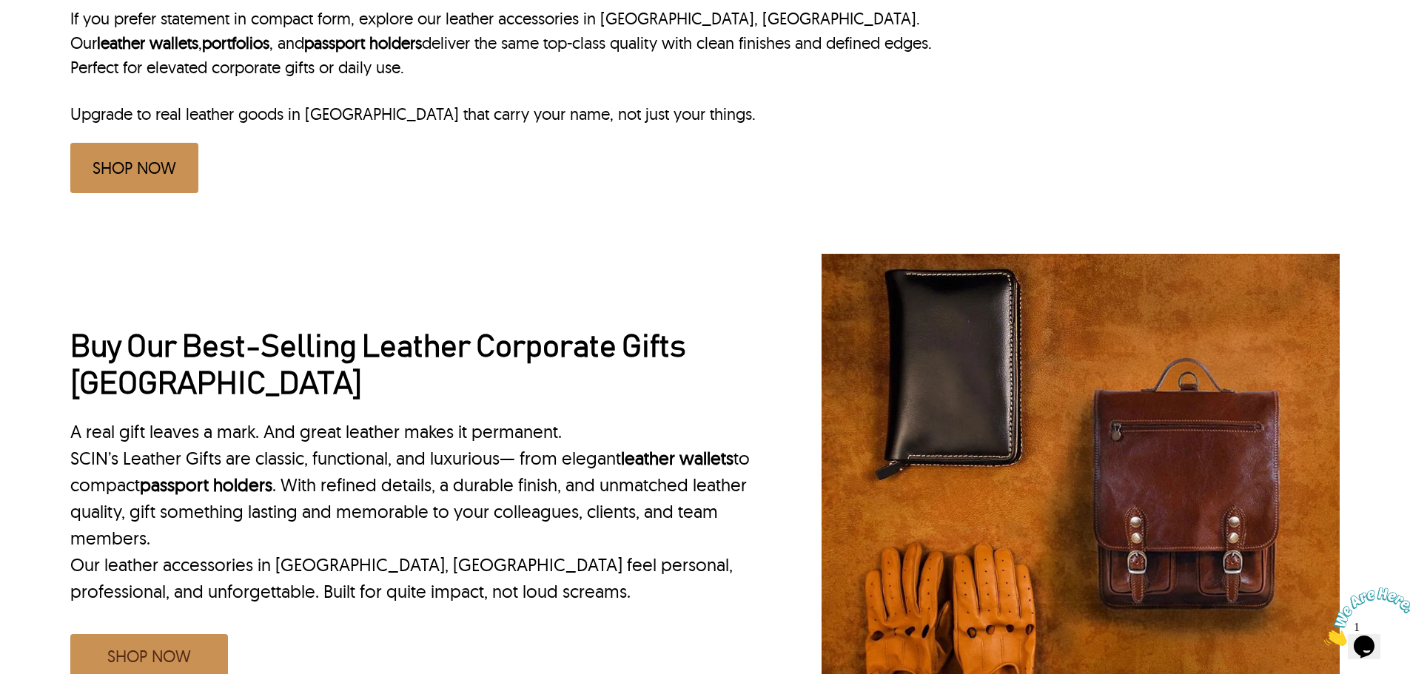
scroll to position [1036, 0]
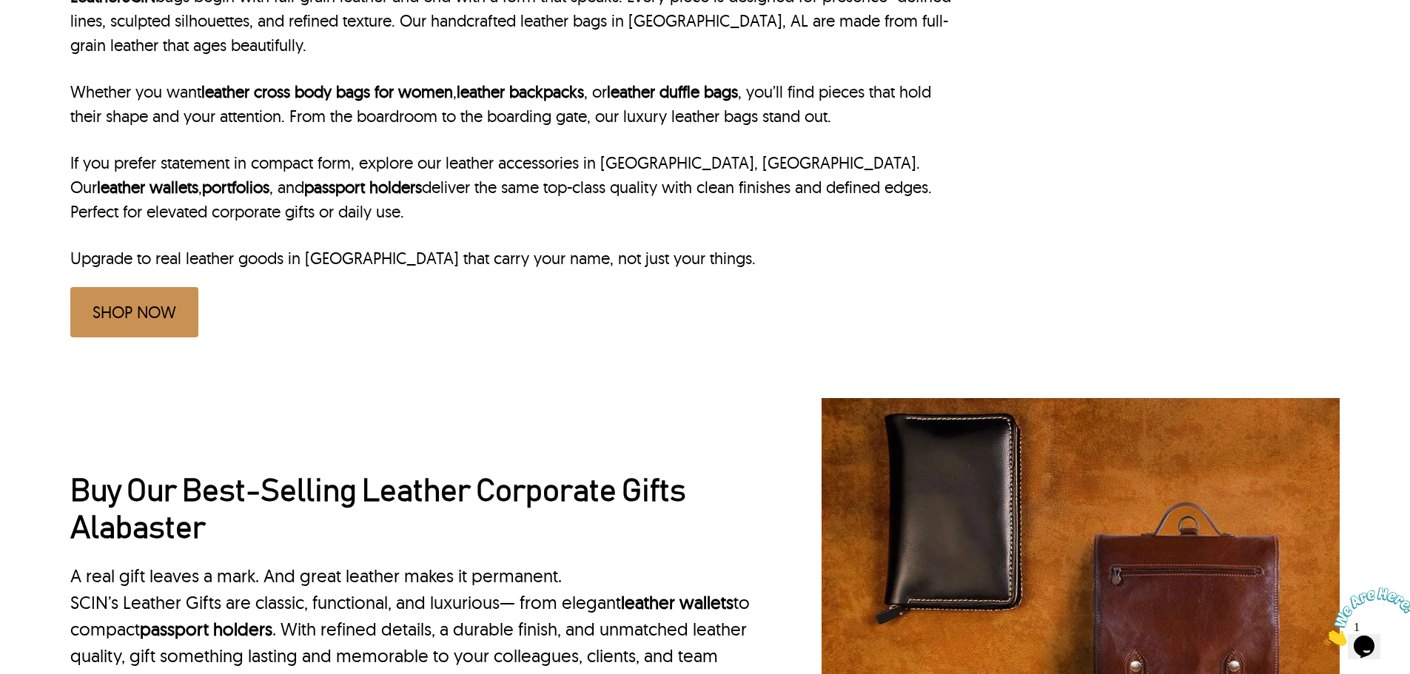
scroll to position [960, 0]
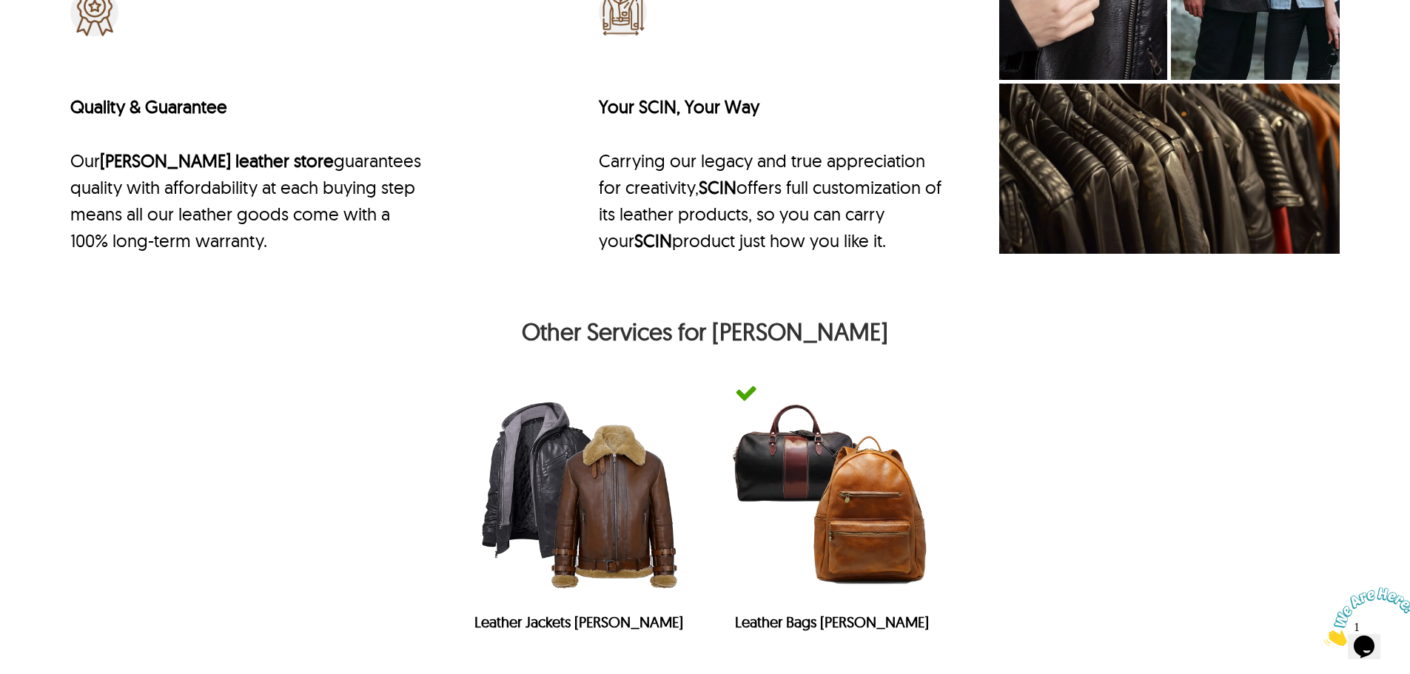
drag, startPoint x: 1414, startPoint y: 63, endPoint x: 39, endPoint y: 5, distance: 1376.4
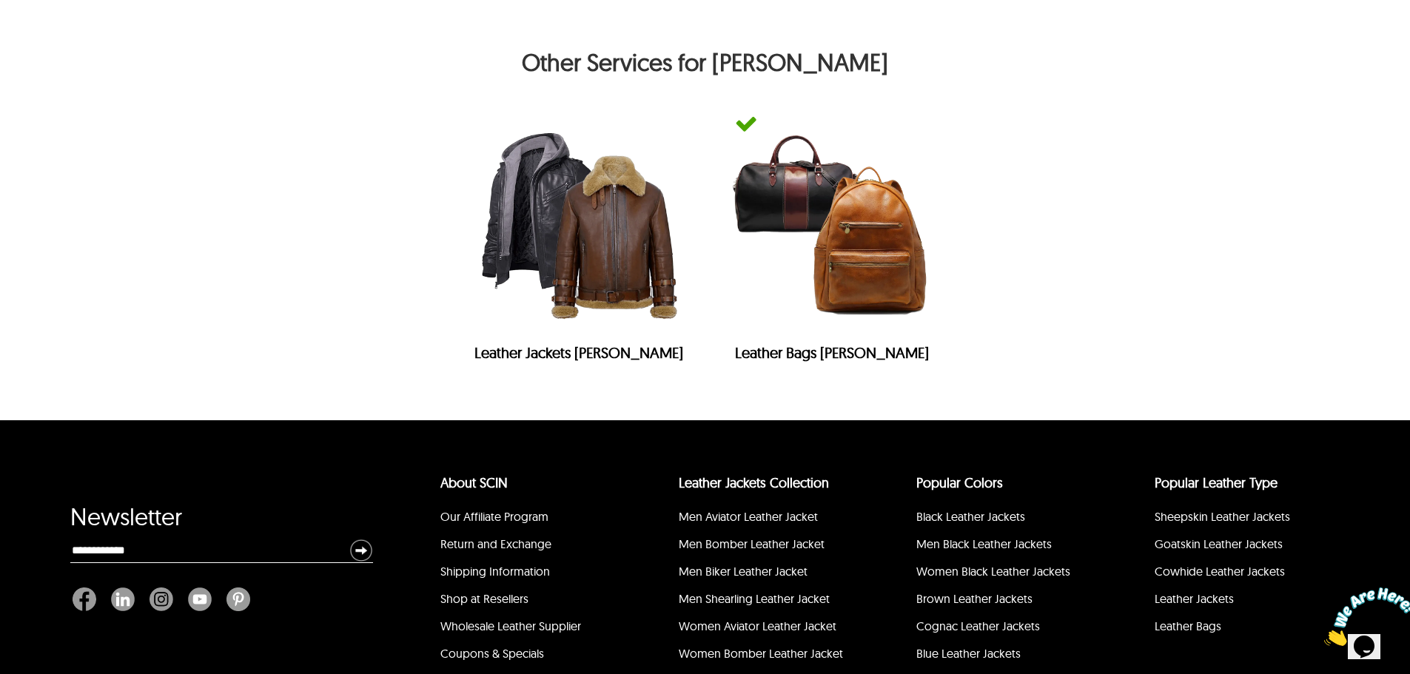
scroll to position [6099, 0]
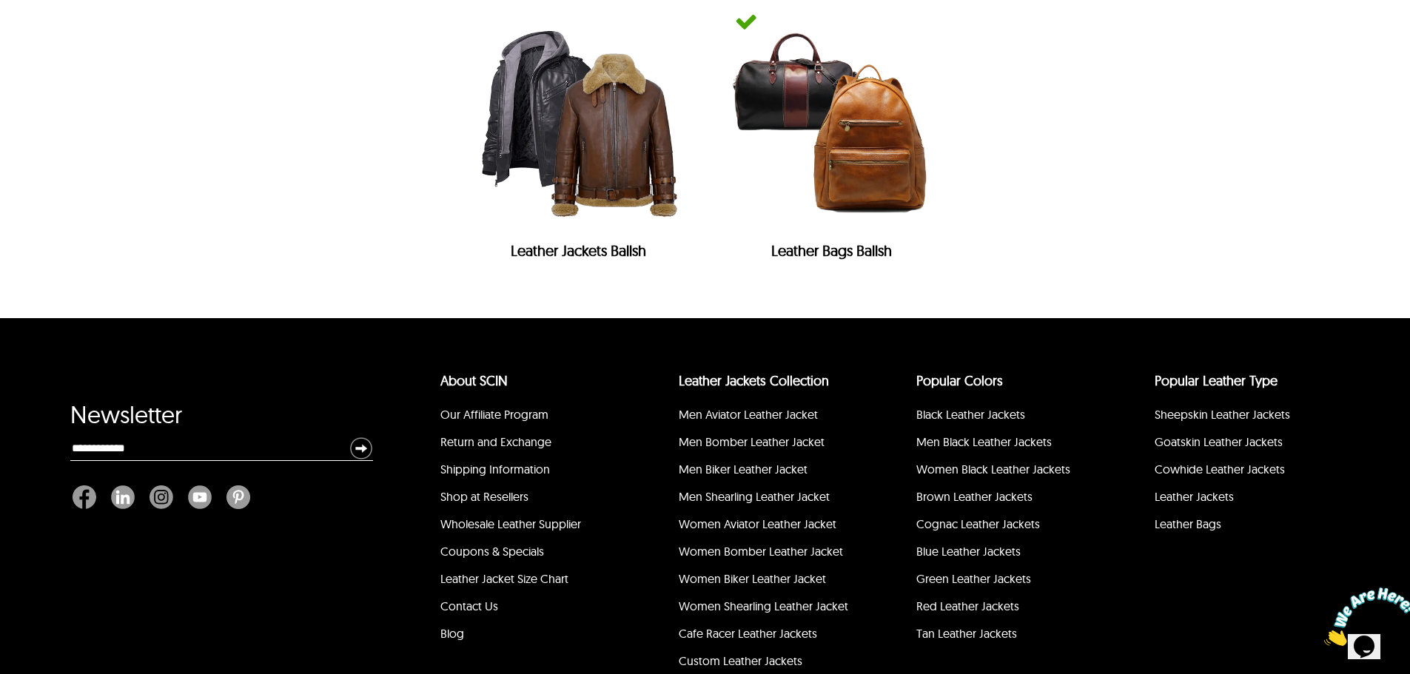
scroll to position [6047, 0]
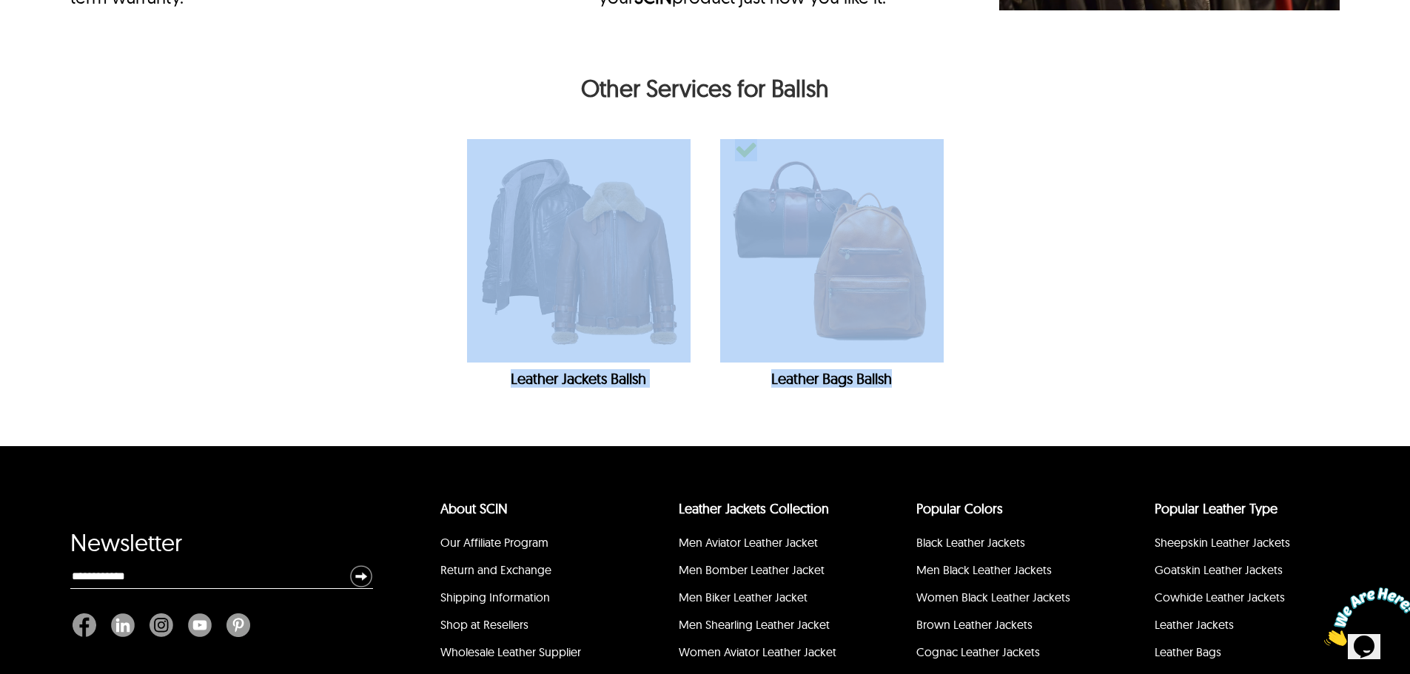
drag, startPoint x: 304, startPoint y: 206, endPoint x: 1112, endPoint y: 356, distance: 822.1
click at [1112, 356] on div "Other Services for Ballsh Leather Jackets Ballsh Leather Bags Ballsh" at bounding box center [704, 250] width 1269 height 394
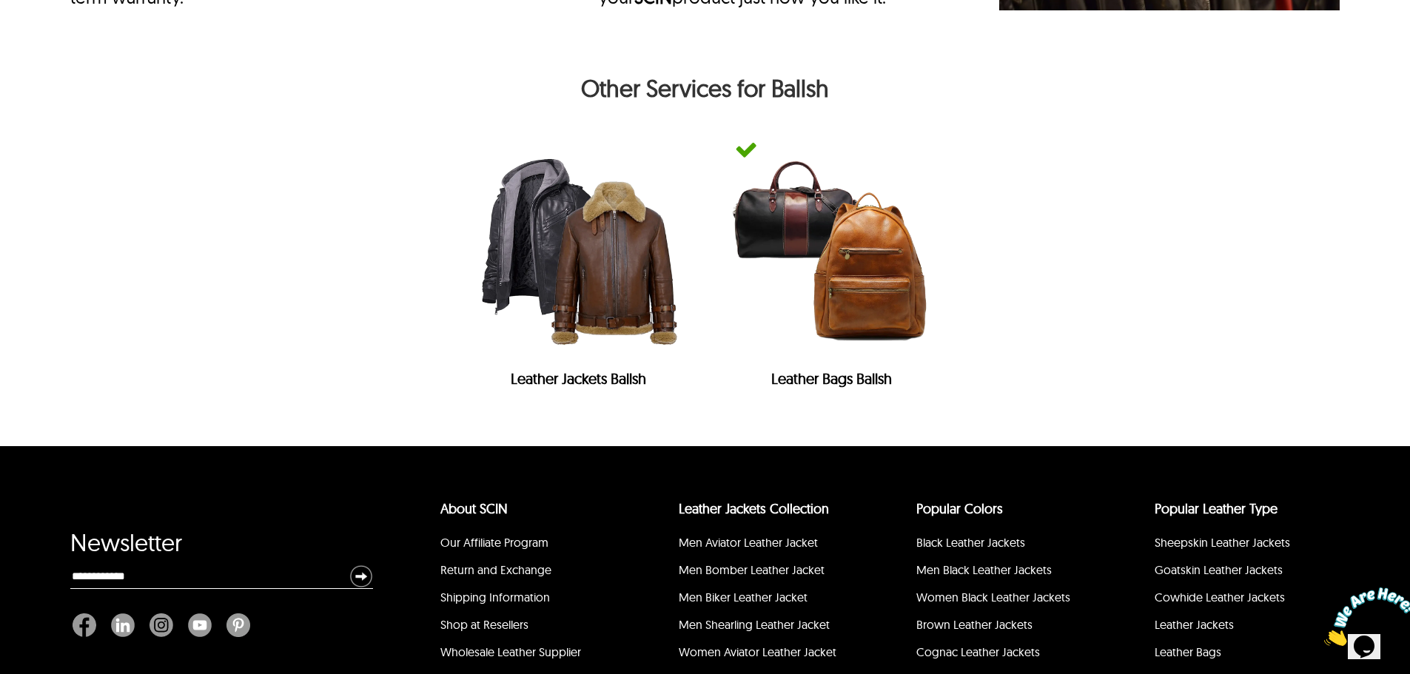
click at [520, 153] on div "Other Services for Ballsh Leather Jackets Ballsh Leather Bags Ballsh" at bounding box center [704, 250] width 1269 height 394
drag, startPoint x: 436, startPoint y: 137, endPoint x: 1226, endPoint y: 497, distance: 867.8
click at [1206, 410] on section "Leather Jackets Ballsh Leather Bags Ballsh" at bounding box center [704, 267] width 1269 height 286
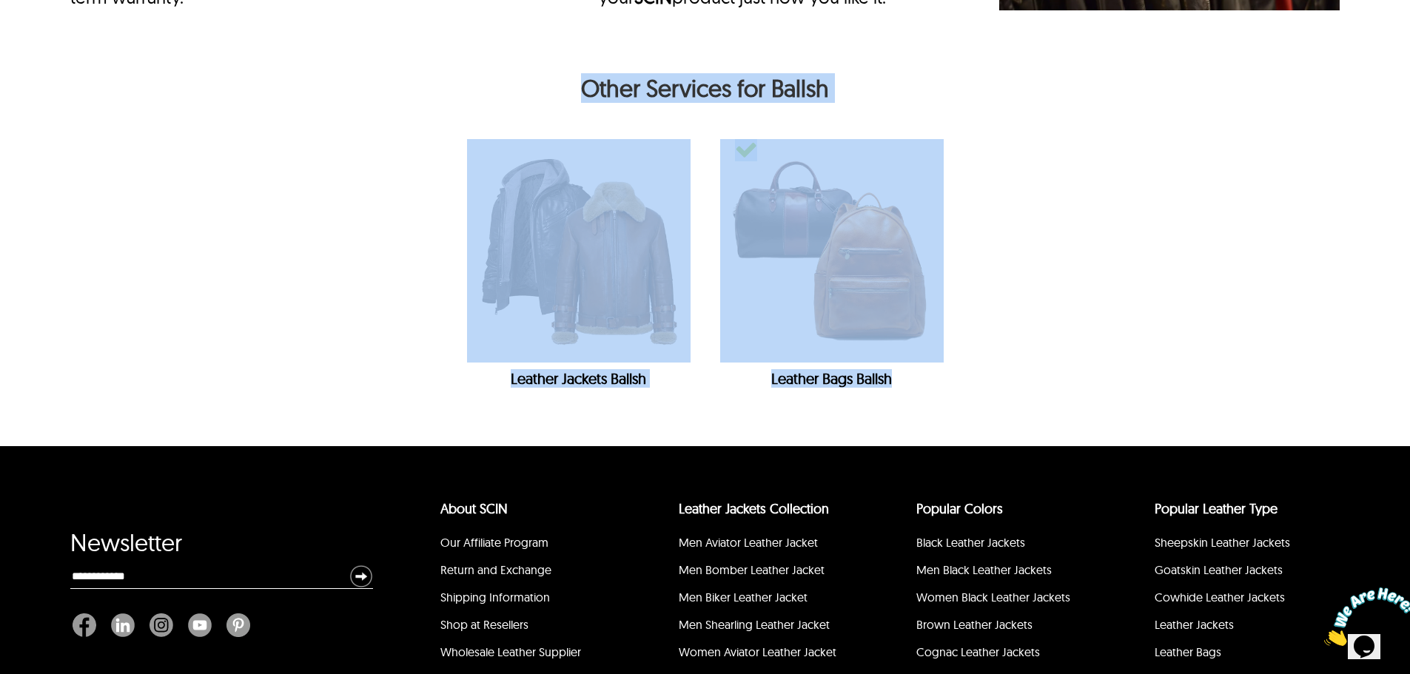
drag, startPoint x: 1218, startPoint y: 479, endPoint x: 550, endPoint y: 162, distance: 739.6
click at [550, 162] on div "Other Services for Ballsh Leather Jackets Ballsh Leather Bags Ballsh" at bounding box center [704, 250] width 1269 height 394
click at [463, 110] on h2 "Other Services for Ballsh" at bounding box center [704, 92] width 1269 height 36
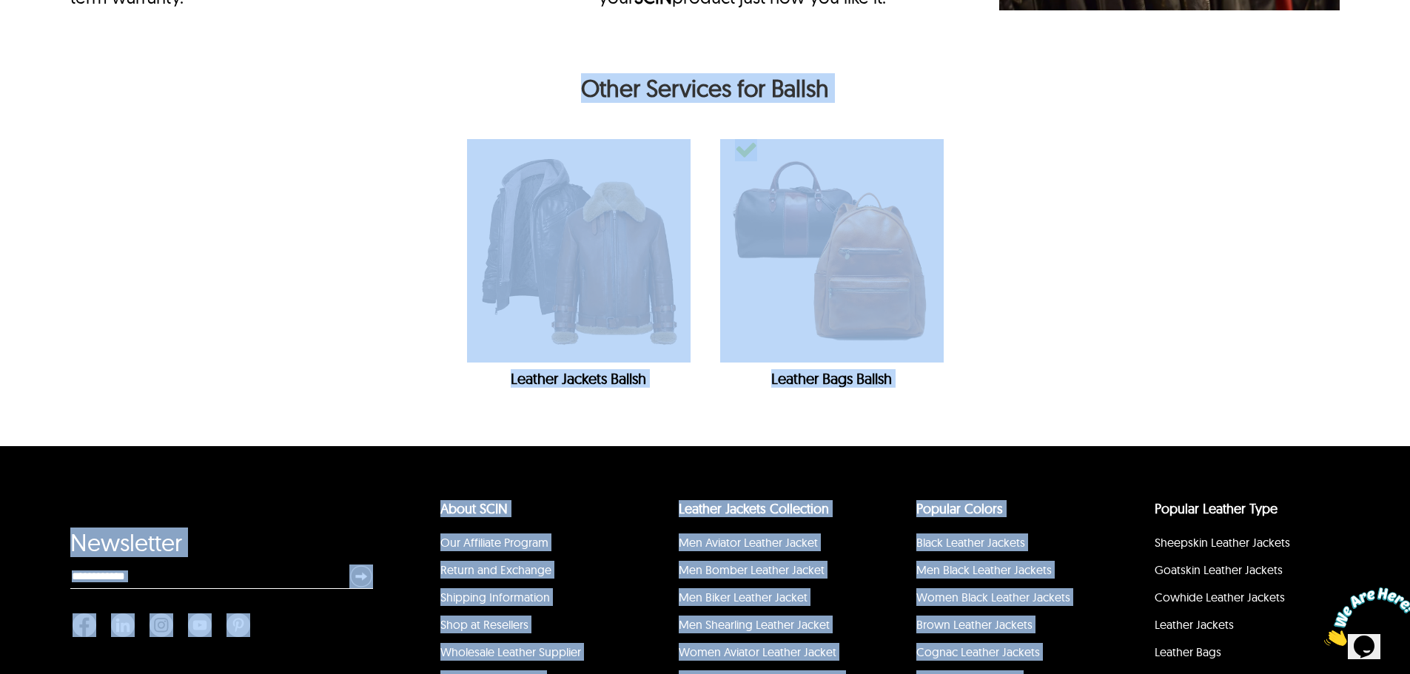
drag, startPoint x: 391, startPoint y: 156, endPoint x: 1142, endPoint y: 551, distance: 848.5
click at [1114, 447] on div "Other Services for Ballsh Leather Jackets Ballsh Leather Bags Ballsh" at bounding box center [704, 250] width 1269 height 394
